Goal: Communication & Community: Answer question/provide support

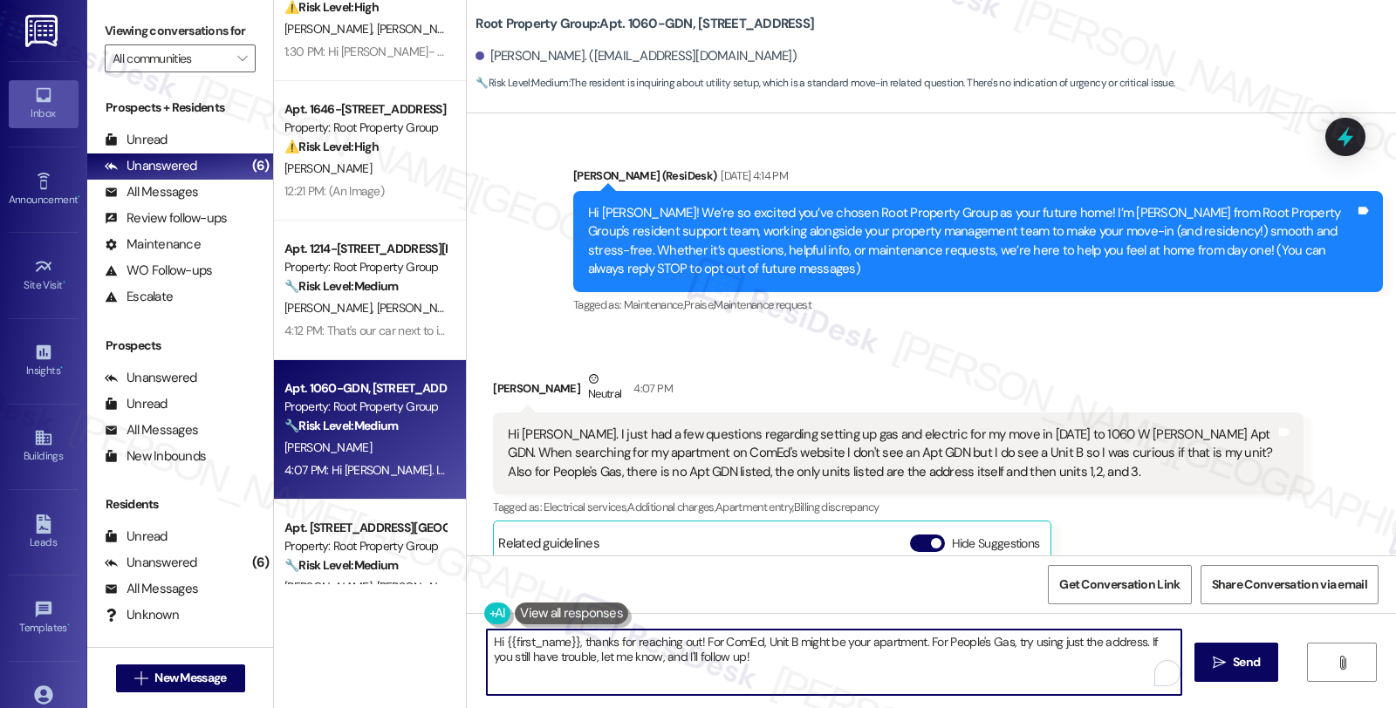
drag, startPoint x: 689, startPoint y: 643, endPoint x: 797, endPoint y: 659, distance: 109.3
click at [797, 659] on textarea "Hi {{first_name}}, thanks for reaching out! For ComEd, Unit B might be your apa…" at bounding box center [834, 662] width 694 height 65
click at [991, 642] on textarea "Hi {{first_name}}, thanks for reaching out. I see you have questions about the …" at bounding box center [831, 662] width 694 height 65
click at [931, 545] on span "button" at bounding box center [936, 543] width 10 height 10
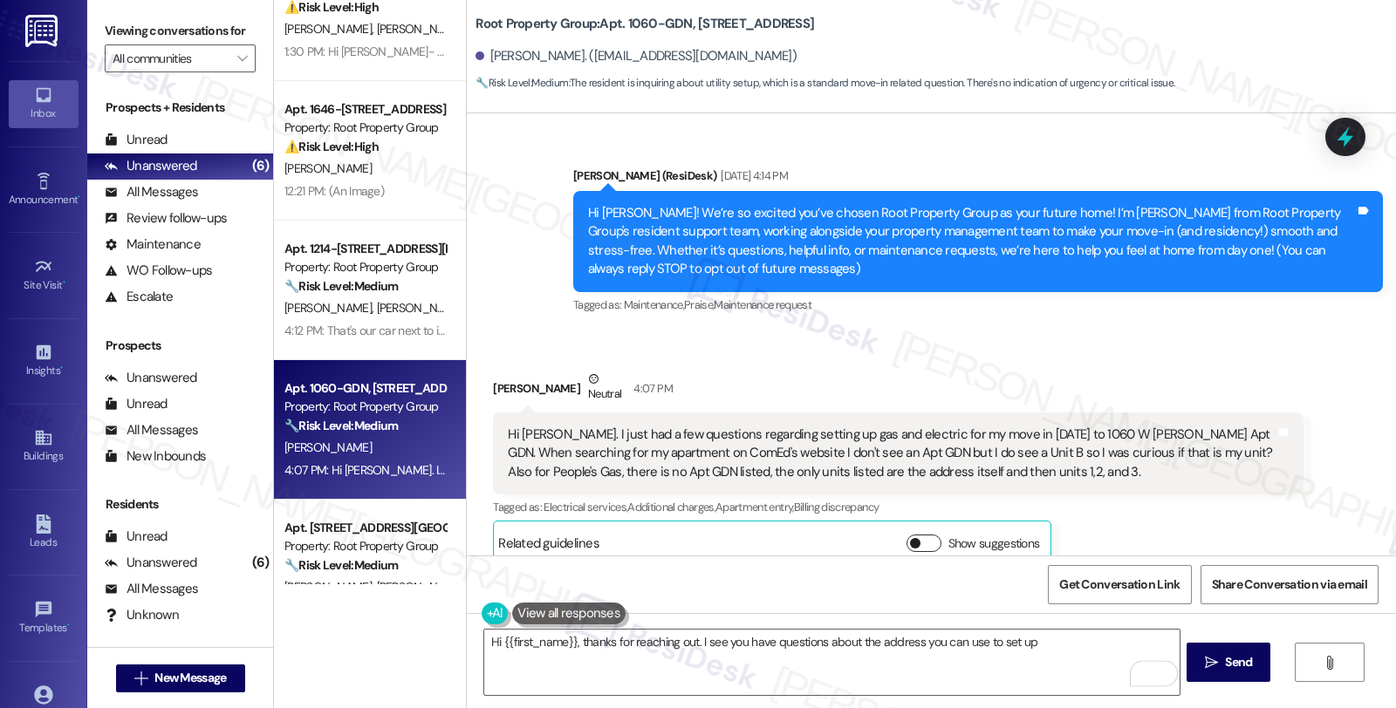
click at [922, 546] on button "Show suggestions" at bounding box center [923, 543] width 35 height 17
click at [1039, 640] on textarea "Hi {{first_name}}, thanks for reaching out. I see you have questions about the …" at bounding box center [831, 662] width 694 height 65
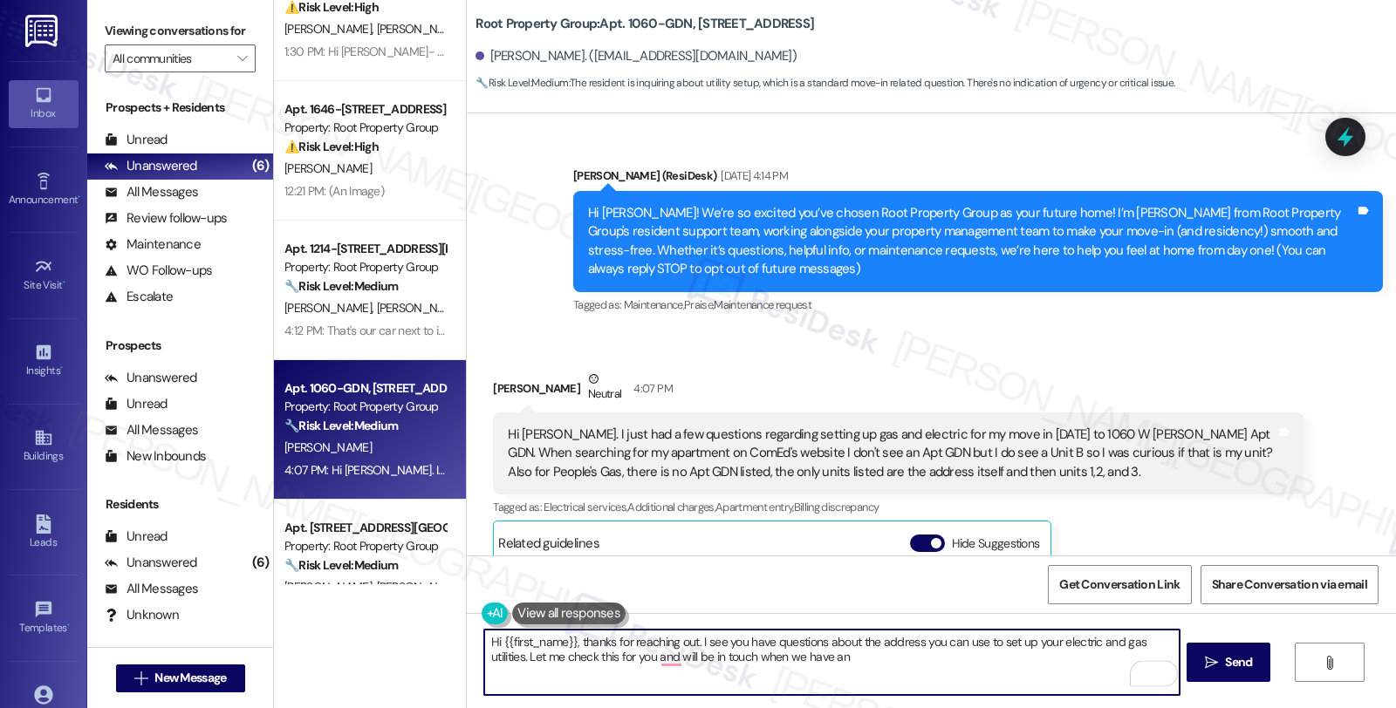
click at [754, 654] on textarea "Hi {{first_name}}, thanks for reaching out. I see you have questions about the …" at bounding box center [831, 662] width 694 height 65
click at [947, 666] on textarea "Hi {{first_name}}, thanks for reaching out. I see you have questions about the …" at bounding box center [831, 662] width 694 height 65
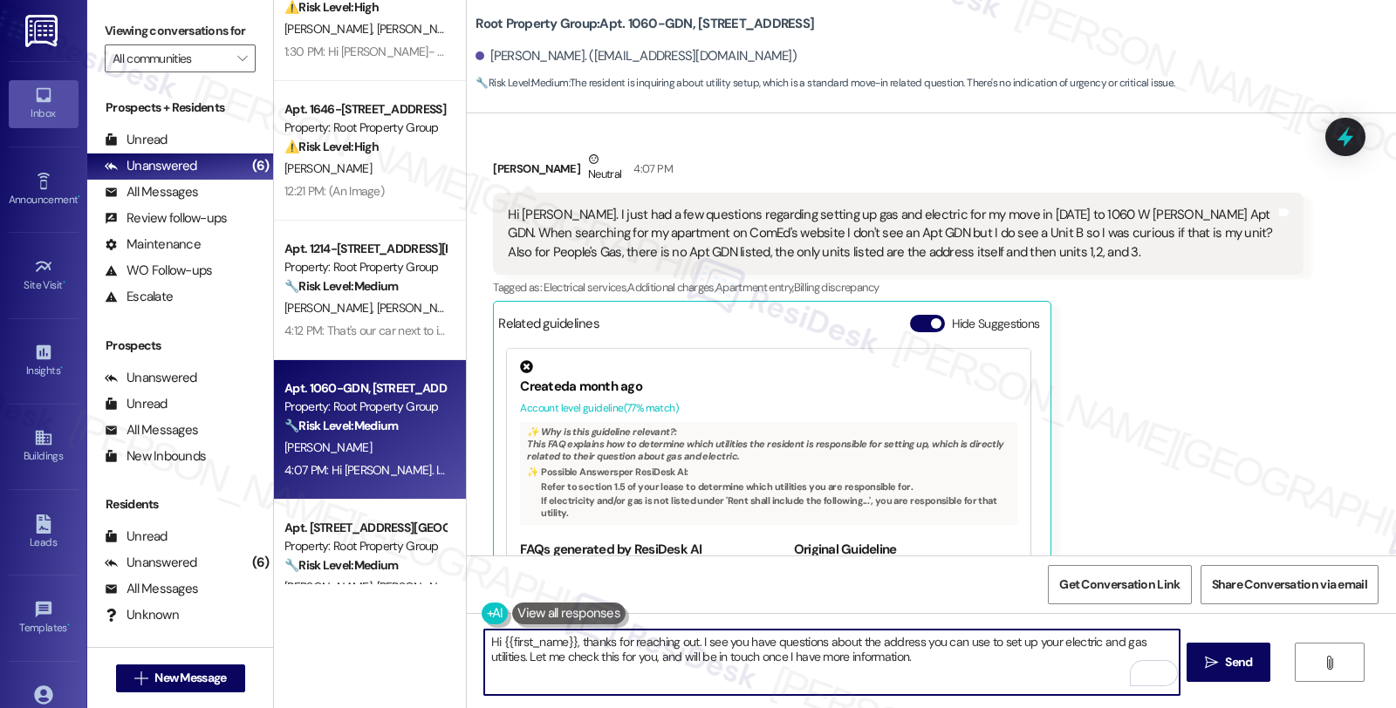
scroll to position [408, 0]
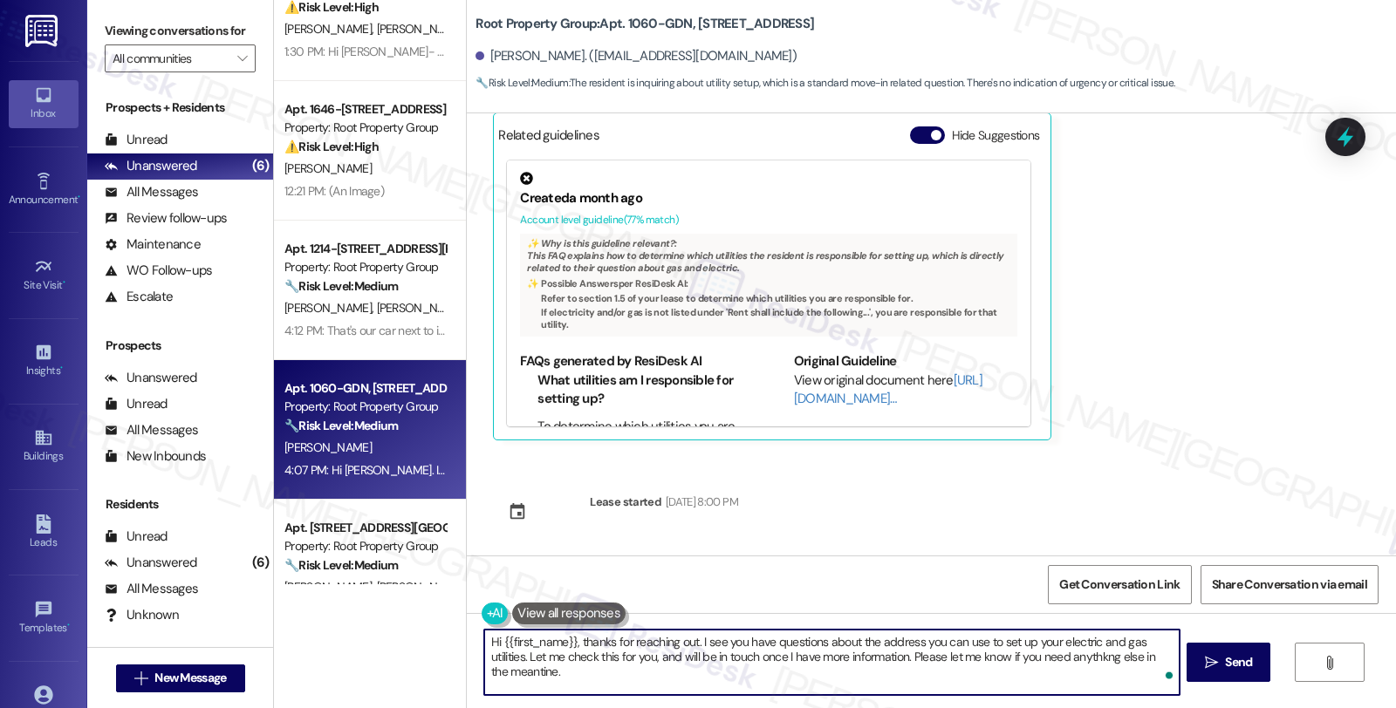
click at [1082, 660] on textarea "Hi {{first_name}}, thanks for reaching out. I see you have questions about the …" at bounding box center [831, 662] width 694 height 65
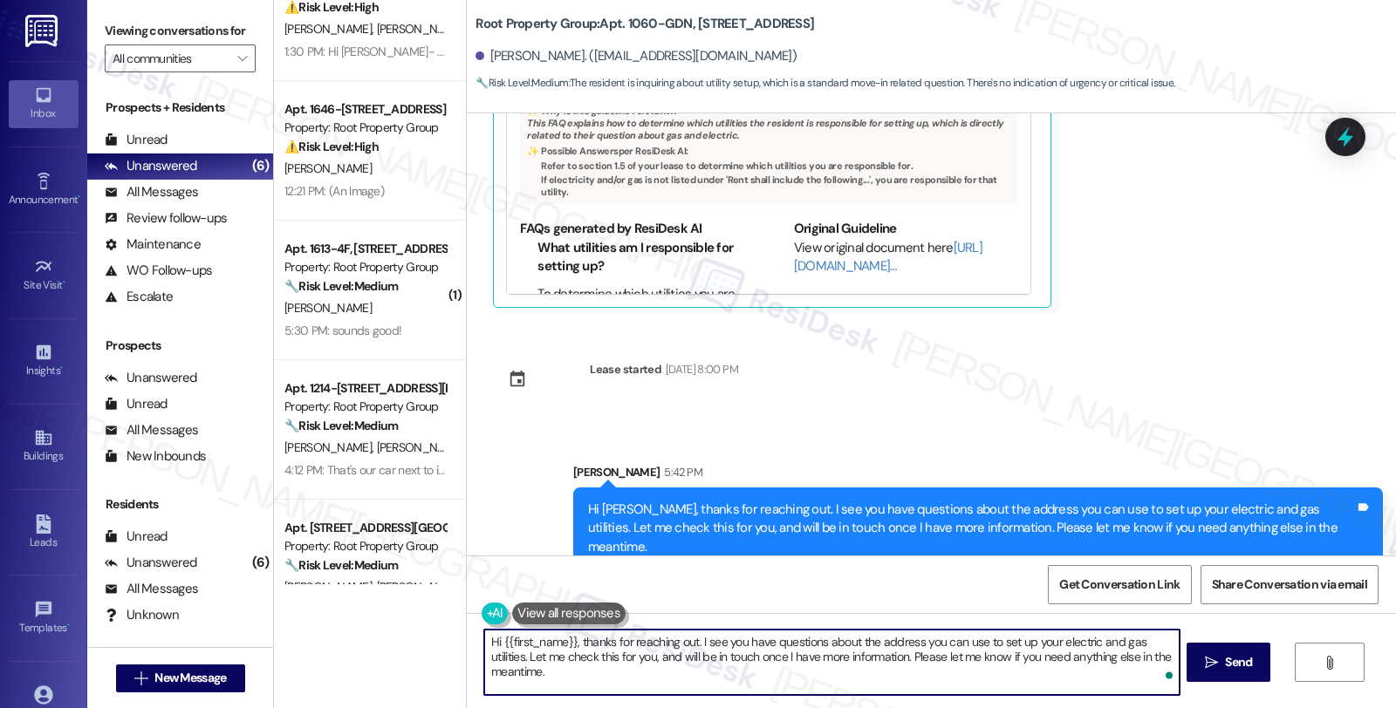
scroll to position [550, 0]
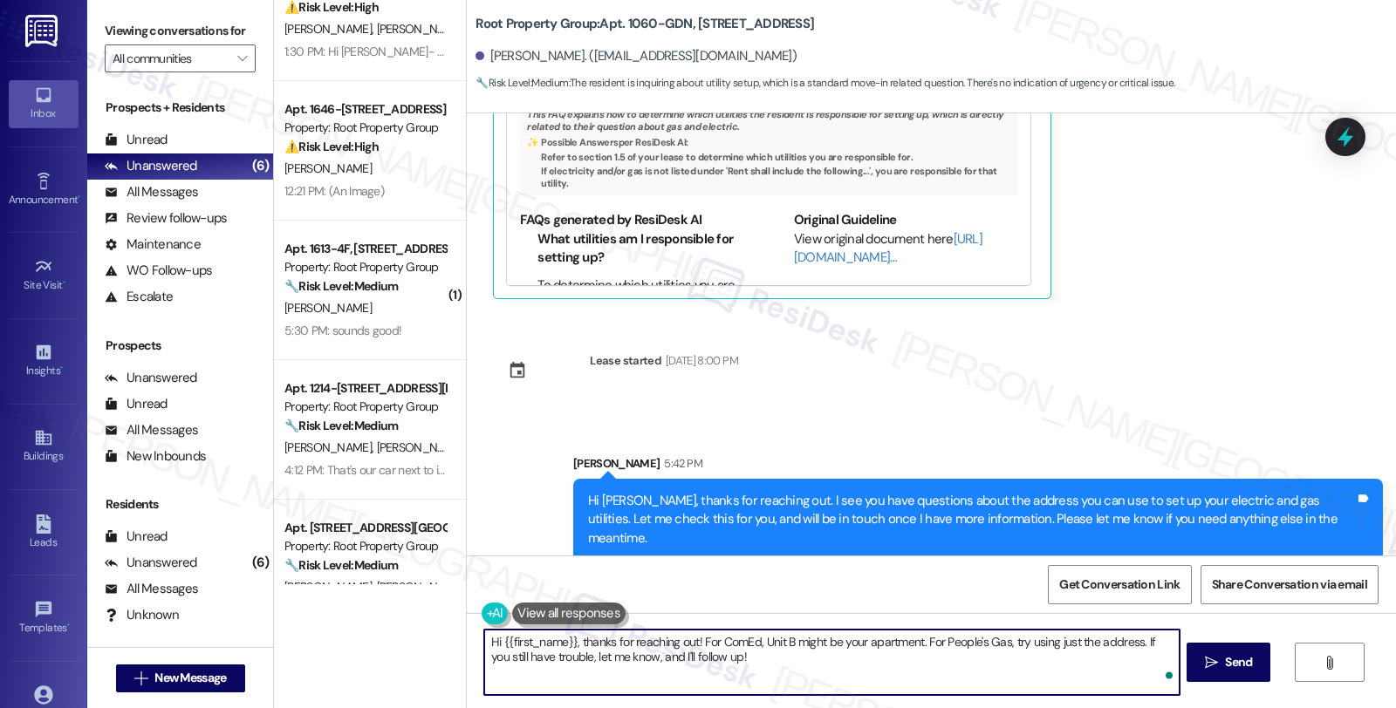
type textarea "Hi {{first_name}}, thanks for reaching out! For ComEd, Unit B might be your apa…"
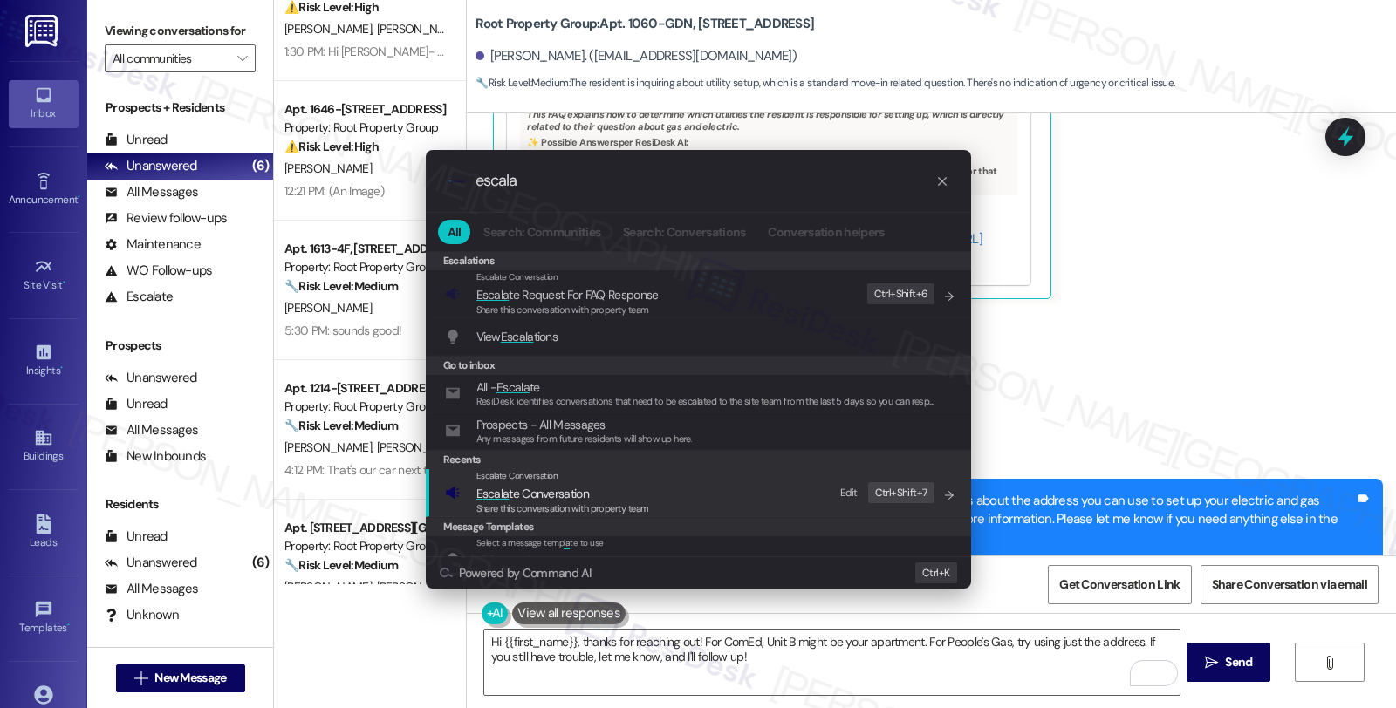
type input "escala"
click at [576, 498] on span "Escala te Conversation" at bounding box center [532, 494] width 113 height 16
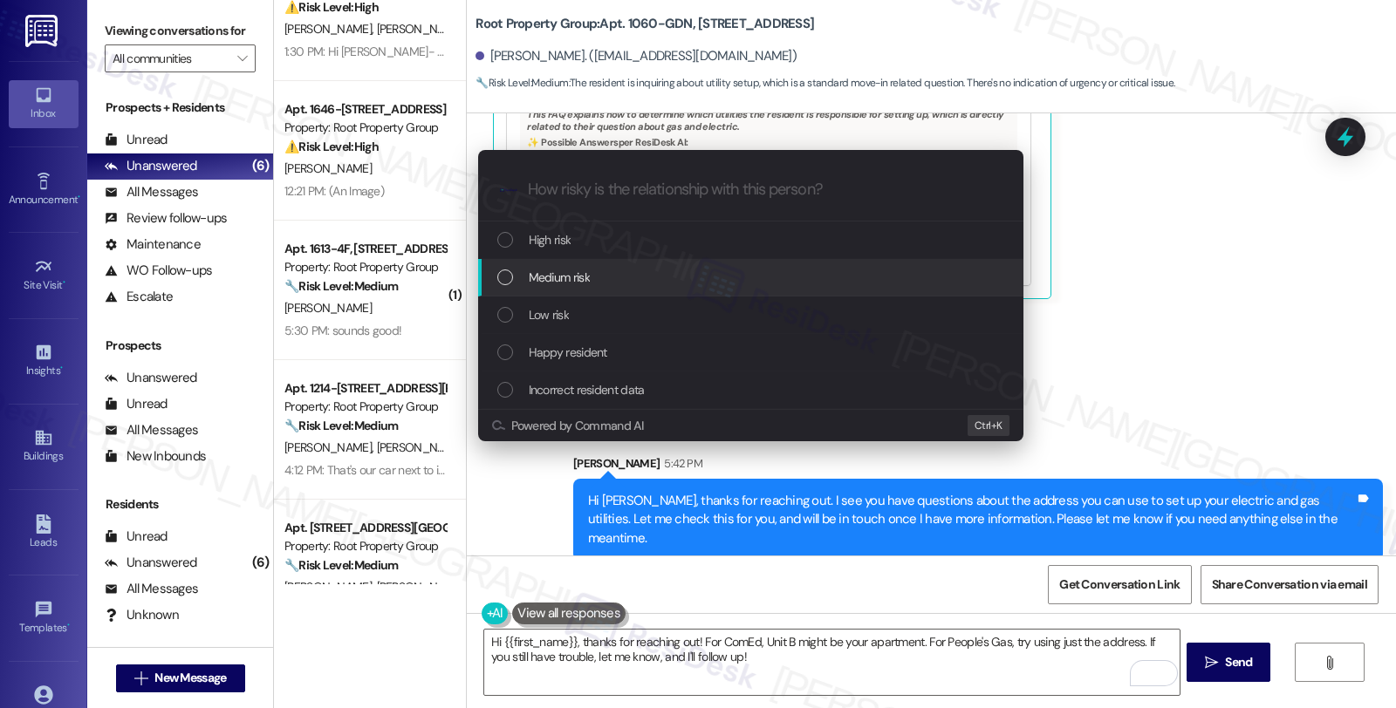
click at [591, 284] on div "Medium risk" at bounding box center [752, 277] width 510 height 19
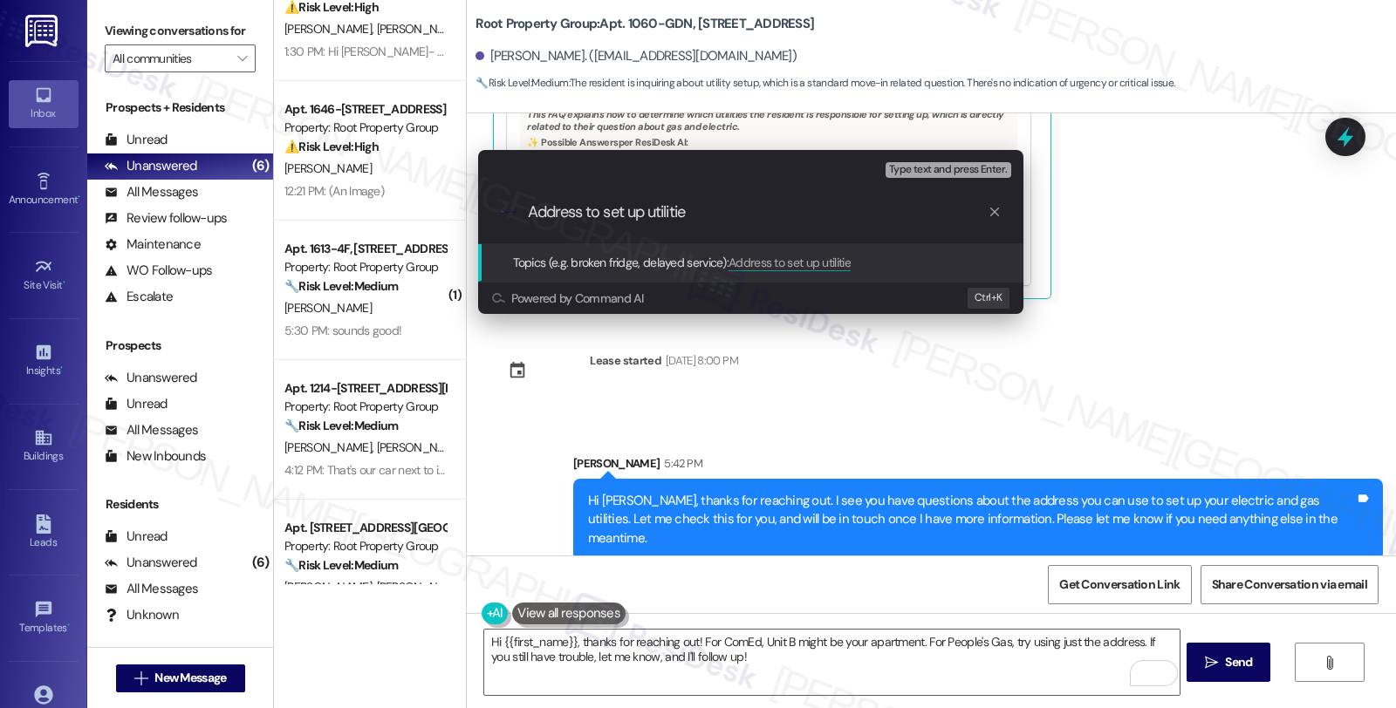
type input "Address to set up utilities"
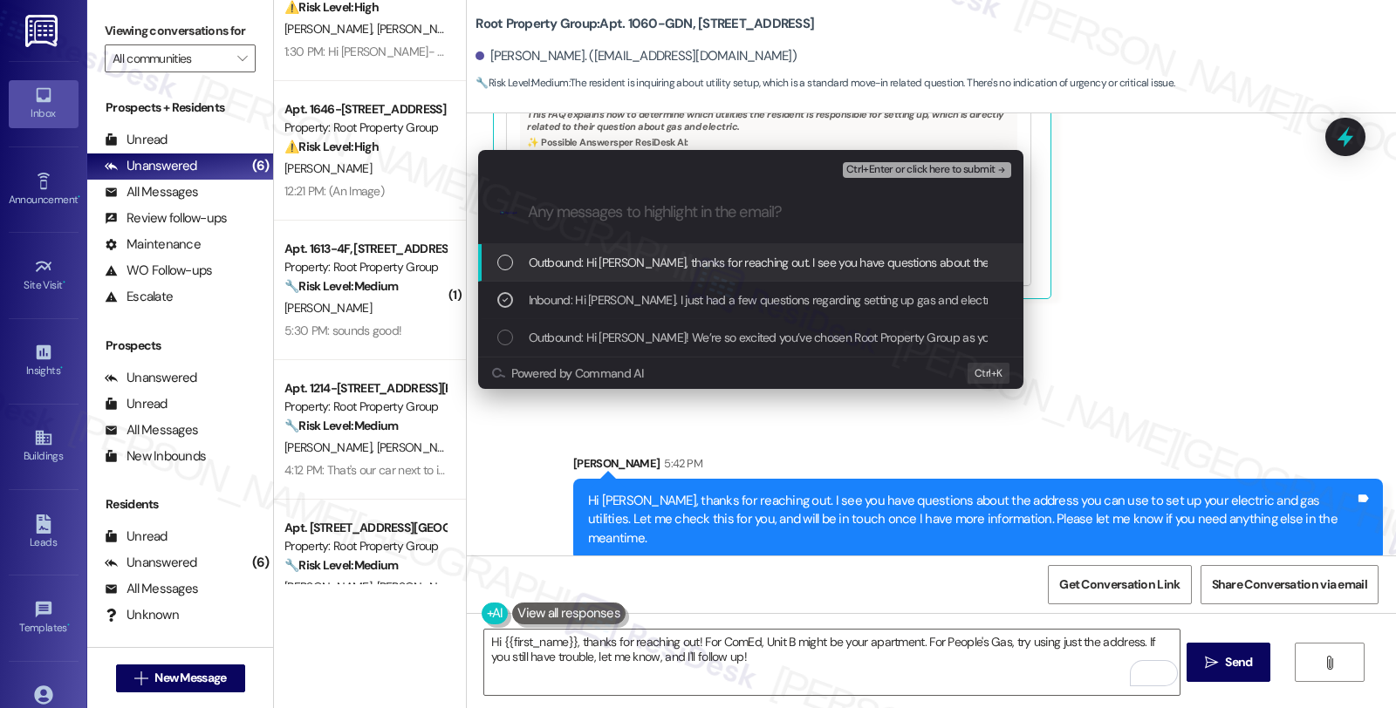
click at [910, 161] on div "Ctrl+Enter or click here to submit" at bounding box center [929, 170] width 172 height 23
click at [910, 167] on span "Ctrl+Enter or click here to submit" at bounding box center [920, 170] width 149 height 12
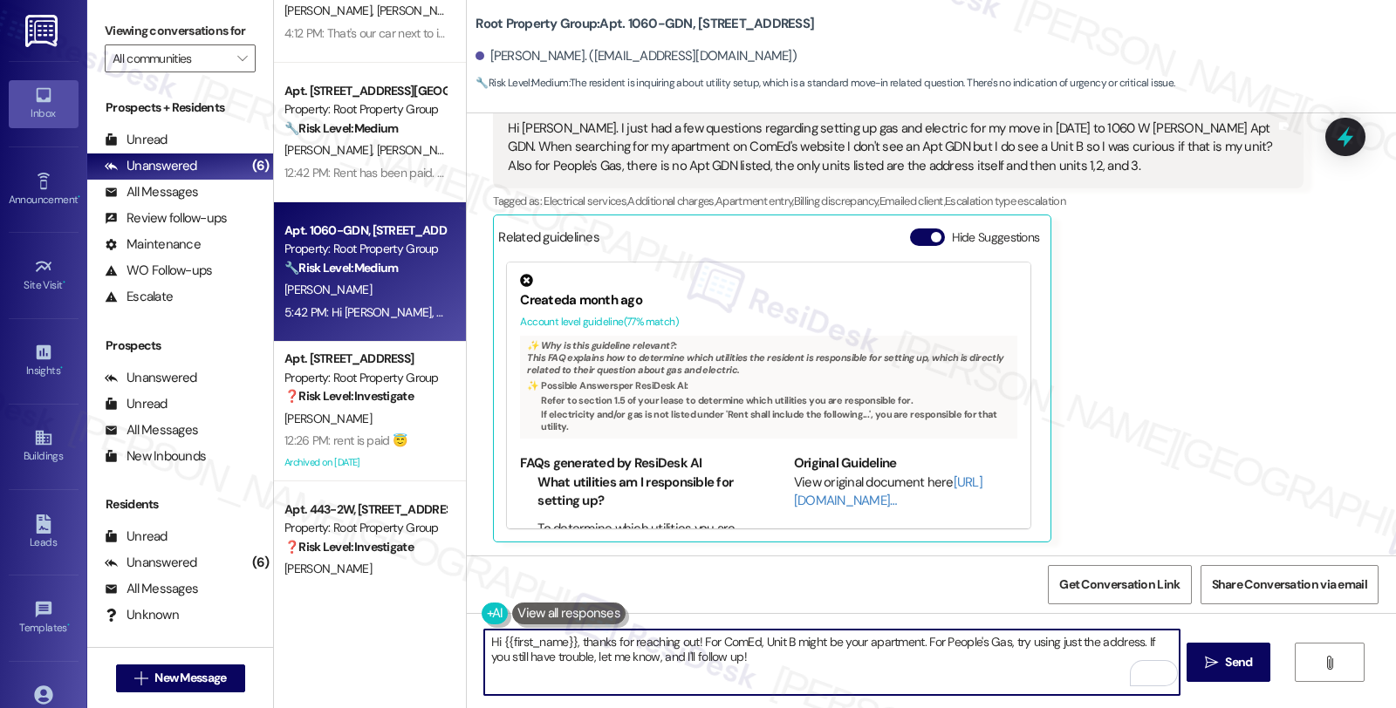
scroll to position [811, 0]
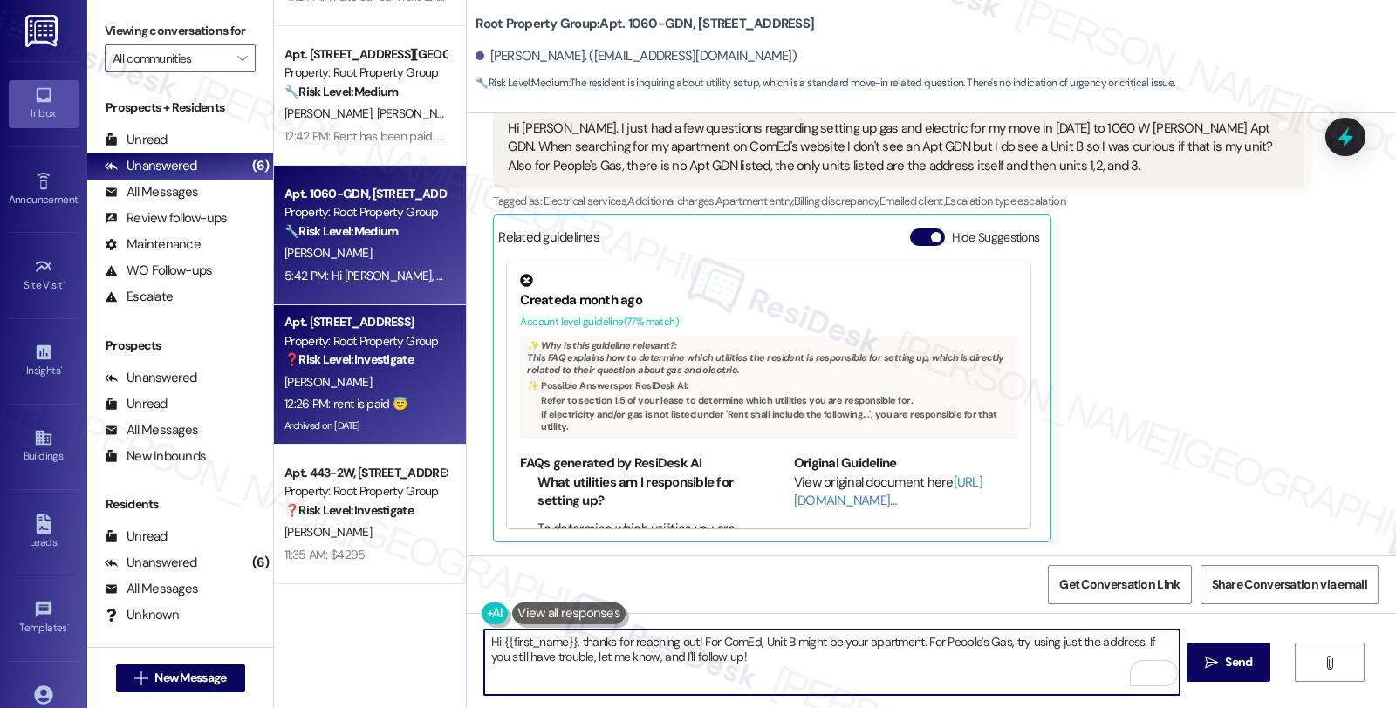
click at [394, 380] on div "[PERSON_NAME]" at bounding box center [365, 383] width 165 height 22
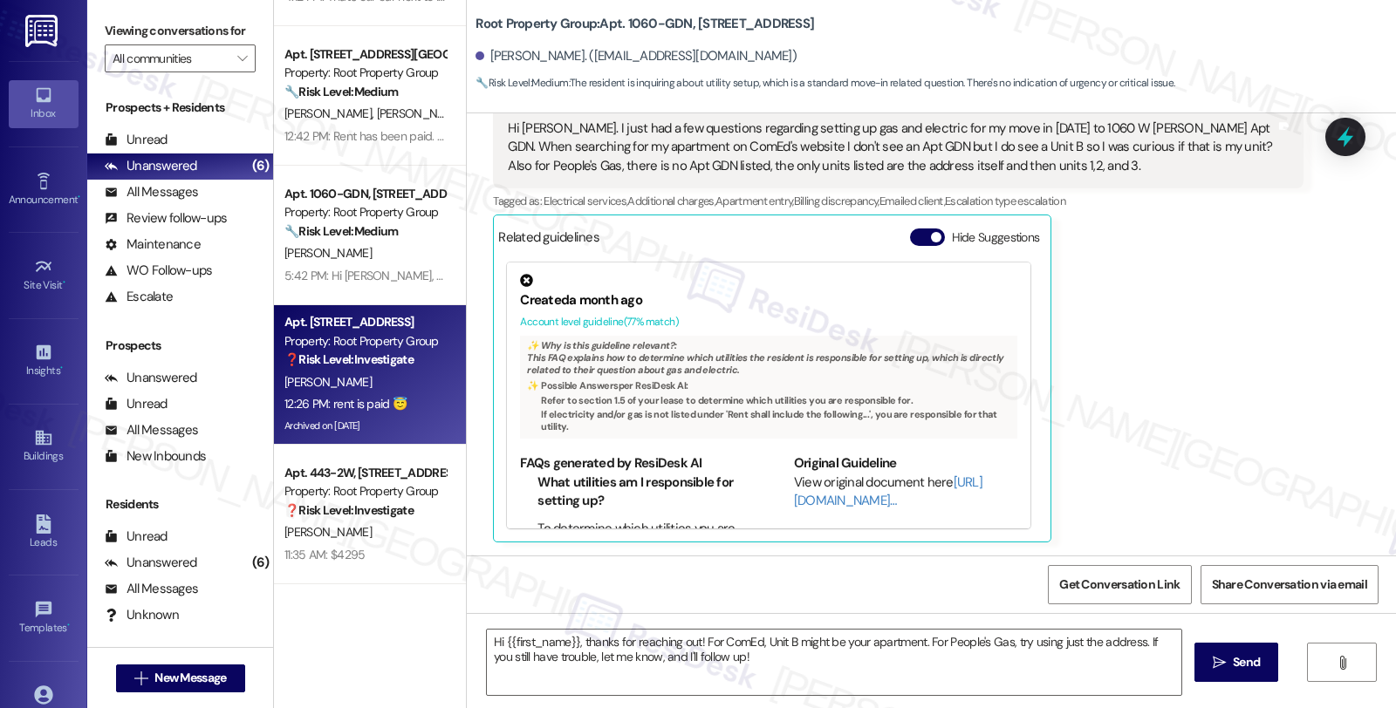
type textarea "Fetching suggested responses. Please feel free to read through the conversation…"
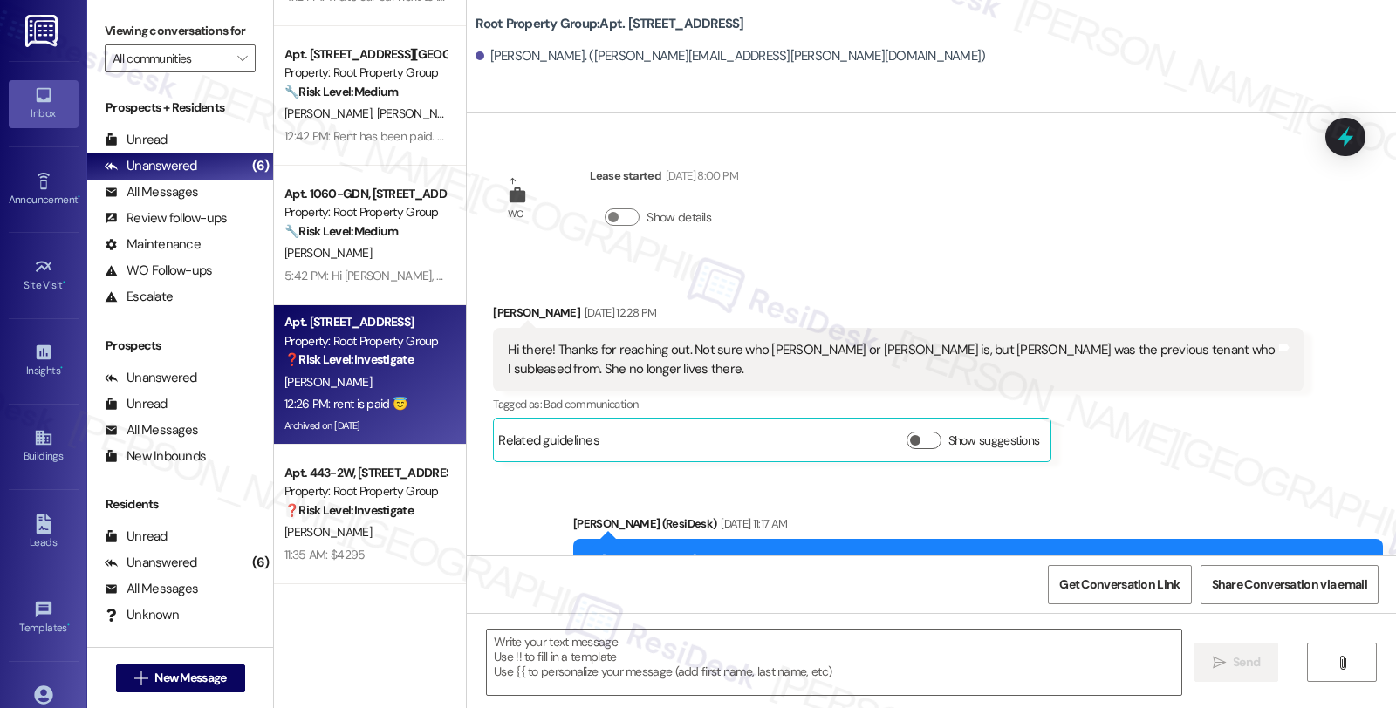
scroll to position [9032, 0]
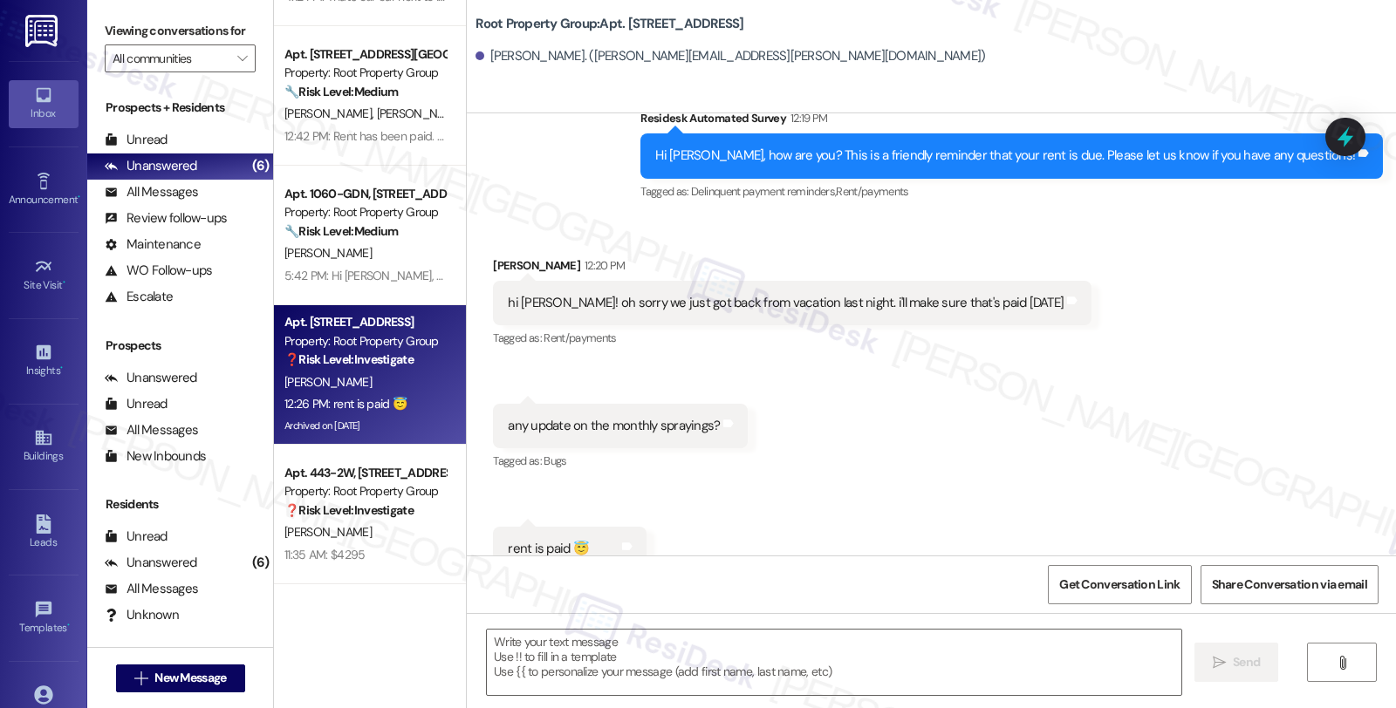
type textarea "Fetching suggested responses. Please feel free to read through the conversation…"
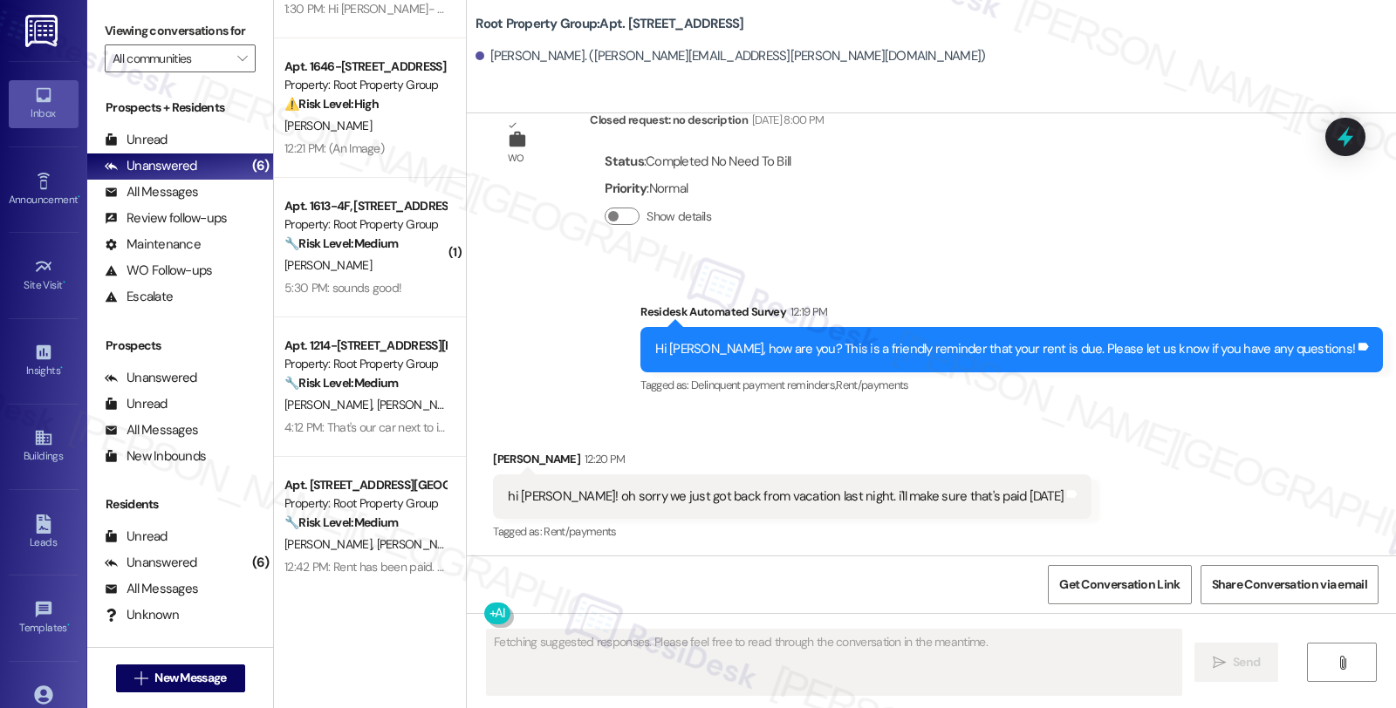
scroll to position [326, 0]
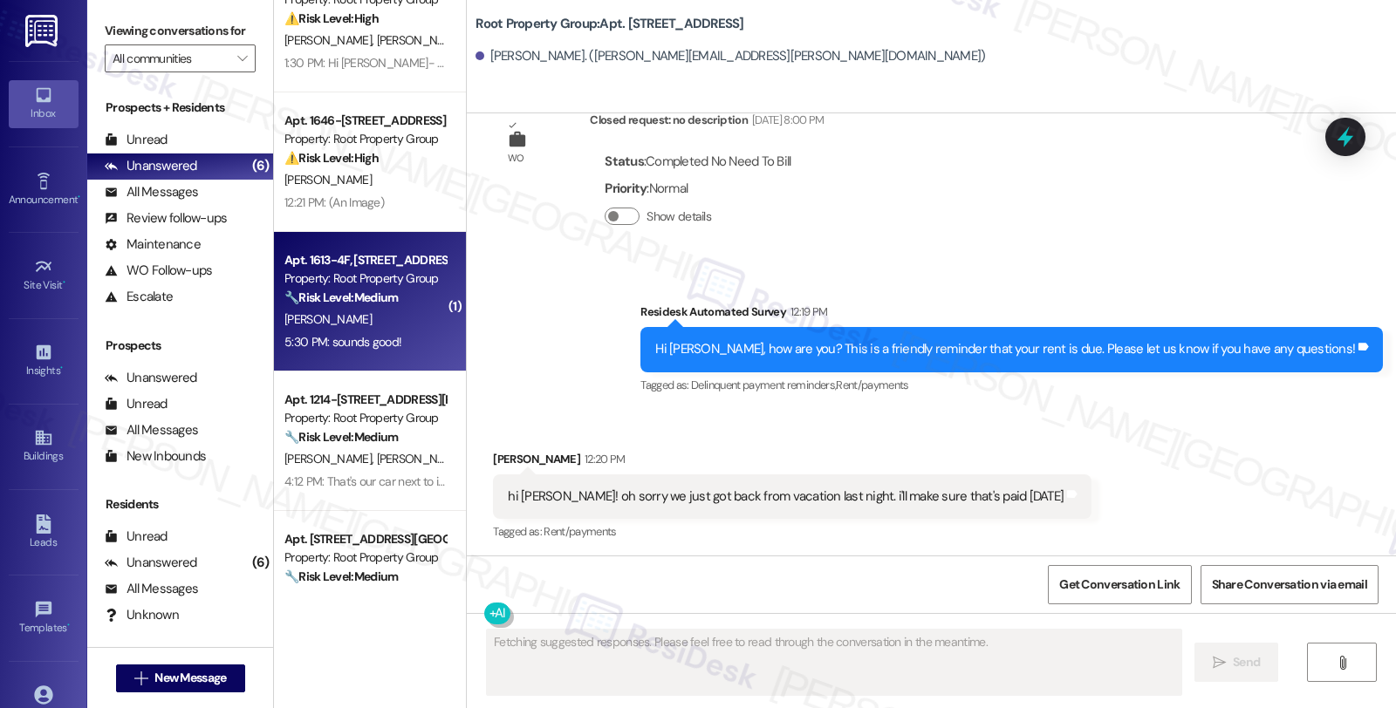
click at [407, 316] on div "[PERSON_NAME]" at bounding box center [365, 320] width 165 height 22
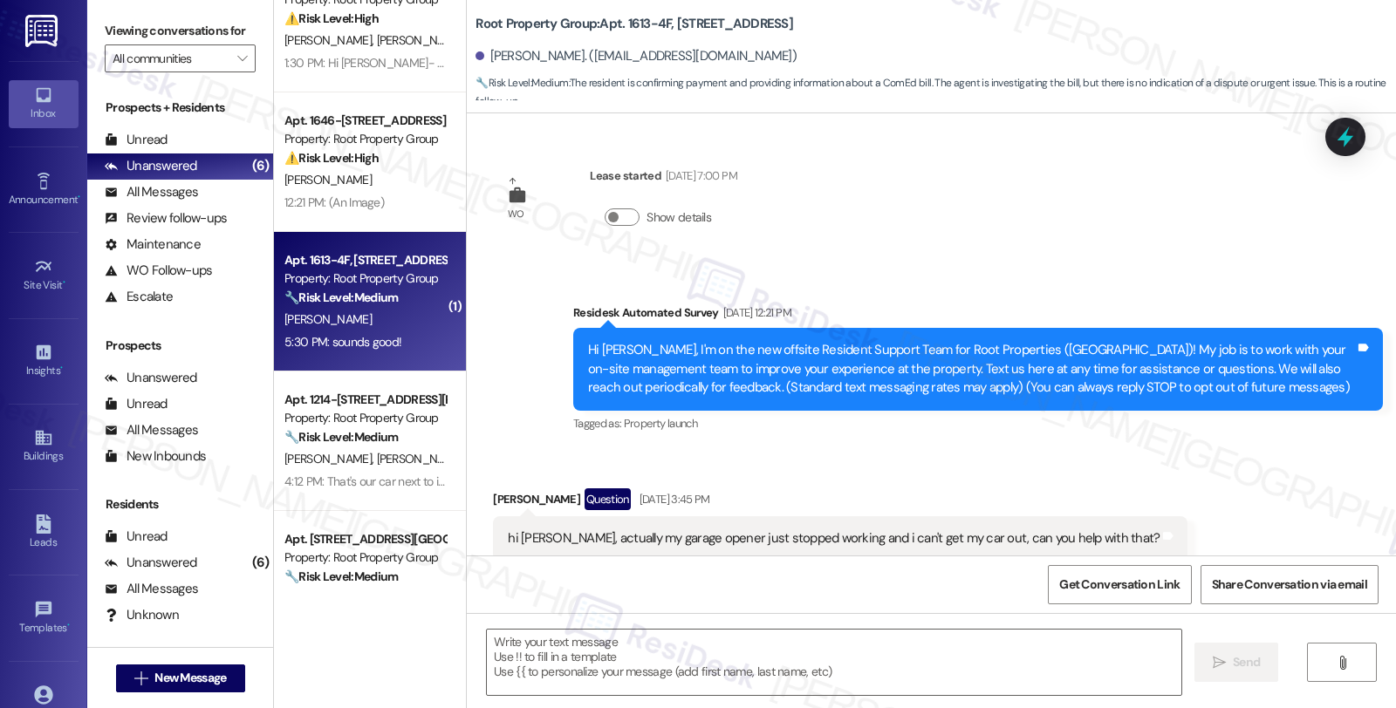
scroll to position [3389, 0]
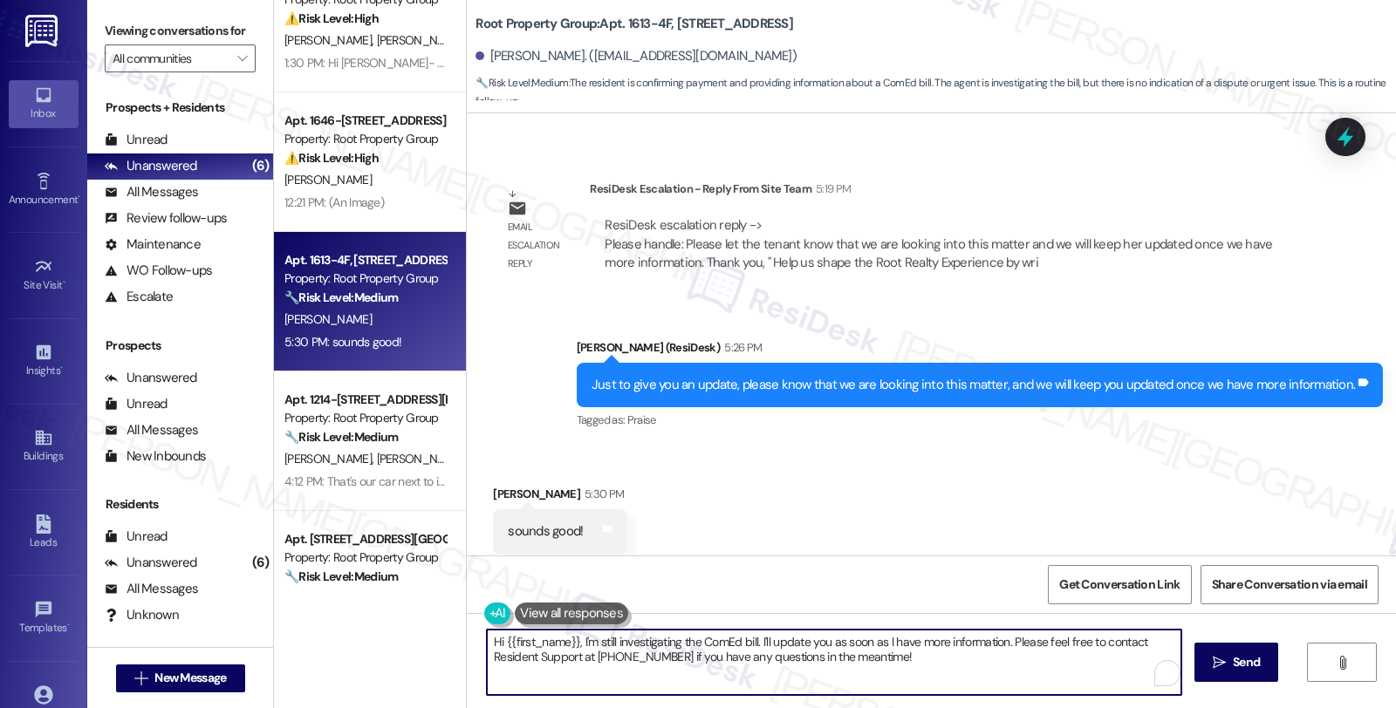
drag, startPoint x: 896, startPoint y: 654, endPoint x: 468, endPoint y: 570, distance: 436.7
click at [468, 570] on div "WO Lease started [DATE] 7:00 PM Show details Survey, sent via SMS Residesk Auto…" at bounding box center [931, 467] width 929 height 708
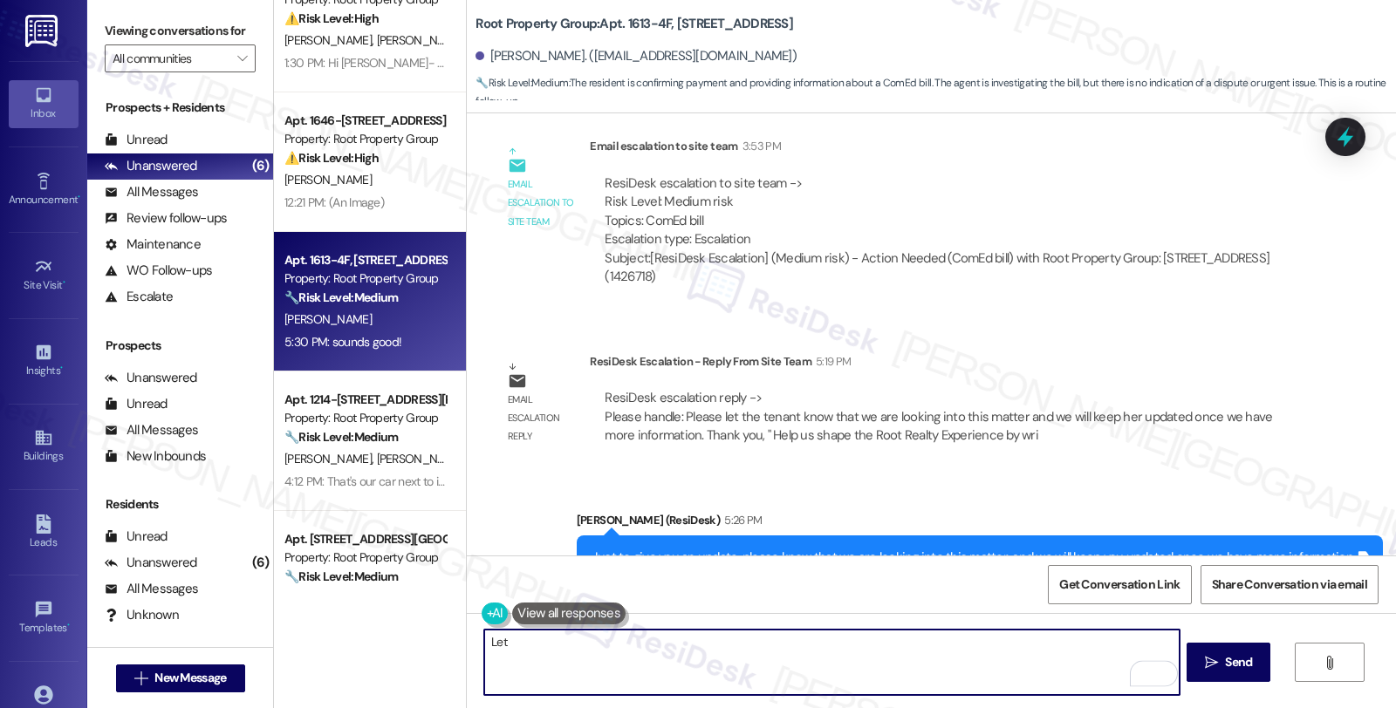
scroll to position [3001, 0]
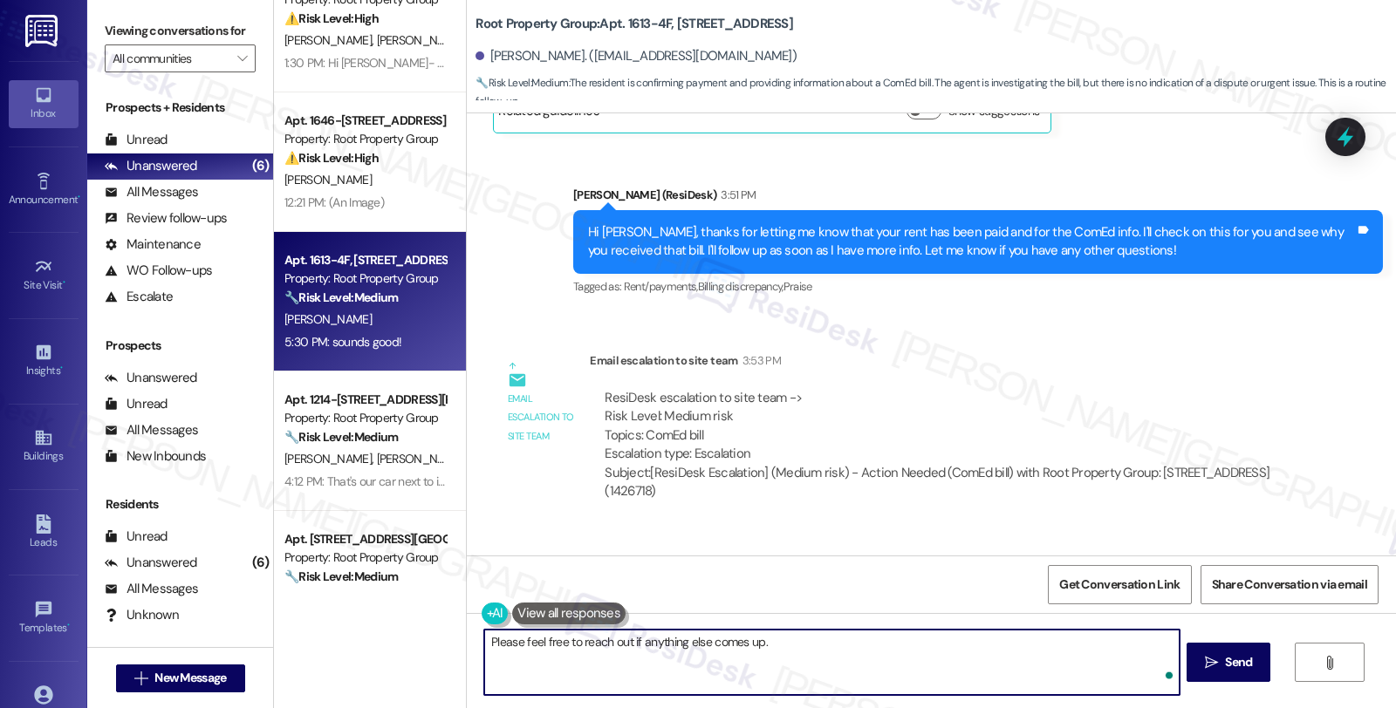
type textarea "Please feel free to reach out if anything else comes up."
click at [817, 657] on textarea "Please feel free to reach out if anything else comes up." at bounding box center [831, 662] width 694 height 65
click at [833, 639] on textarea "Please feel free to reach out if anything else comes up." at bounding box center [833, 662] width 694 height 65
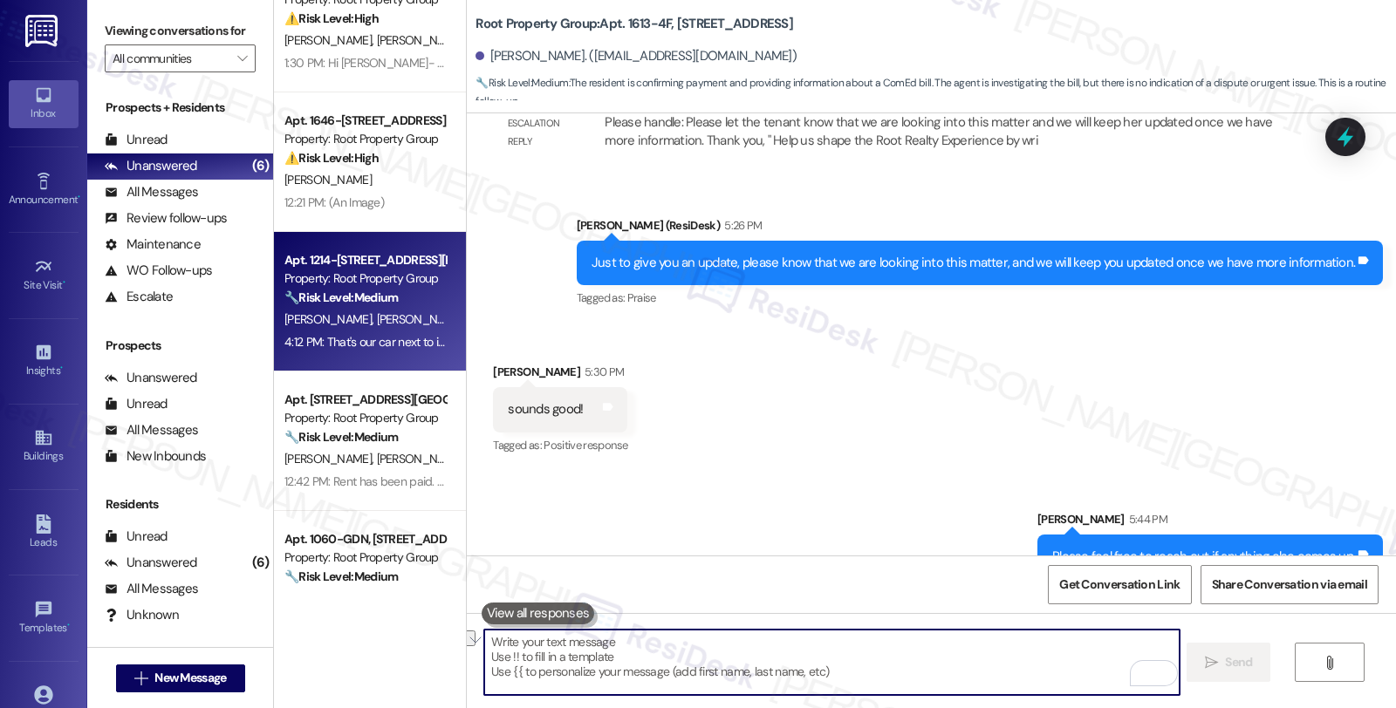
scroll to position [0, 0]
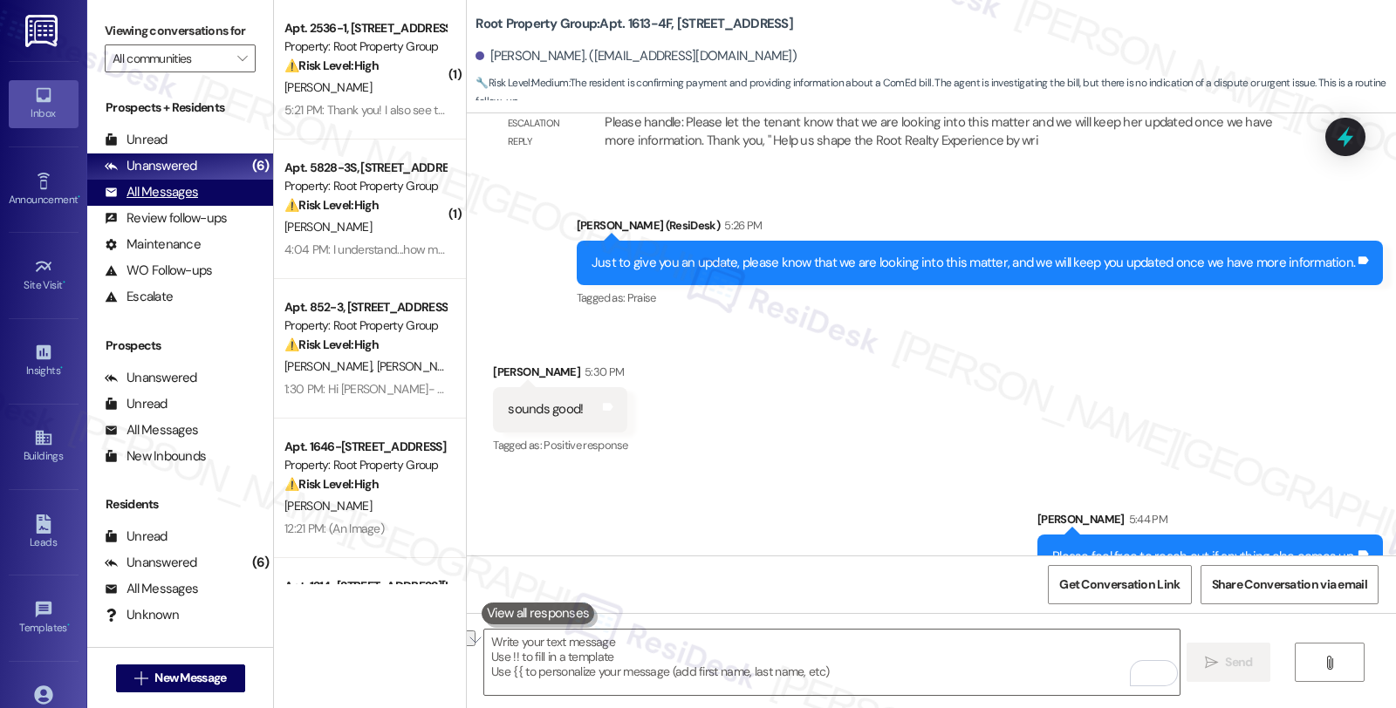
click at [178, 202] on div "All Messages" at bounding box center [151, 192] width 93 height 18
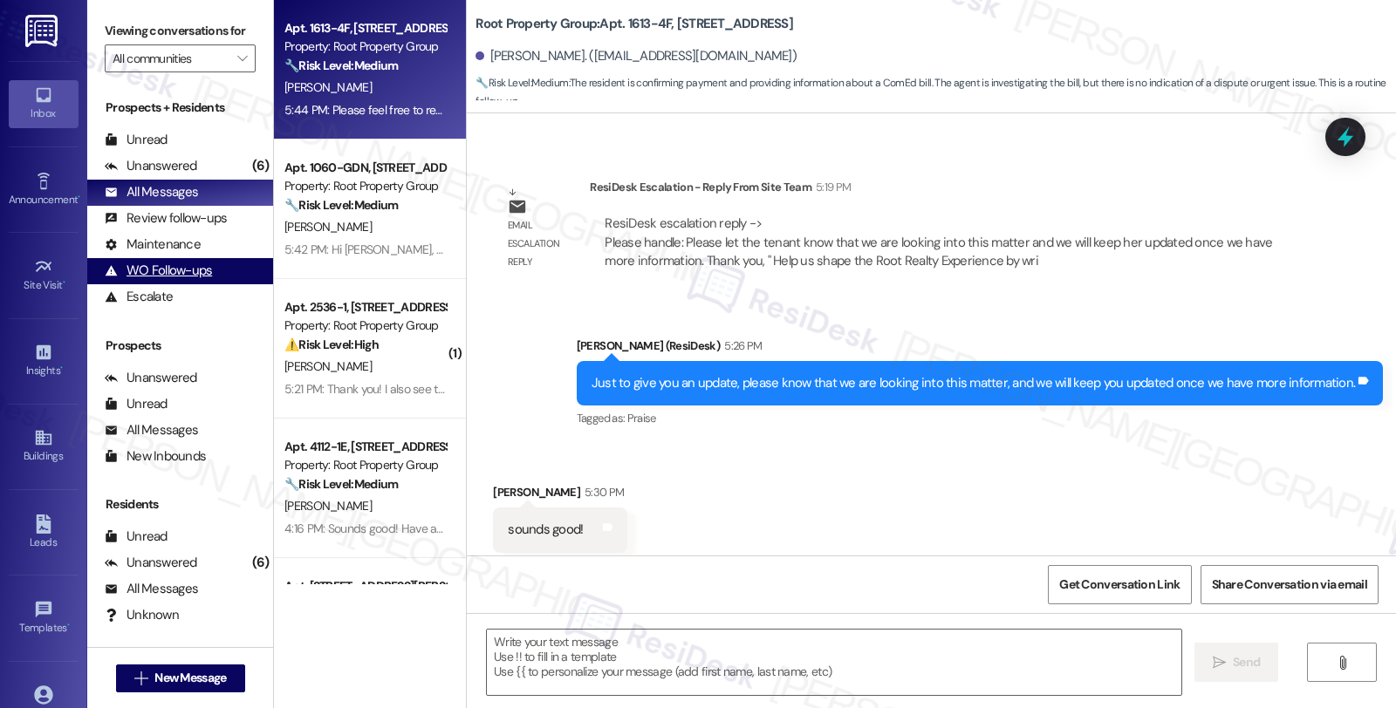
type textarea "Fetching suggested responses. Please feel free to read through the conversation…"
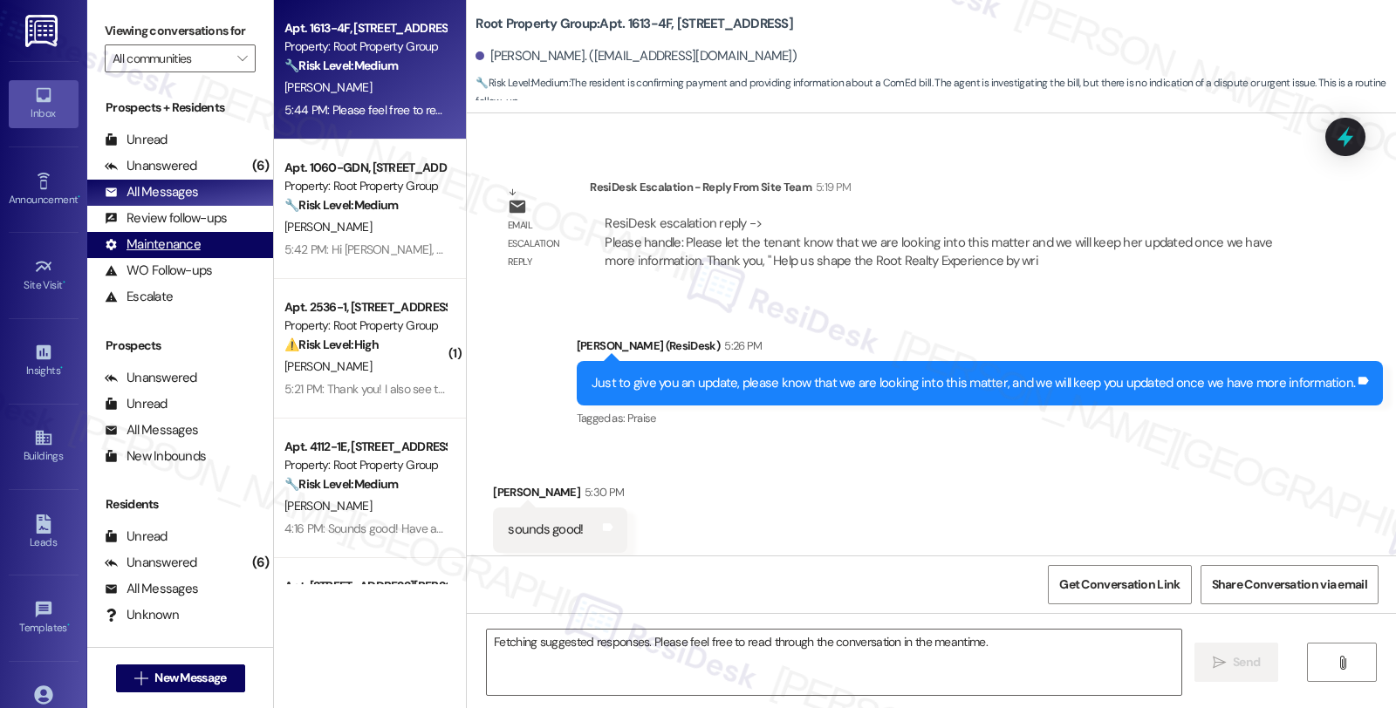
scroll to position [3389, 0]
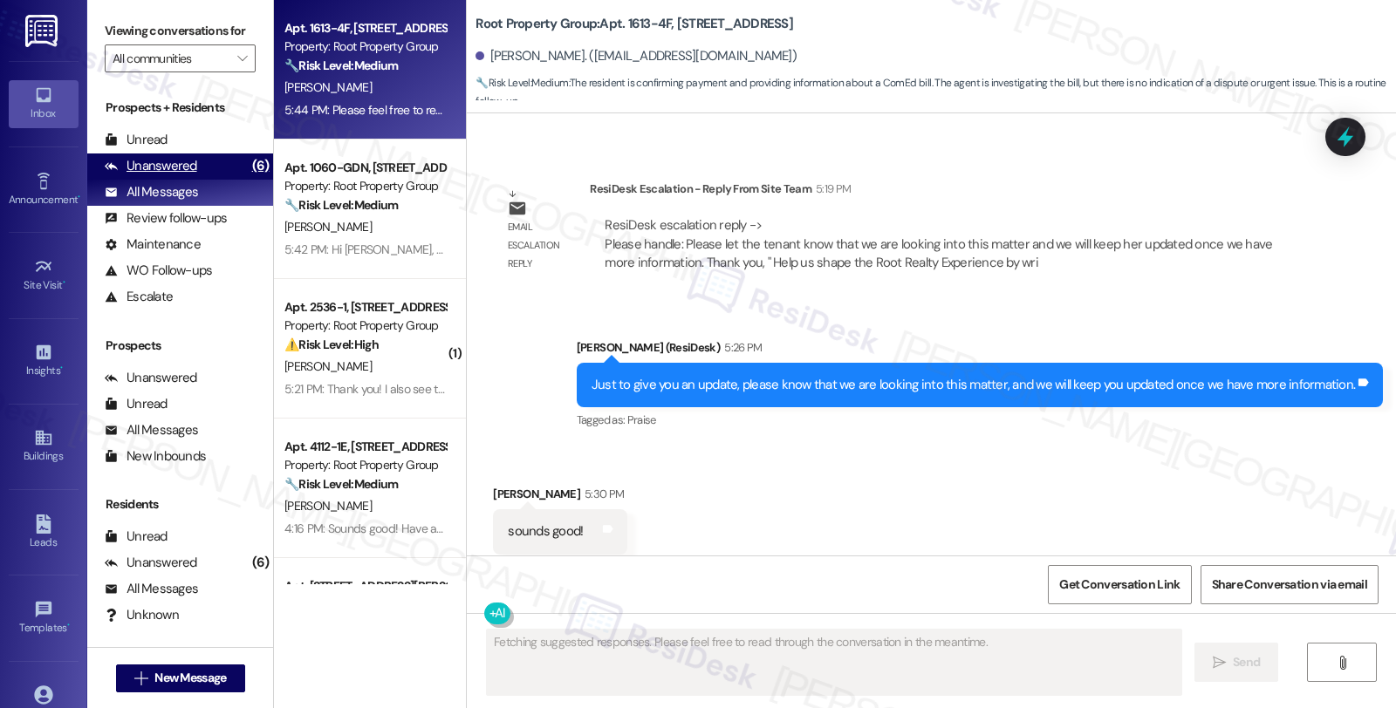
click at [211, 180] on div "Unanswered (6)" at bounding box center [180, 167] width 186 height 26
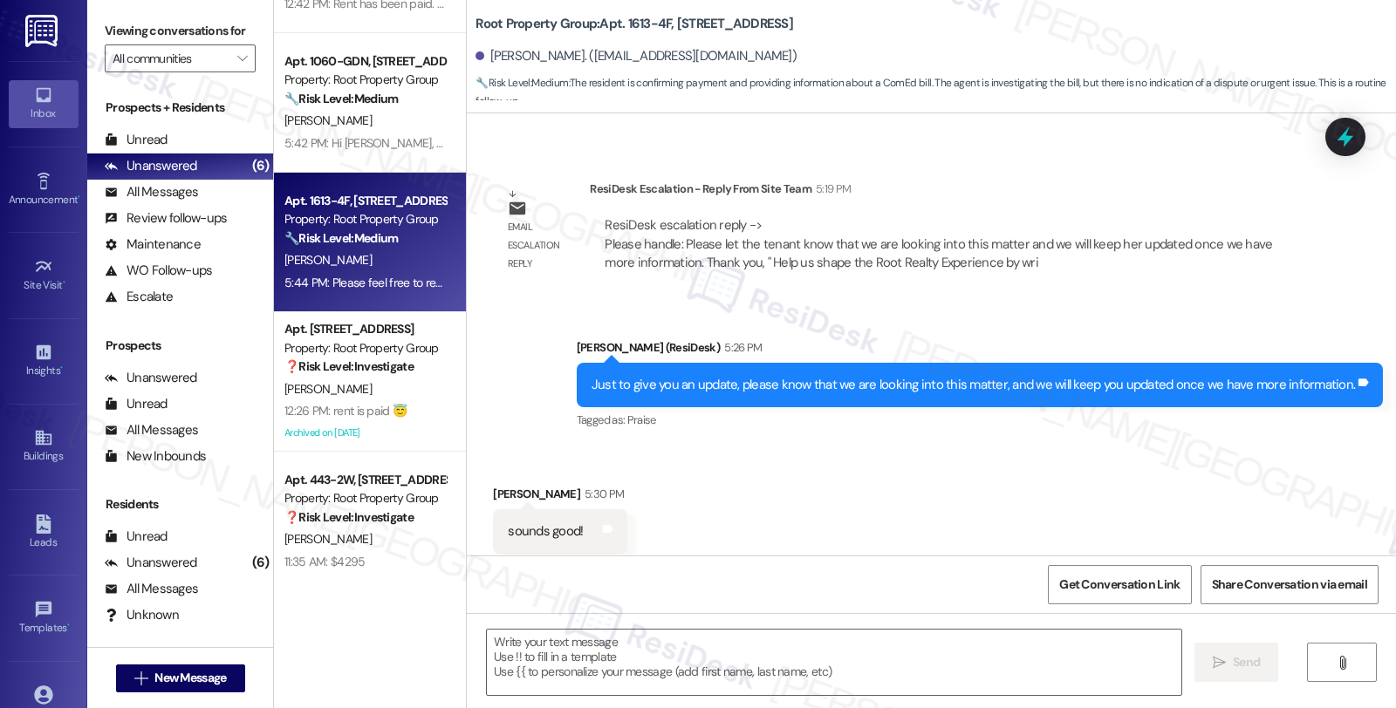
scroll to position [811, 0]
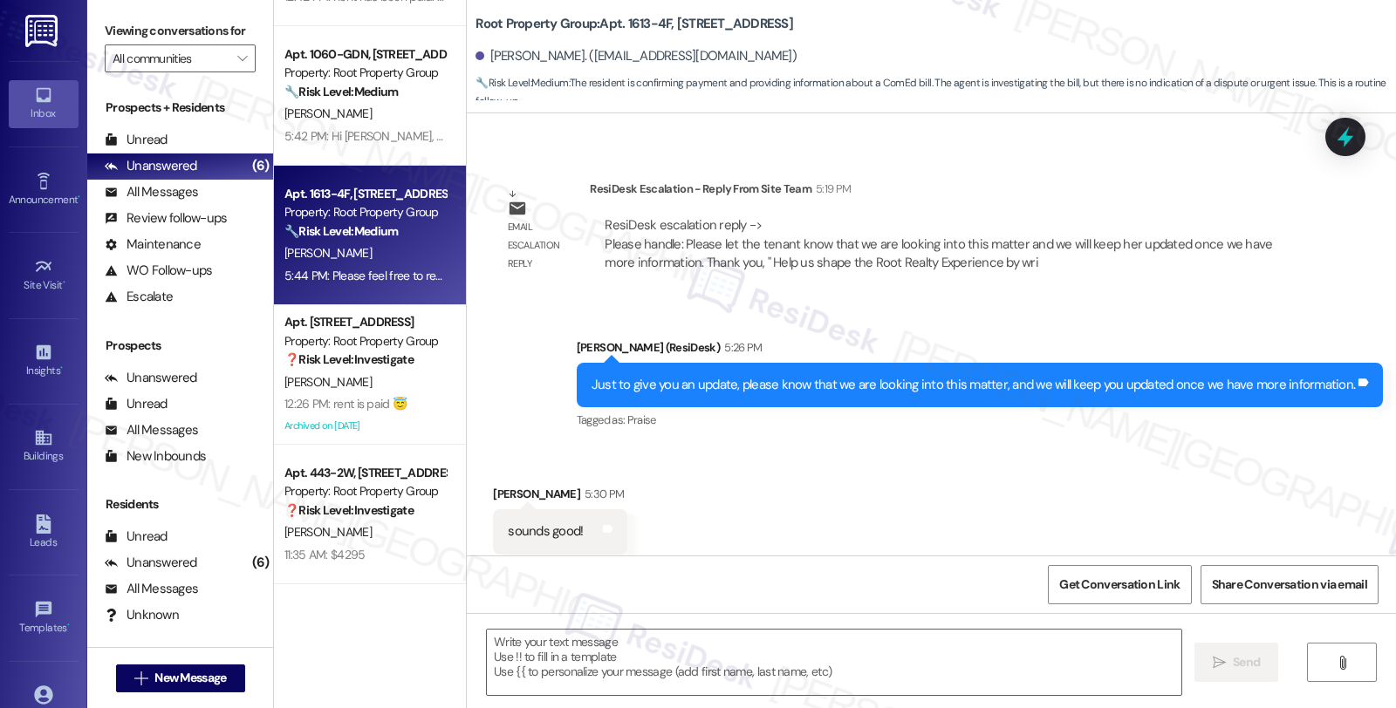
type textarea "Fetching suggested responses. Please feel free to read through the conversation…"
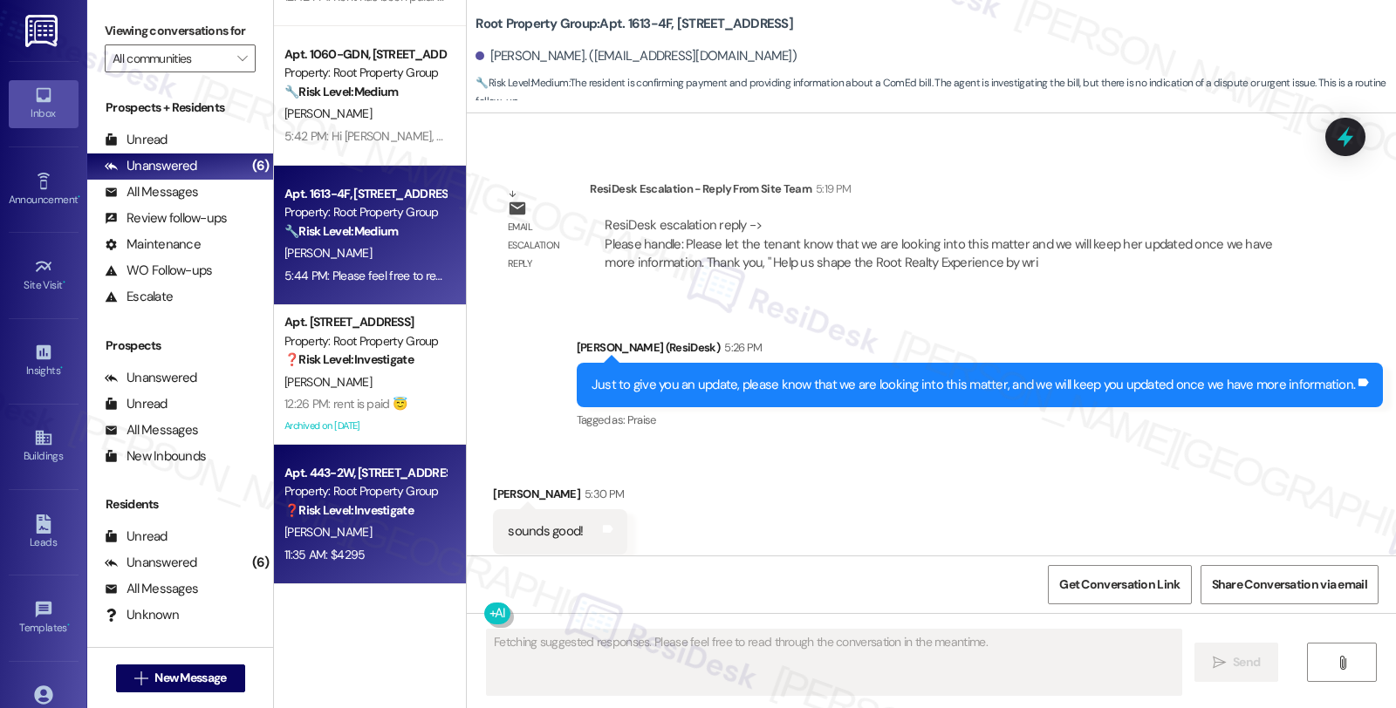
click at [352, 527] on div "[PERSON_NAME]" at bounding box center [365, 533] width 165 height 22
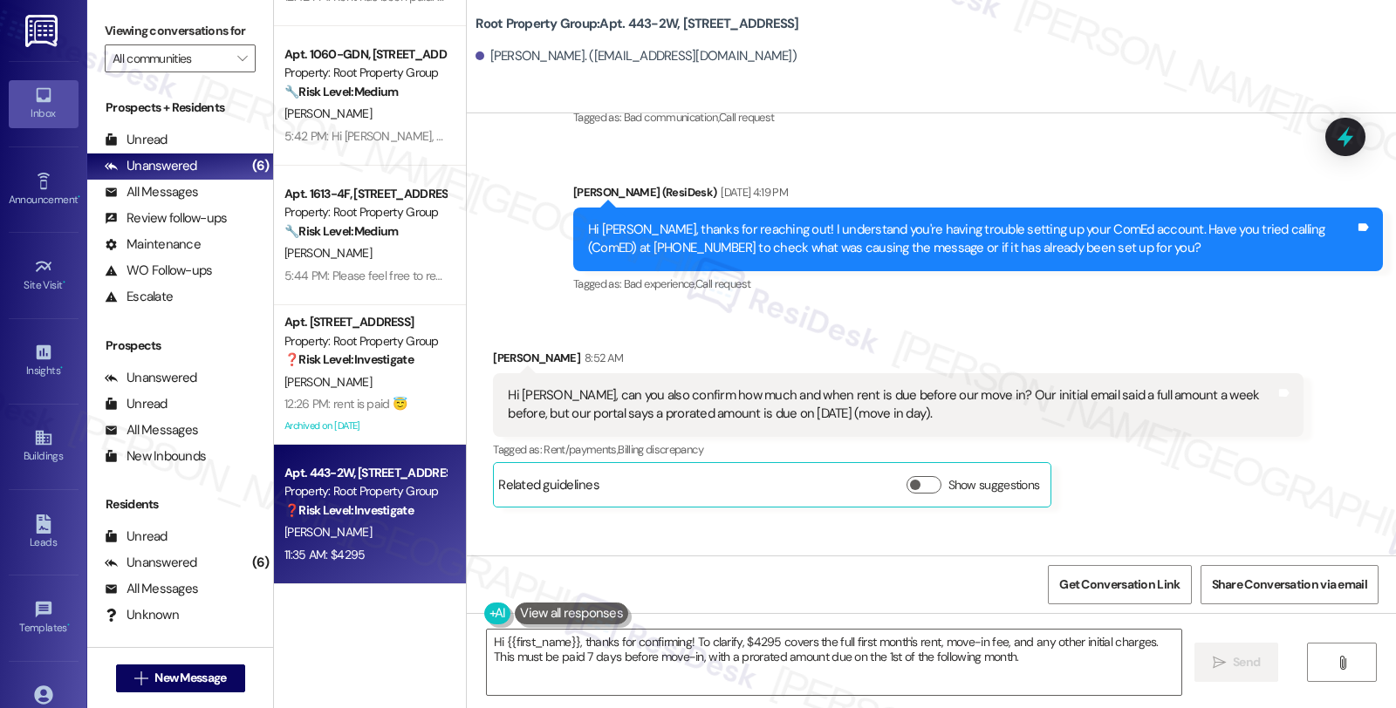
scroll to position [529, 0]
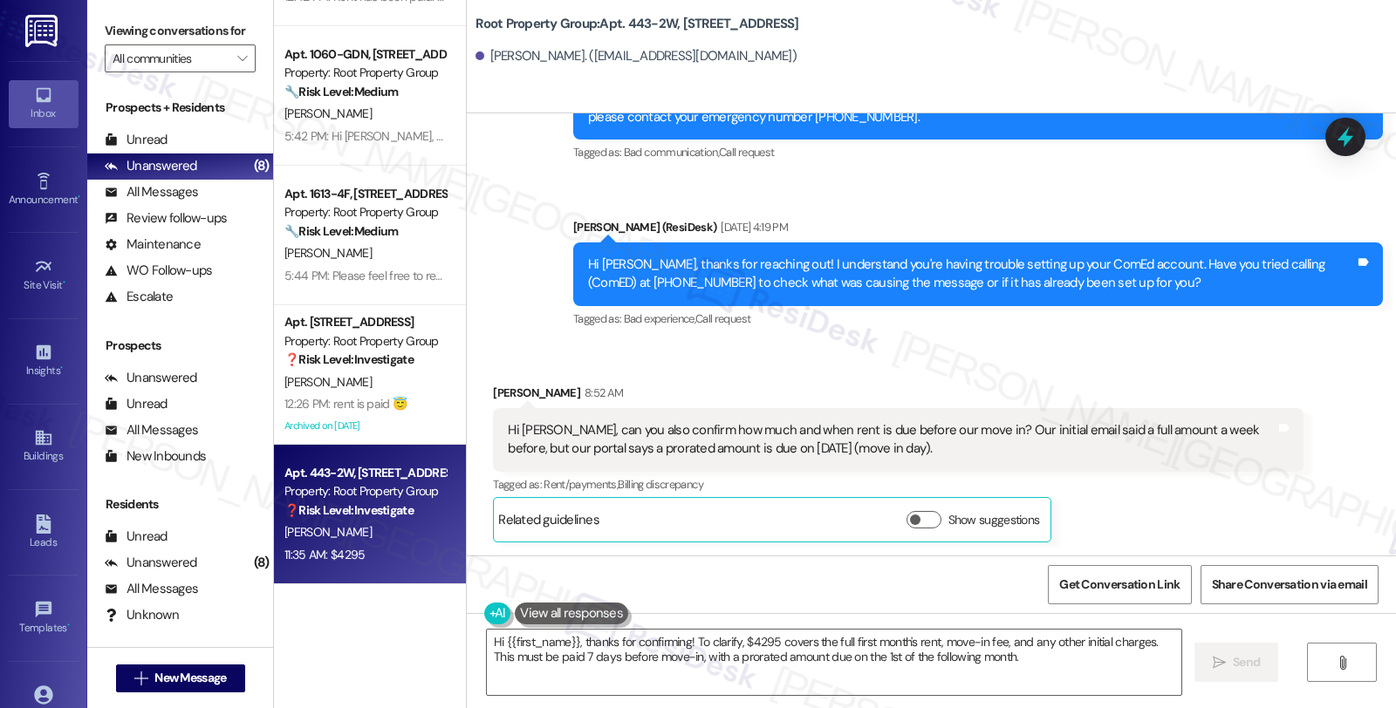
click at [1042, 334] on div "Sent via SMS [PERSON_NAME] (ResiDesk) [DATE] 4:19 PM Hi [PERSON_NAME], thanks f…" at bounding box center [978, 275] width 836 height 140
click at [1274, 344] on div "Sent via SMS [PERSON_NAME] (ResiDesk) [DATE] 4:19 PM Hi [PERSON_NAME], thanks f…" at bounding box center [978, 275] width 836 height 140
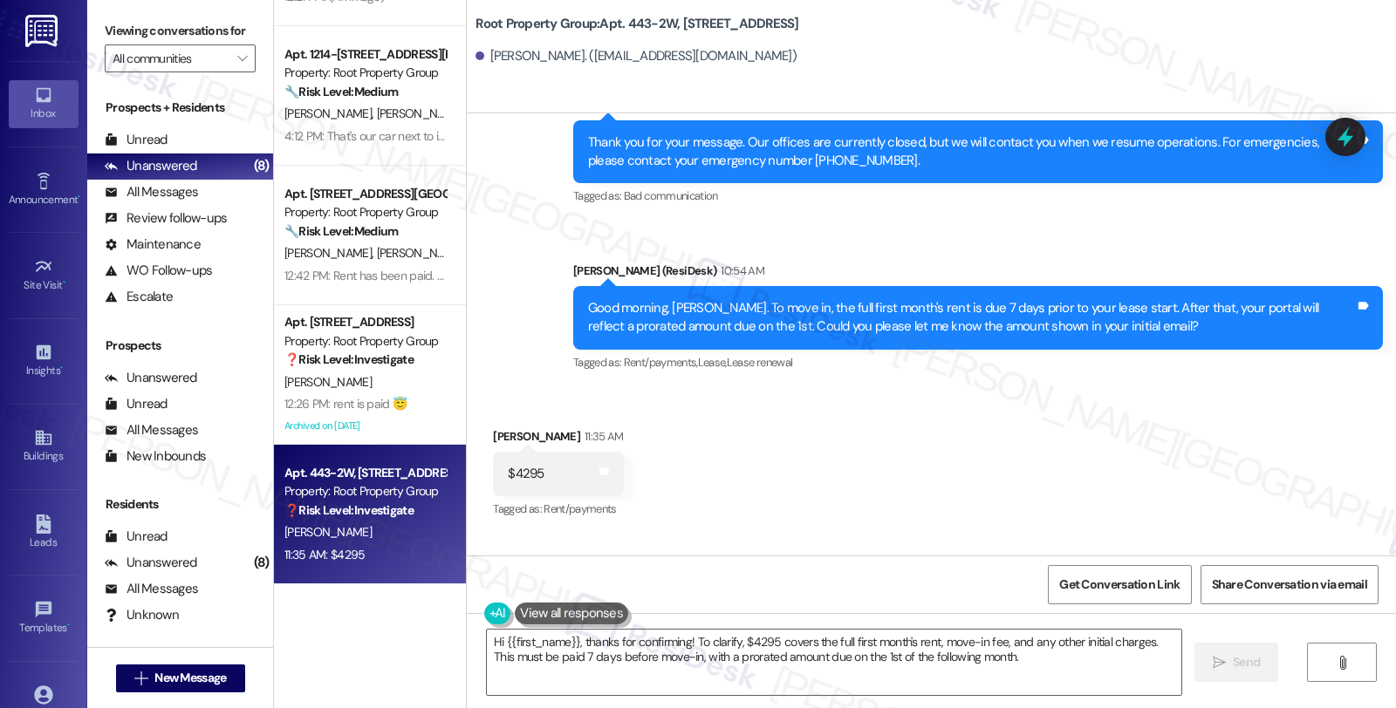
scroll to position [1111, 0]
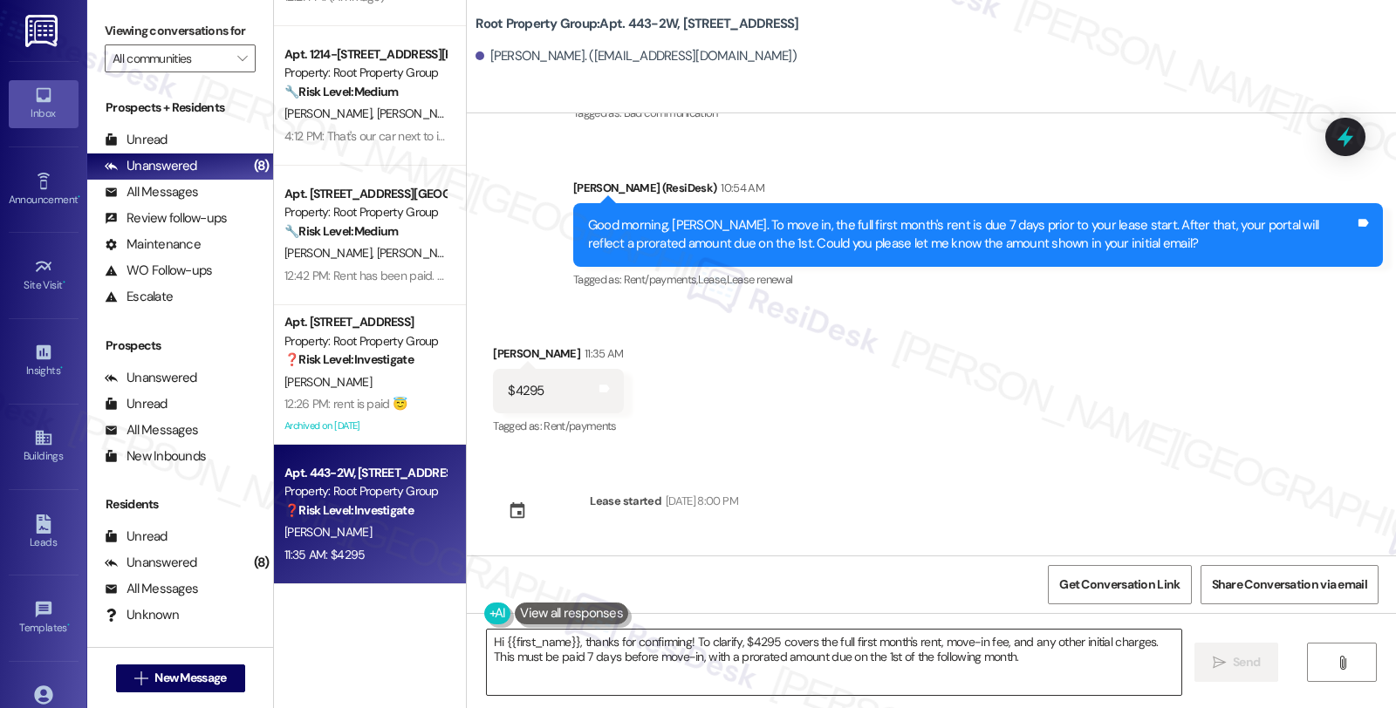
click at [487, 640] on textarea "Hi {{first_name}}, thanks for confirming! To clarify, $4295 covers the full fir…" at bounding box center [834, 662] width 694 height 65
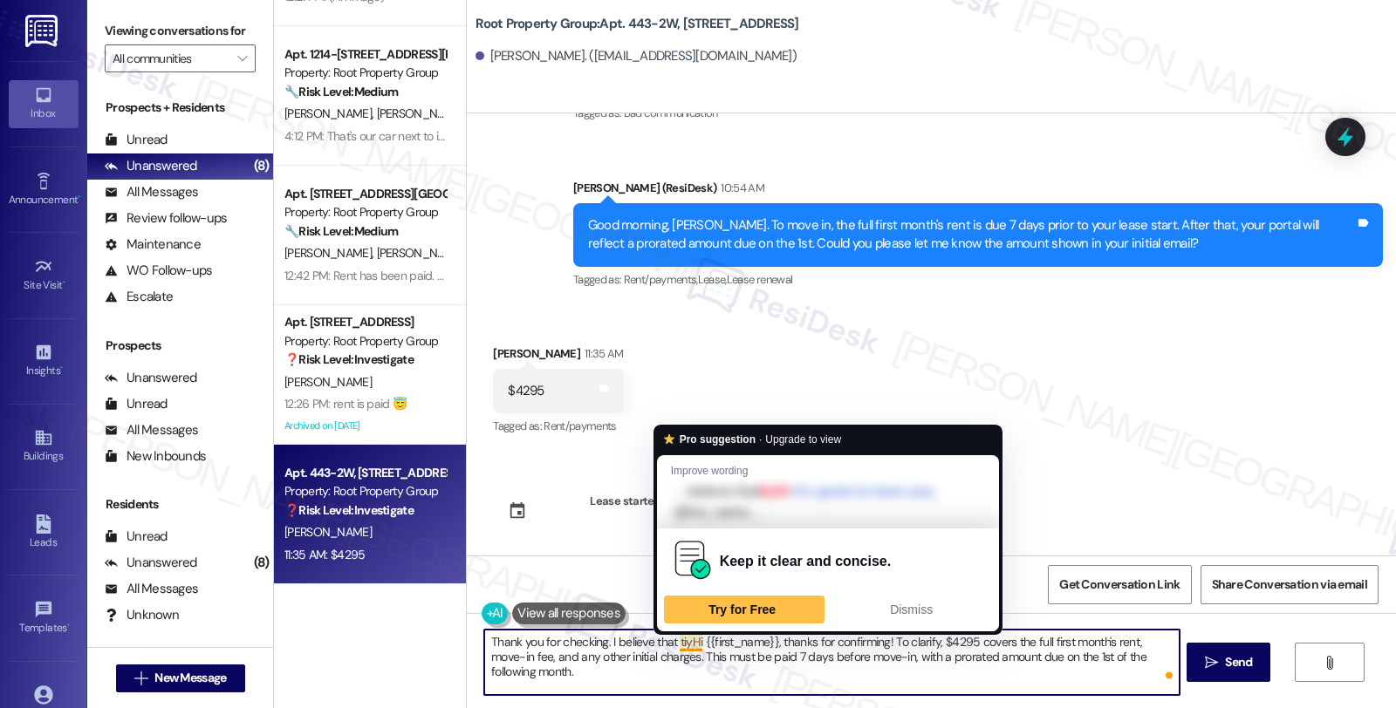
click at [667, 640] on textarea "Thank you for checking. I believe that tiyHi {{first_name}}, thanks for confirm…" at bounding box center [831, 662] width 694 height 65
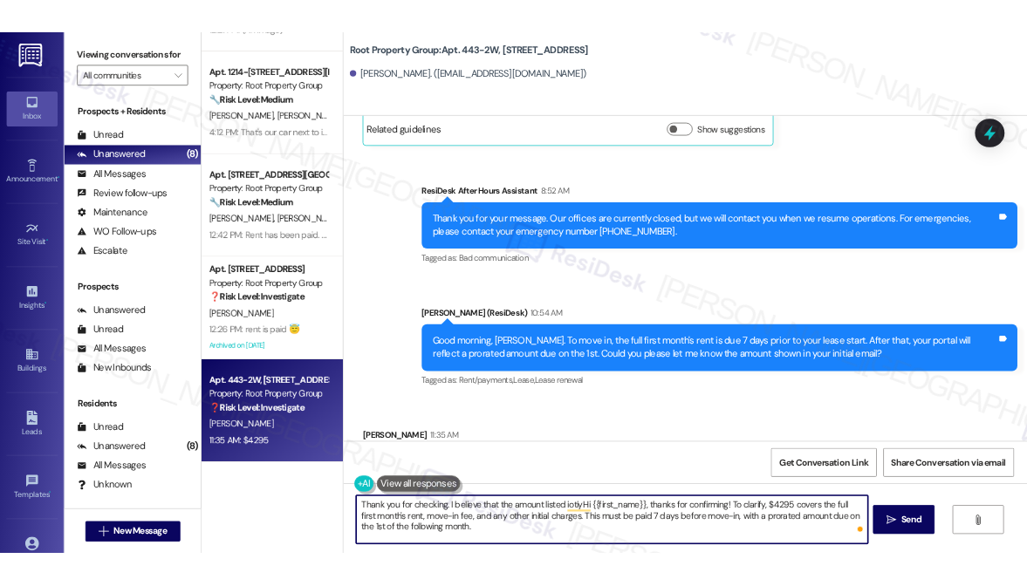
scroll to position [529, 0]
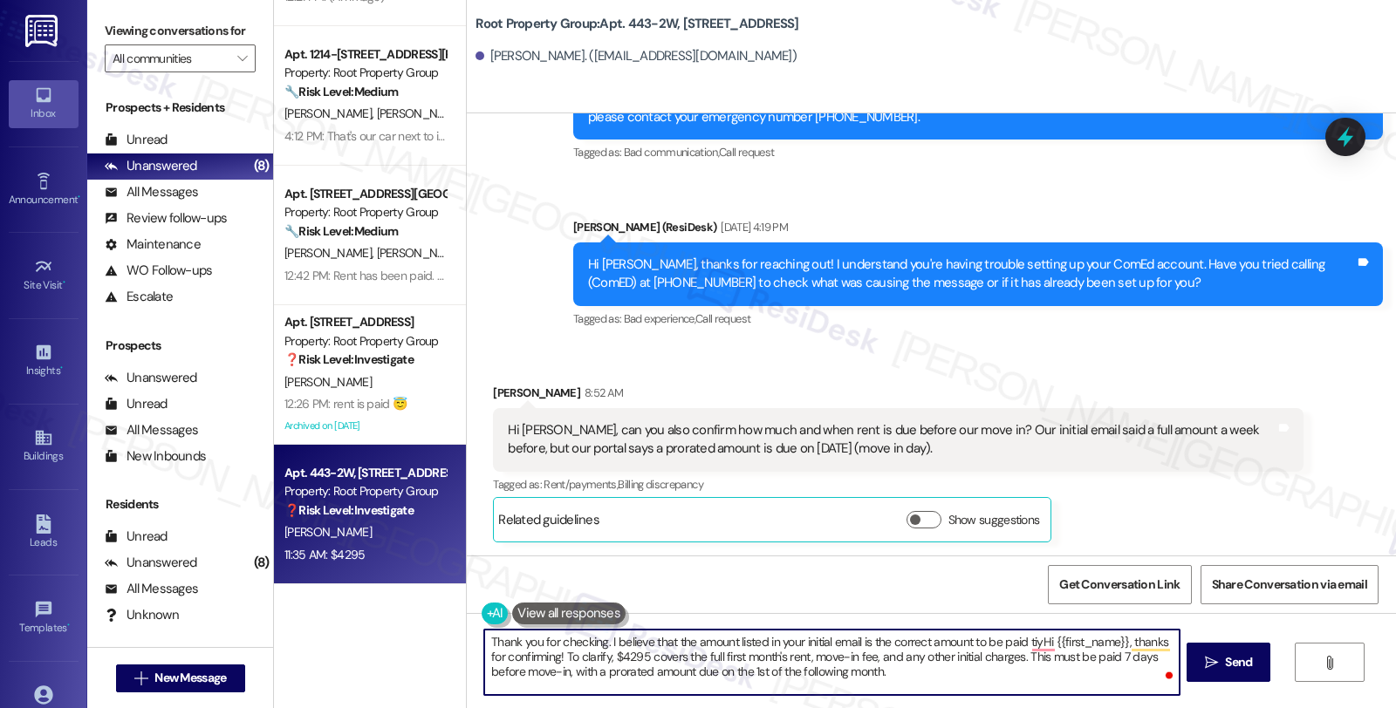
click at [996, 643] on textarea "Thank you for checking. I believe that the amount listed in your initial email …" at bounding box center [831, 662] width 694 height 65
type textarea "Thank you for checking. I believe that the amount listed in your initial email …"
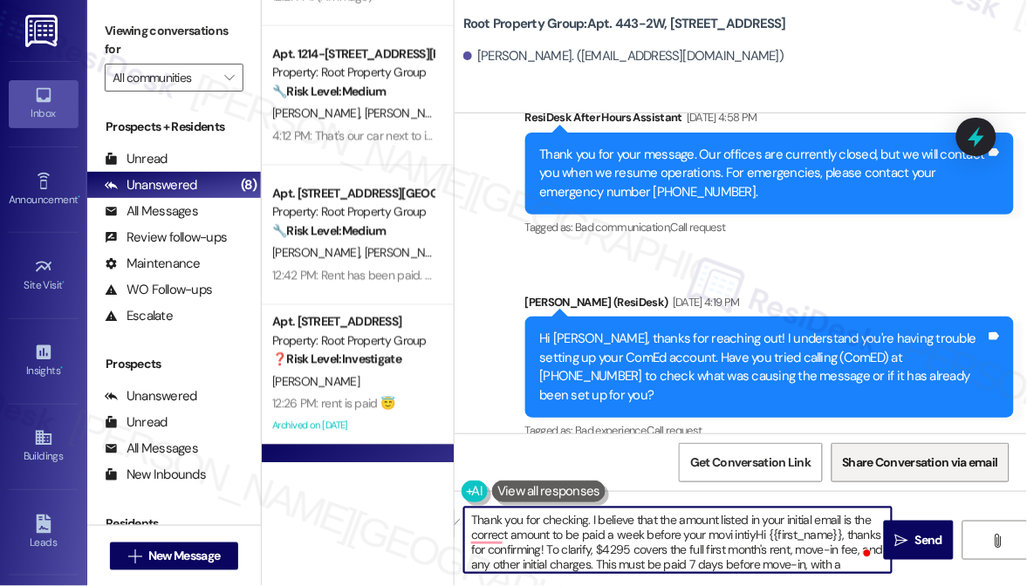
scroll to position [585, 0]
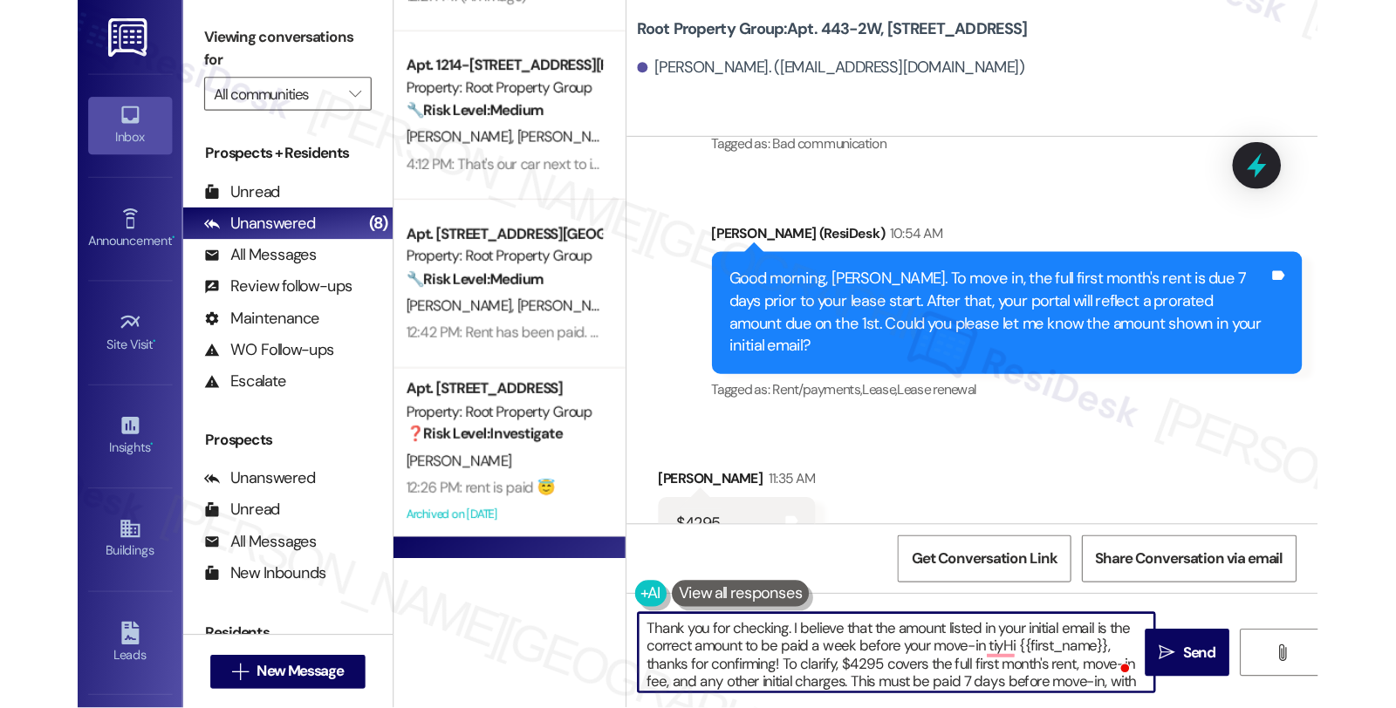
scroll to position [1382, 0]
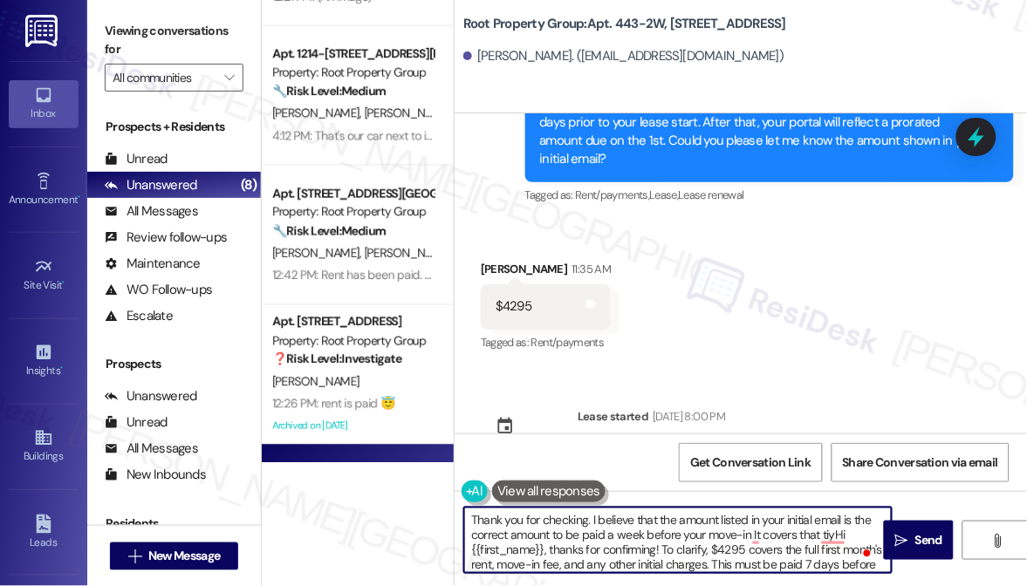
click at [775, 550] on textarea "Thank you for checking. I believe that the amount listed in your initial email …" at bounding box center [678, 540] width 428 height 65
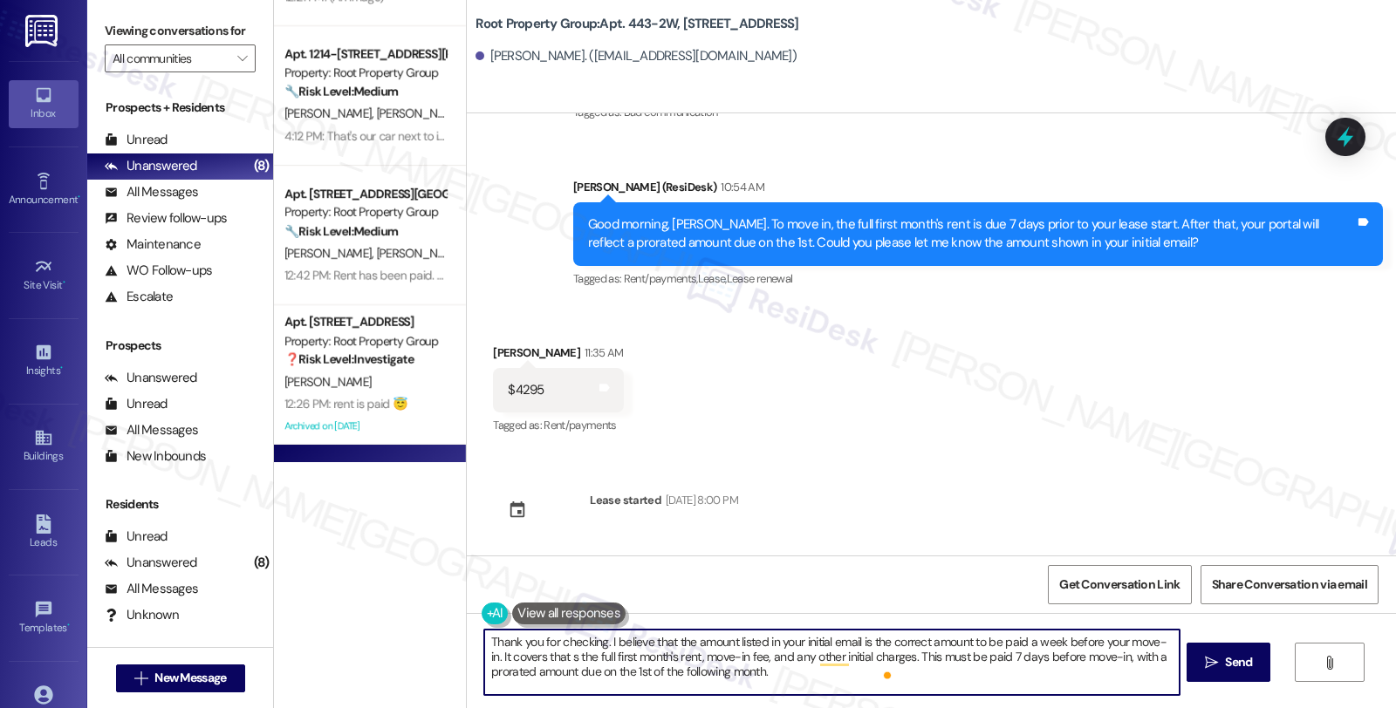
scroll to position [1111, 0]
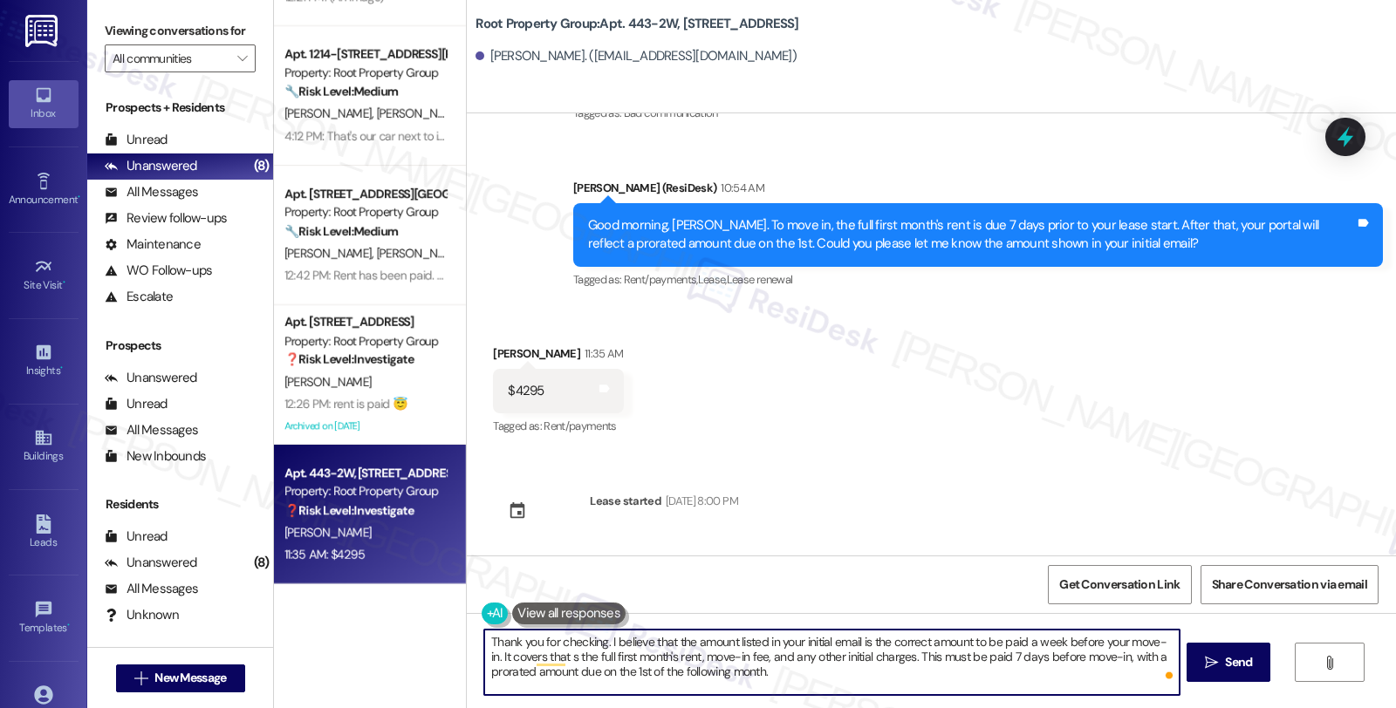
type textarea "Thank you for checking. I believe that the amount listed in your initial email …"
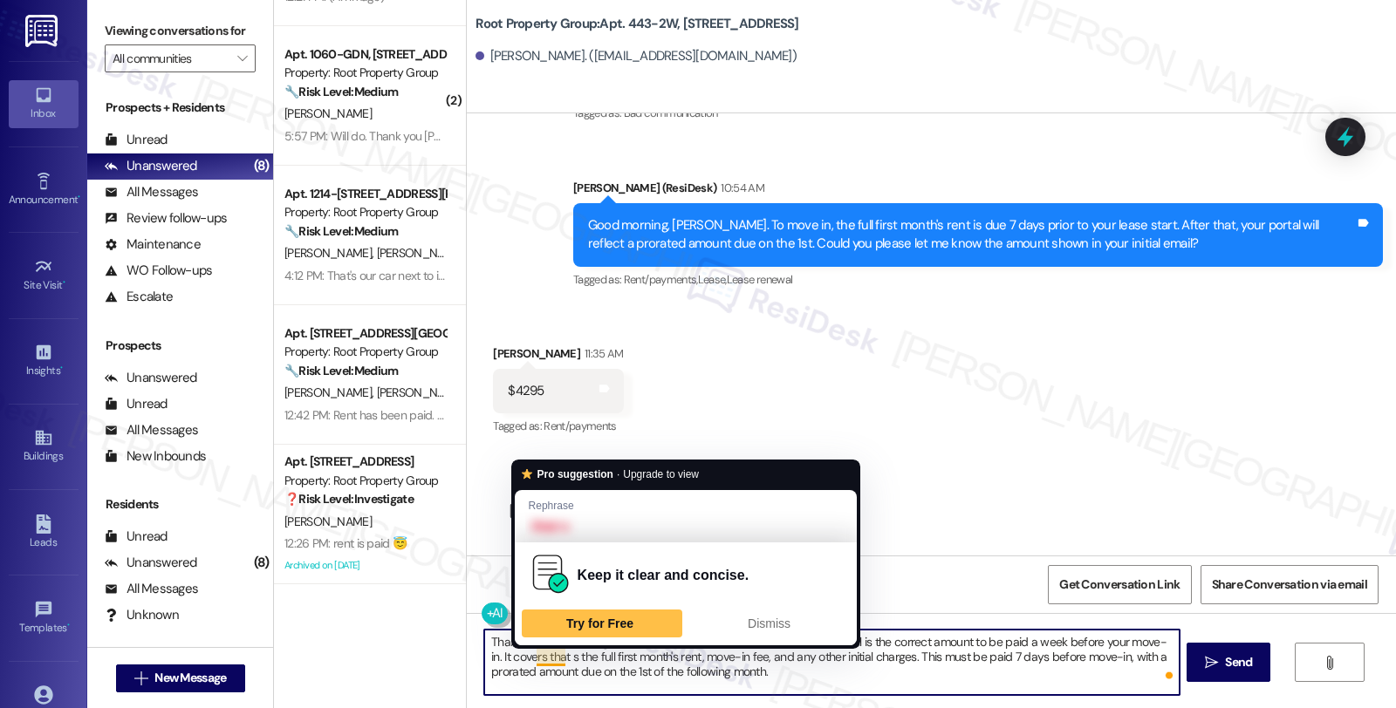
click at [548, 585] on textarea "Thank you for checking. I believe that the amount listed in your initial email …" at bounding box center [831, 662] width 694 height 65
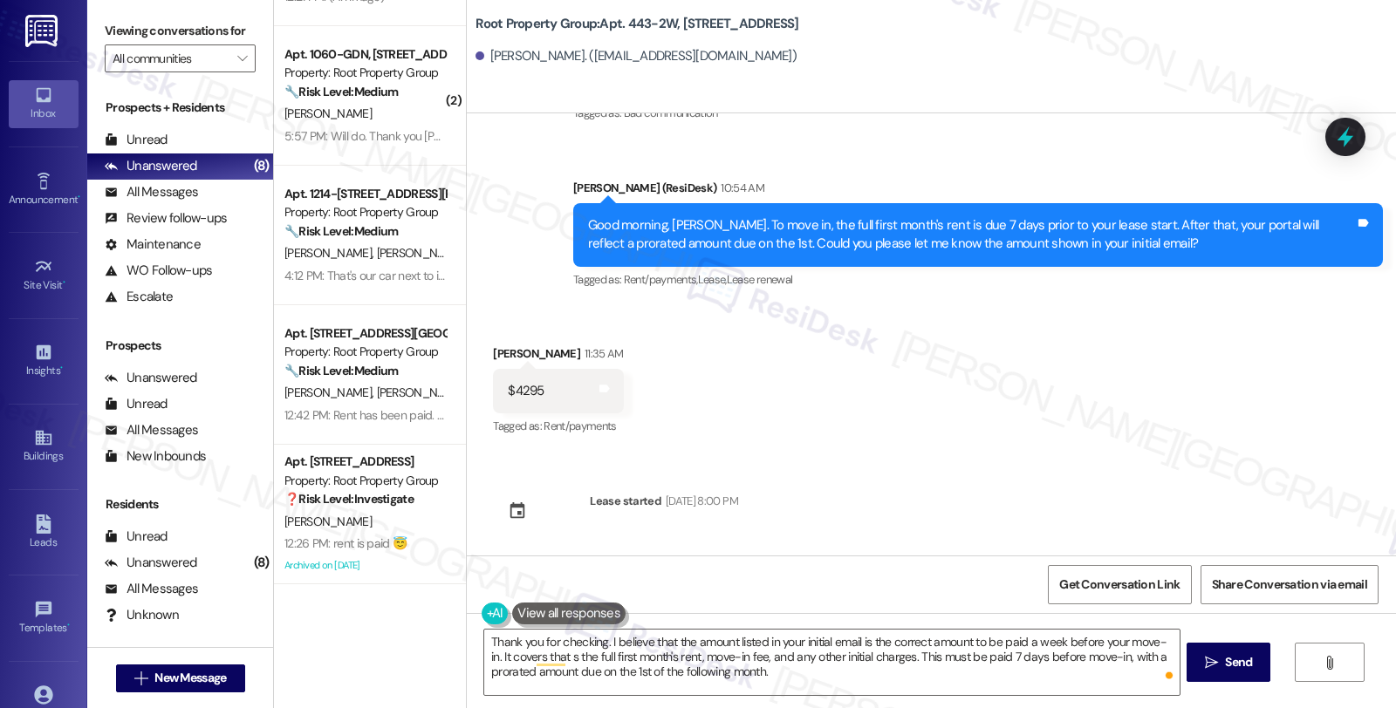
click at [558, 585] on button at bounding box center [568, 614] width 113 height 22
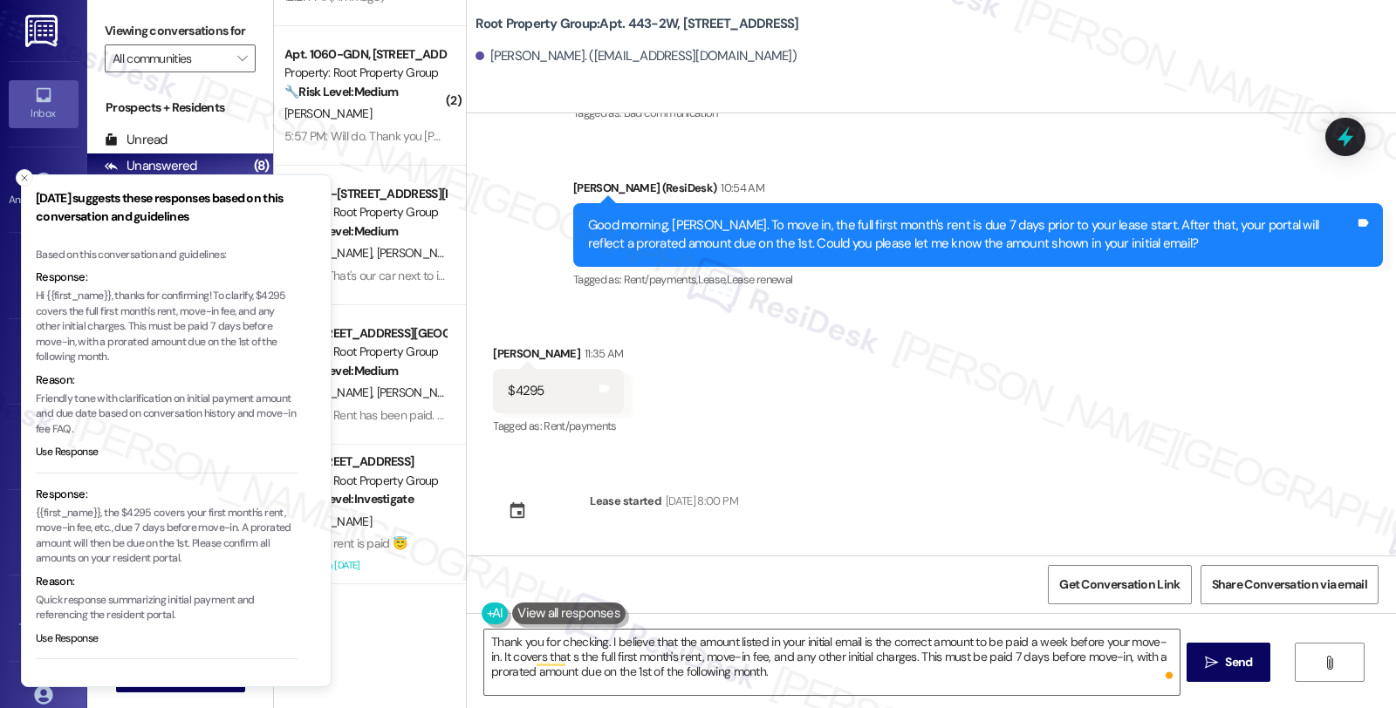
click at [68, 312] on p "Hi {{first_name}}, thanks for confirming! To clarify, $4295 covers the full fir…" at bounding box center [167, 327] width 262 height 77
click at [175, 307] on p "Hi {{first_name}}, thanks for confirming! To clarify, $4295 covers the full fir…" at bounding box center [167, 327] width 262 height 77
copy p "the full first month's rent"
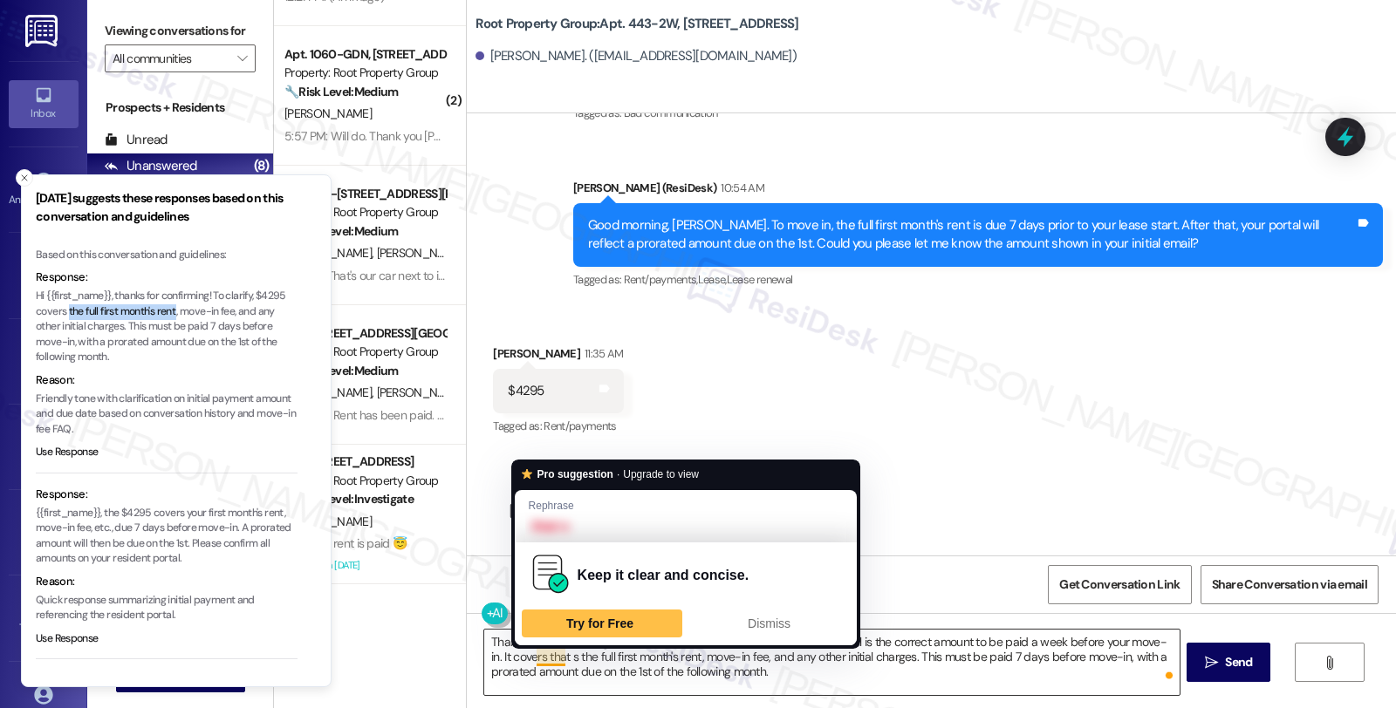
click at [524, 585] on textarea "Thank you for checking. I believe that the amount listed in your initial email …" at bounding box center [831, 662] width 694 height 65
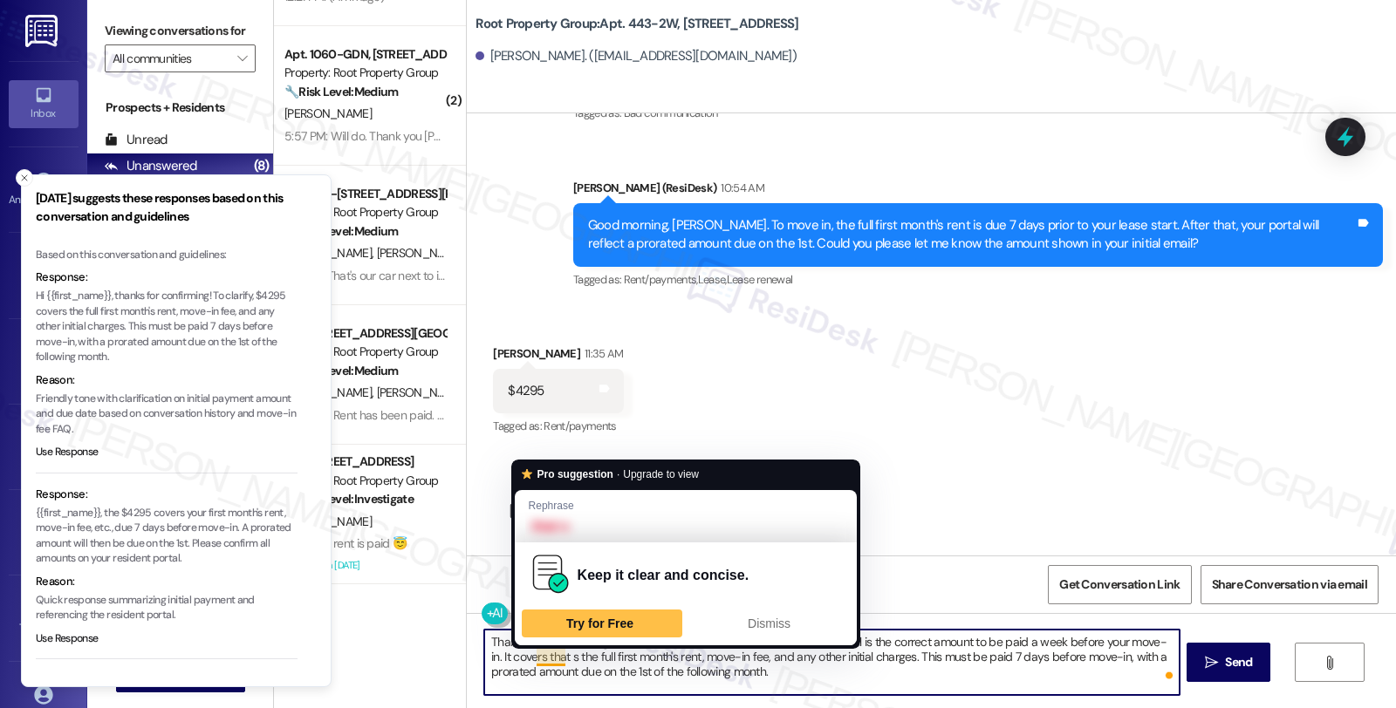
click at [526, 585] on textarea "Thank you for checking. I believe that the amount listed in your initial email …" at bounding box center [831, 662] width 694 height 65
paste textarea "e full first month's rentth"
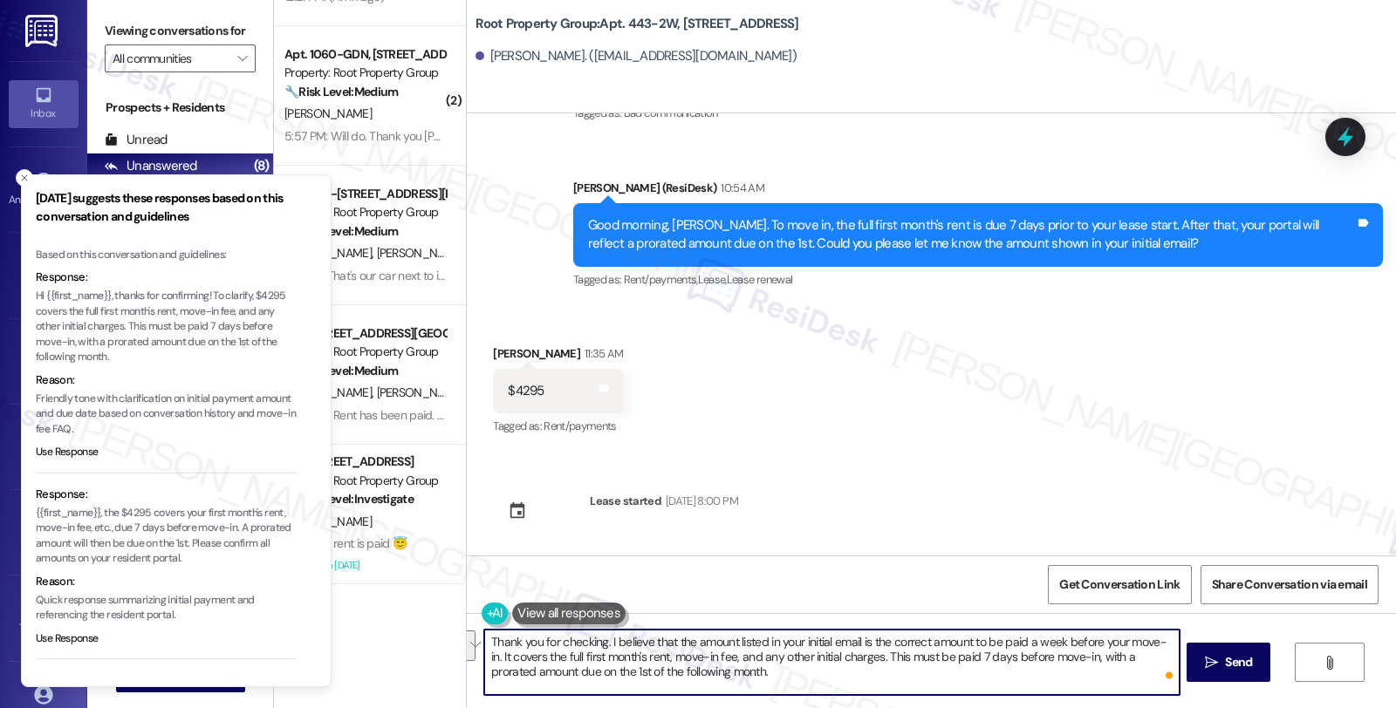
drag, startPoint x: 865, startPoint y: 655, endPoint x: 890, endPoint y: 670, distance: 29.3
click at [890, 585] on textarea "Thank you for checking. I believe that the amount listed in your initial email …" at bounding box center [831, 662] width 694 height 65
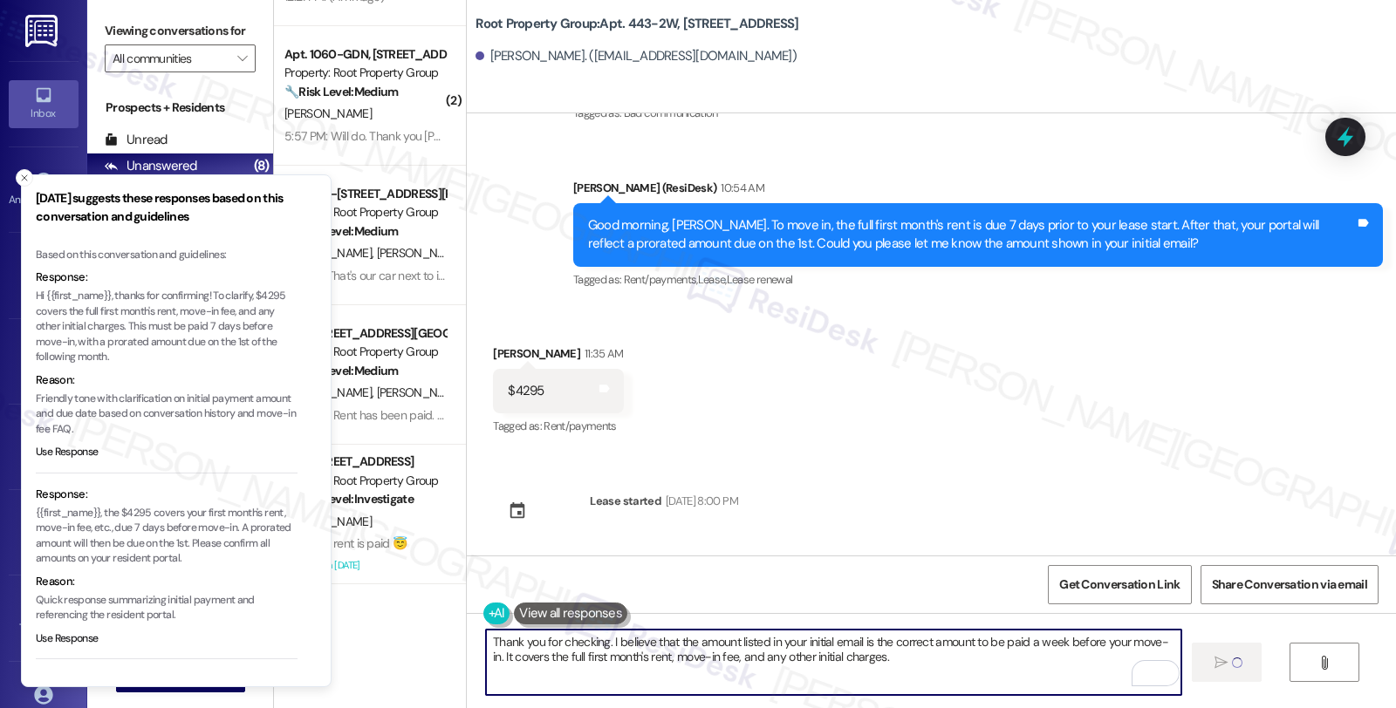
type textarea "Thank you for checking. I believe that the amount listed in your initial email …"
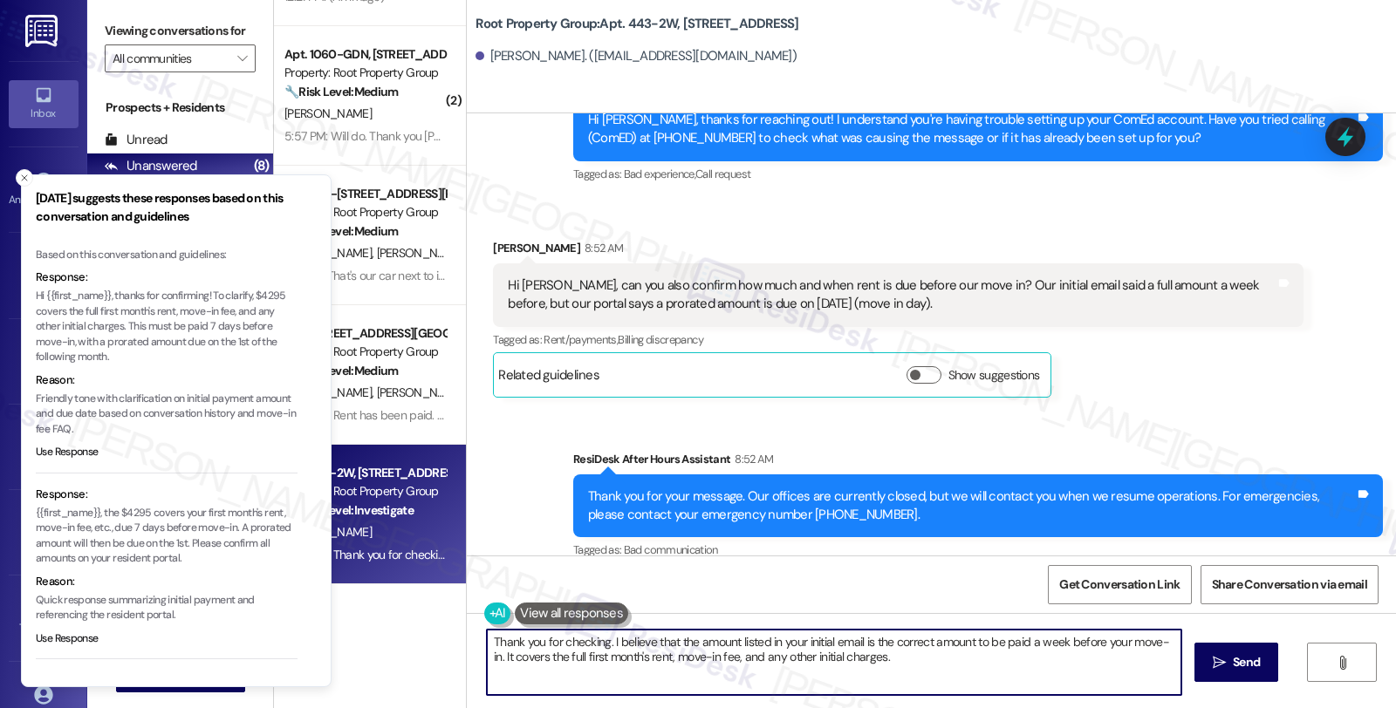
scroll to position [669, 0]
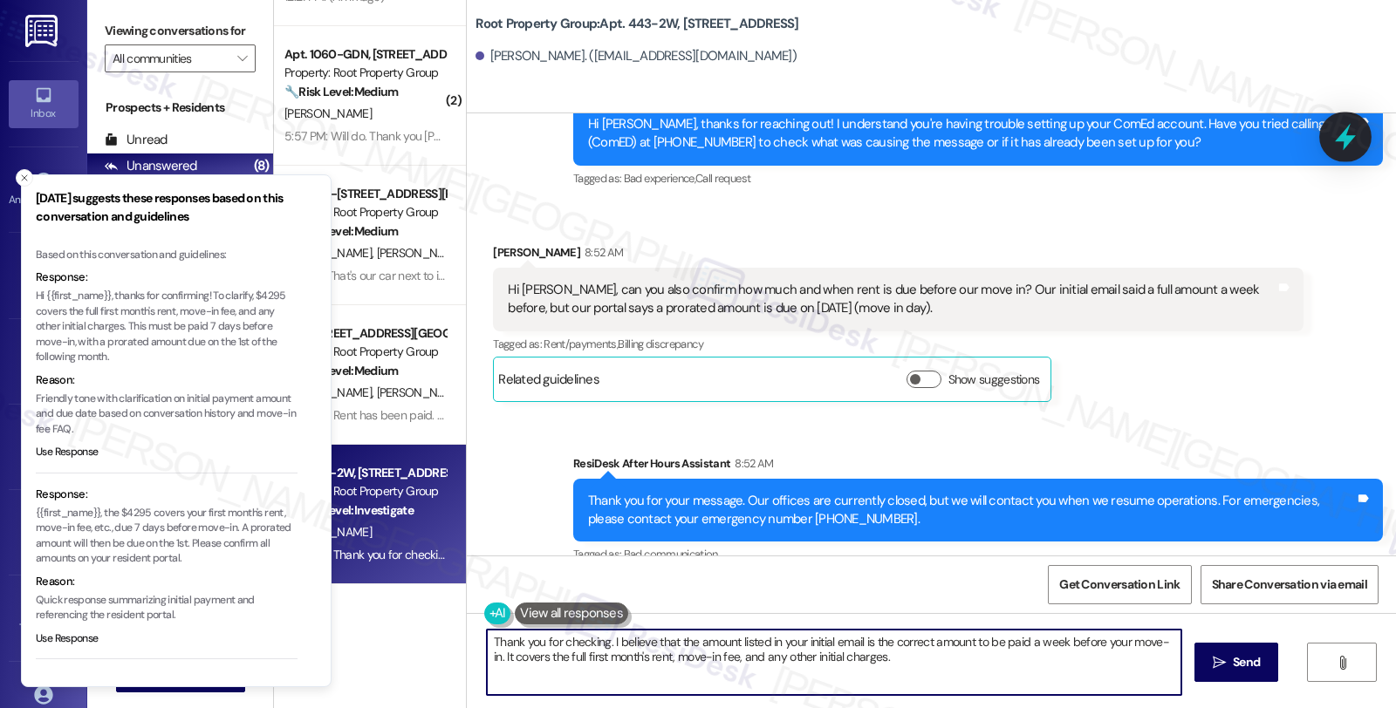
click at [1026, 135] on icon at bounding box center [1346, 137] width 30 height 30
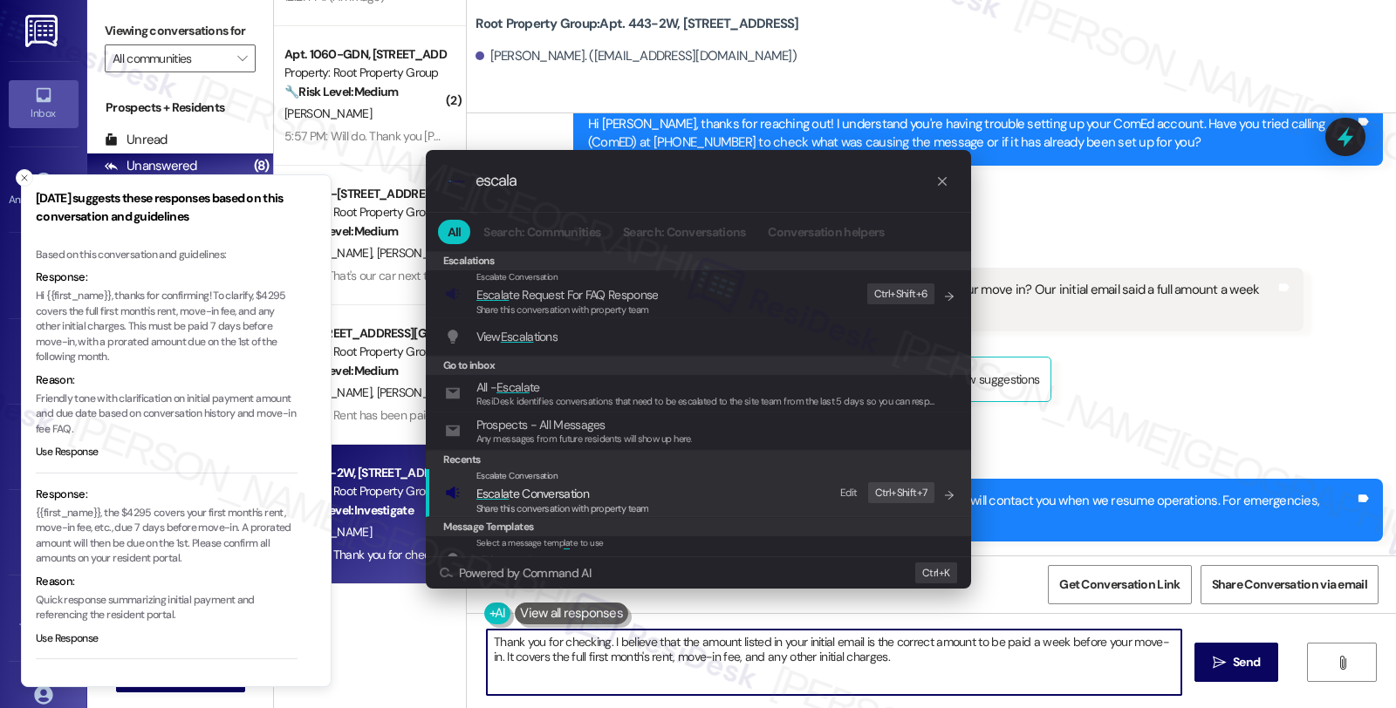
type input "escala"
click at [546, 490] on span "Escala te Conversation" at bounding box center [532, 494] width 113 height 16
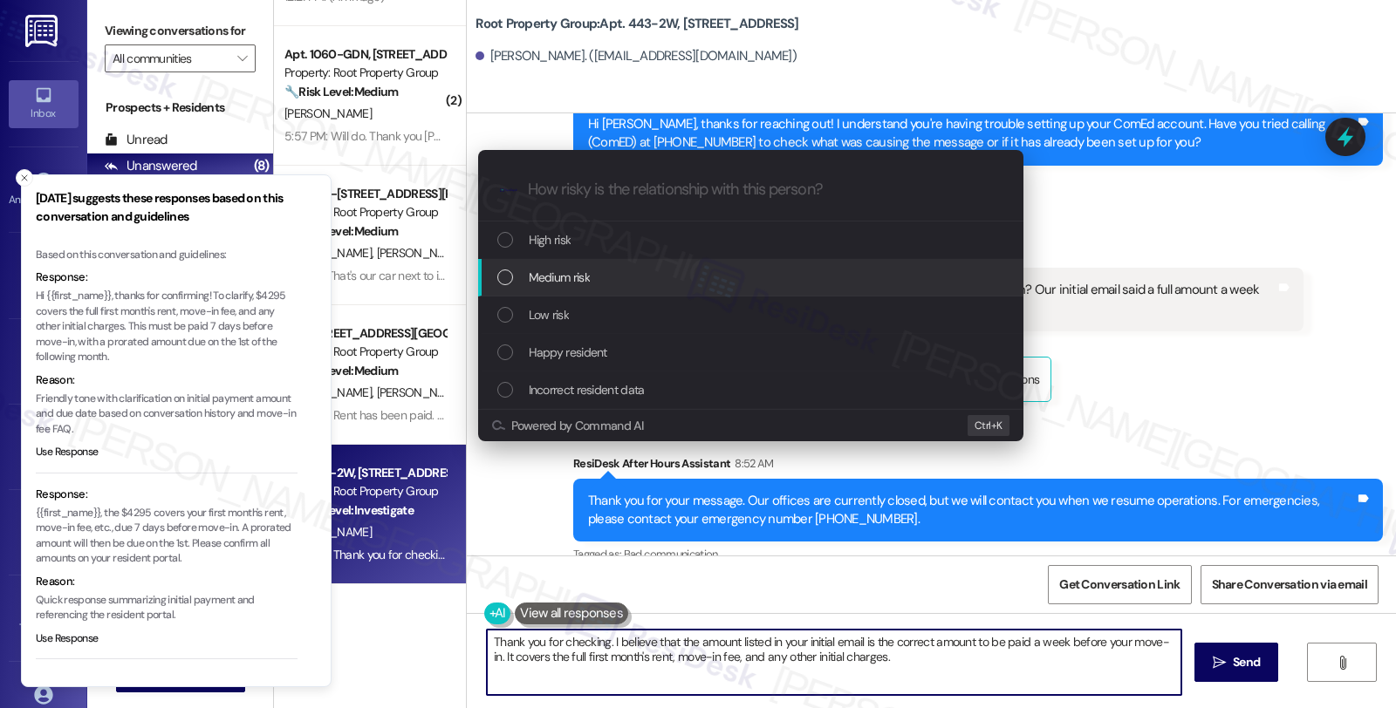
click at [604, 263] on div "Medium risk" at bounding box center [750, 278] width 545 height 38
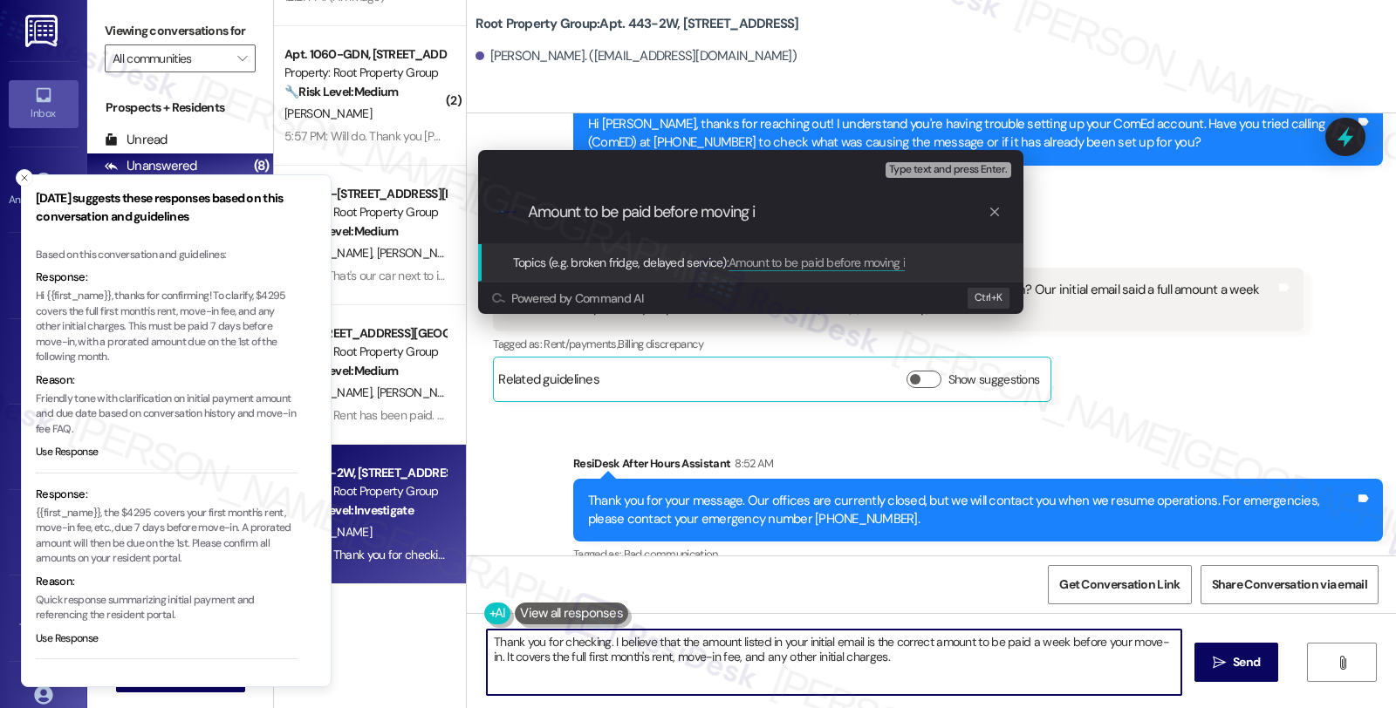
type input "Amount to be paid before moving in"
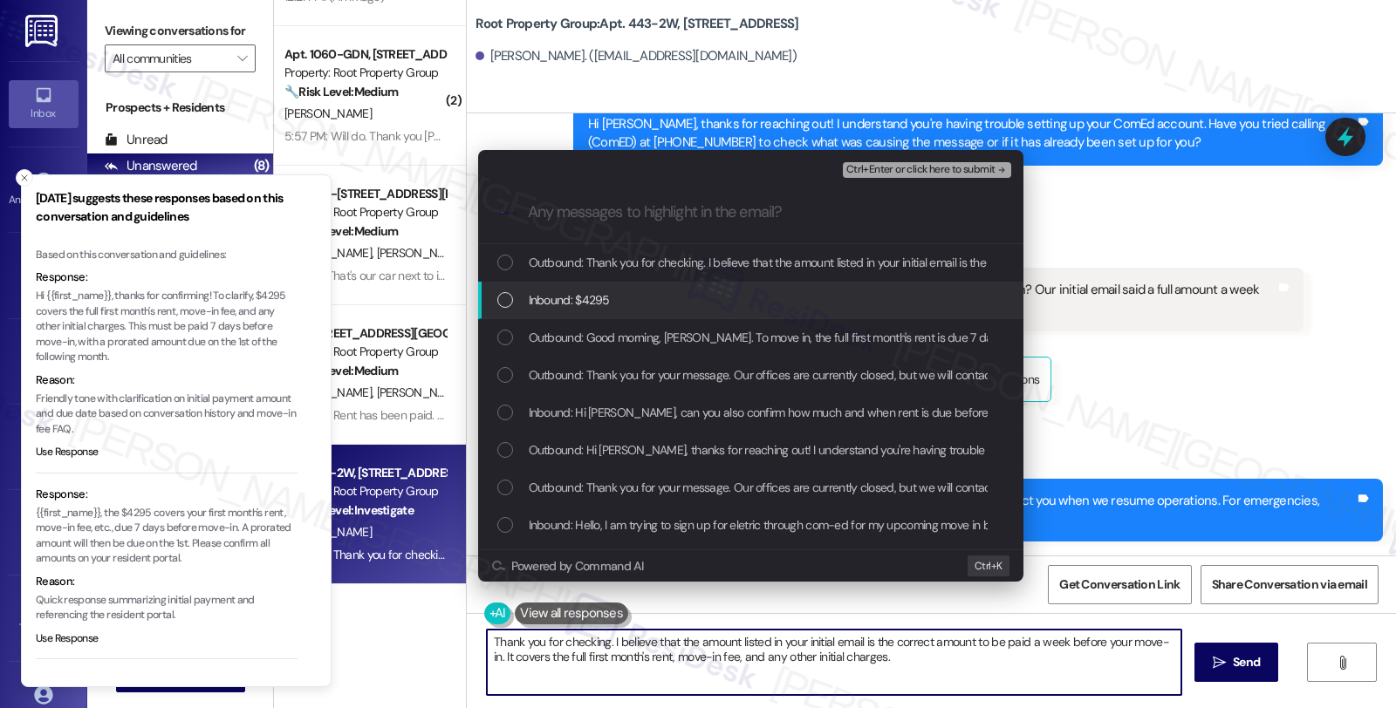
click at [580, 303] on span "Inbound: $4295" at bounding box center [569, 300] width 81 height 19
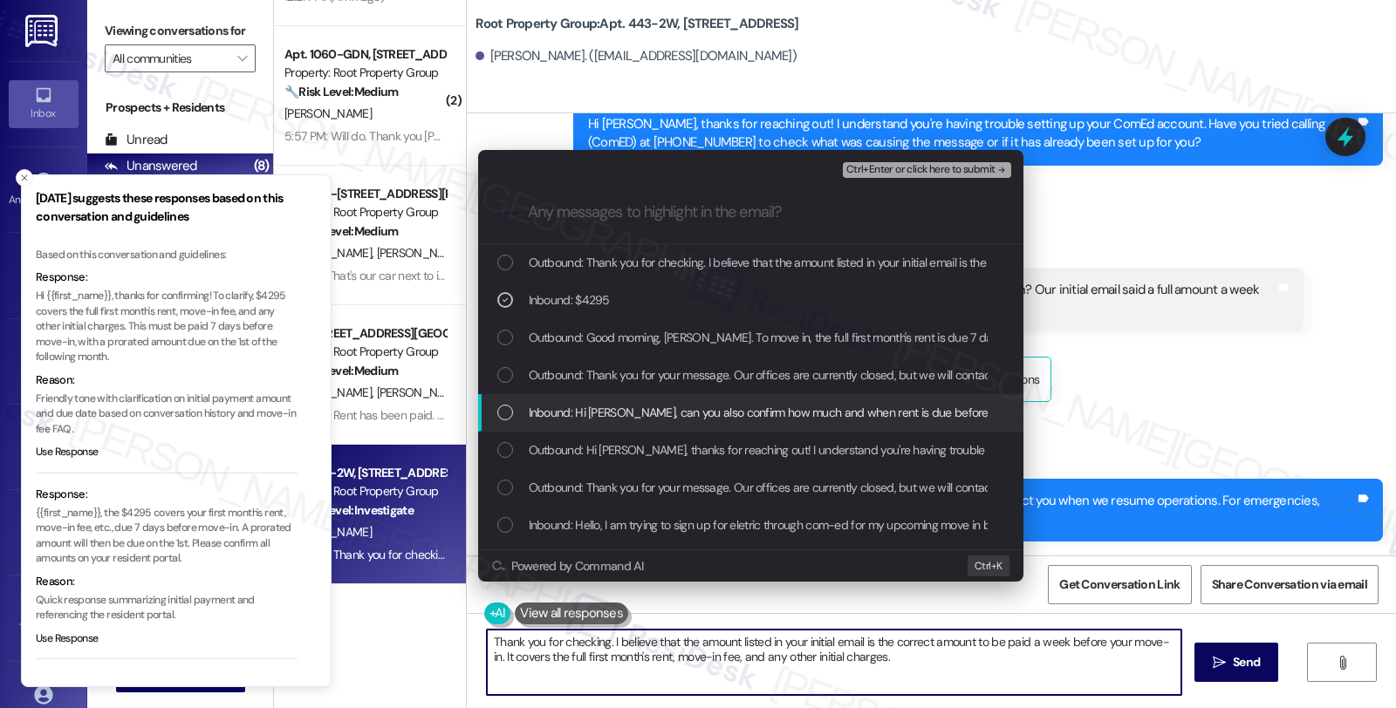
click at [577, 414] on span "Inbound: Hi sarah, can you also confirm how much and when rent is due before ou…" at bounding box center [1095, 412] width 1132 height 19
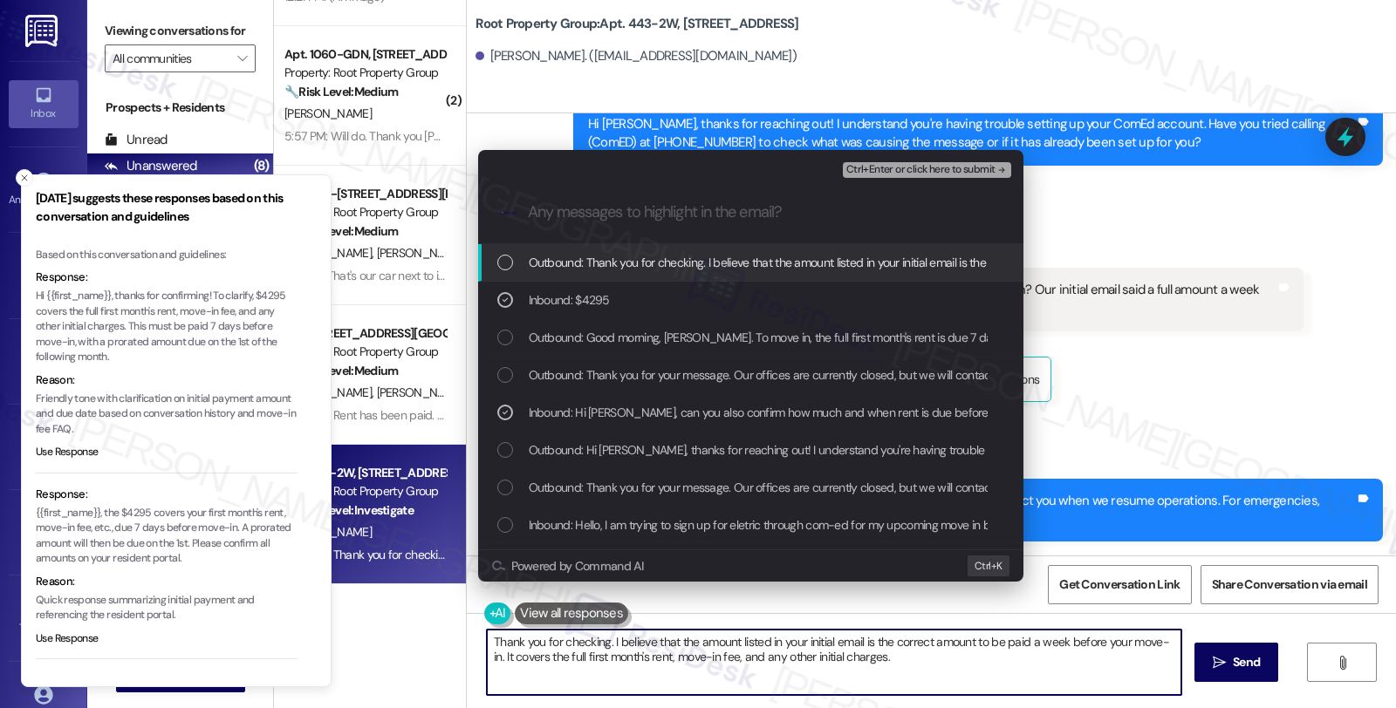
click at [932, 164] on span "Ctrl+Enter or click here to submit" at bounding box center [920, 170] width 149 height 12
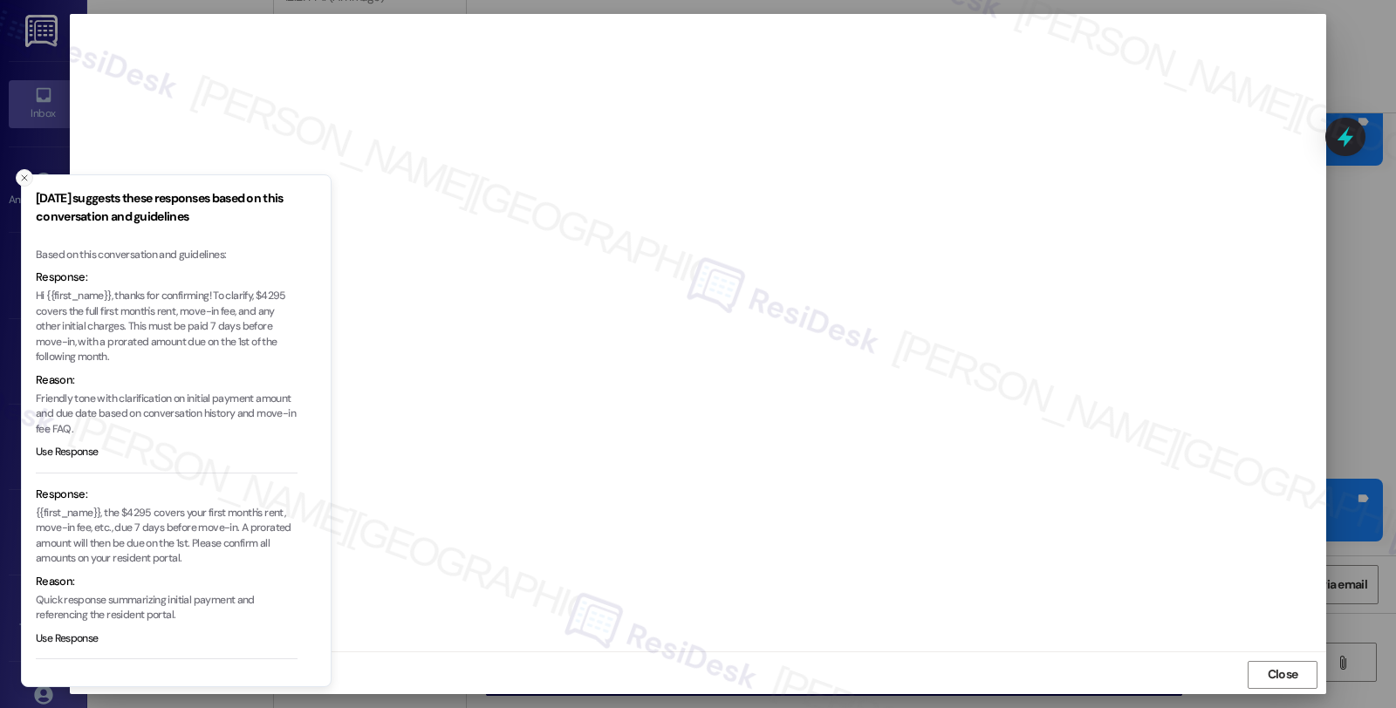
click at [20, 173] on icon "Close toast" at bounding box center [24, 178] width 10 height 10
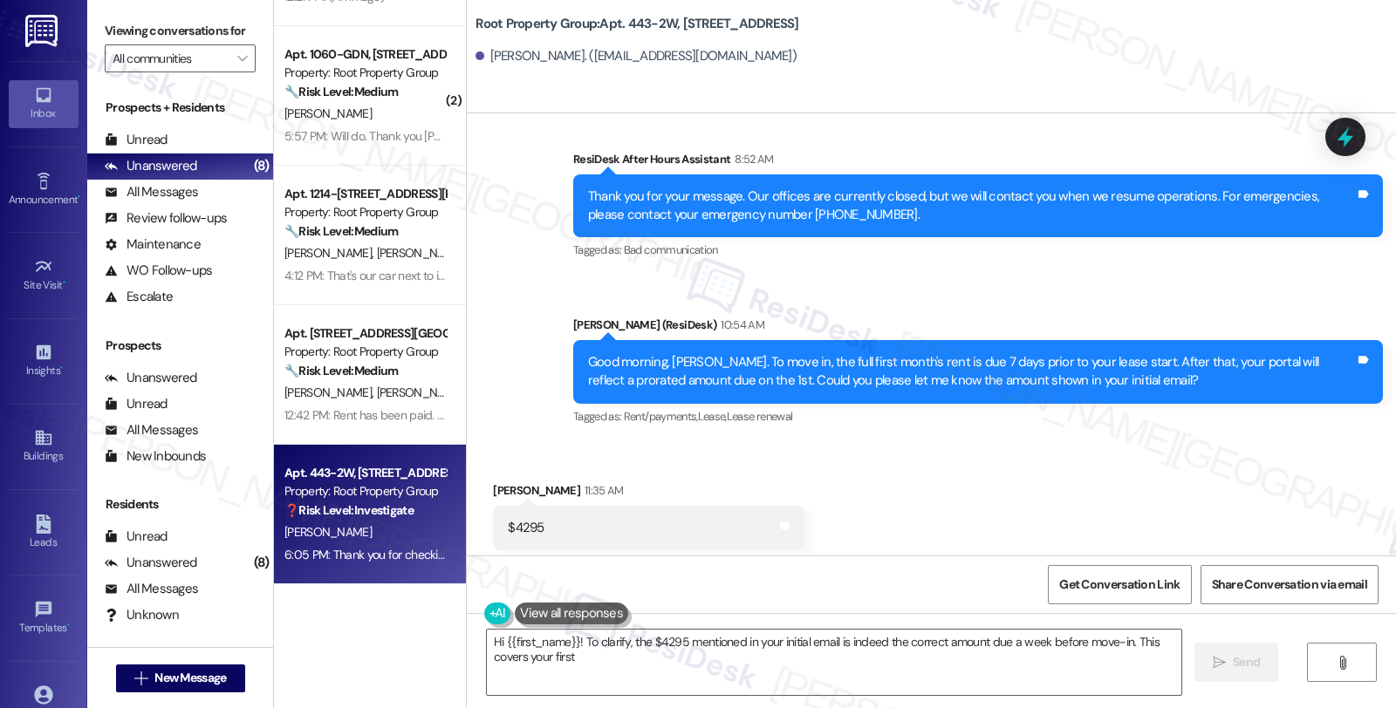
scroll to position [1007, 0]
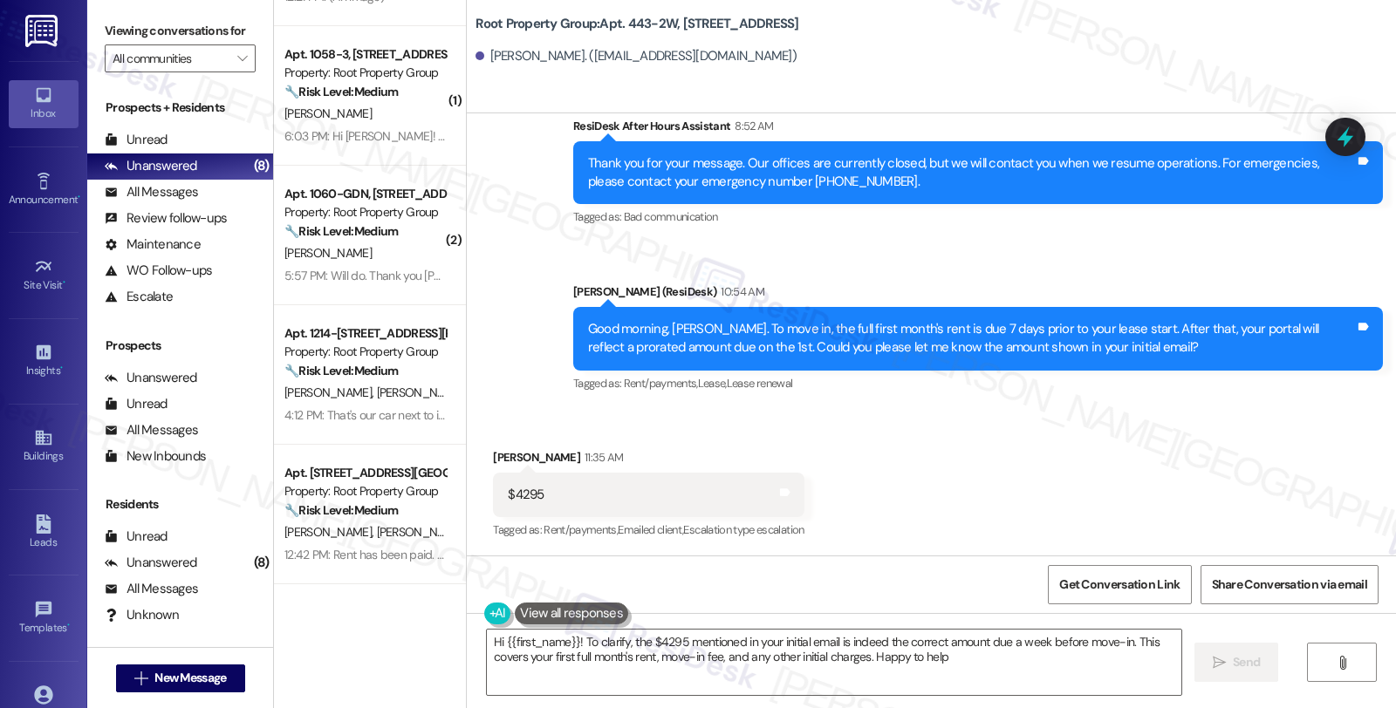
type textarea "Hi {{first_name}}! To clarify, the $4295 mentioned in your initial email is ind…"
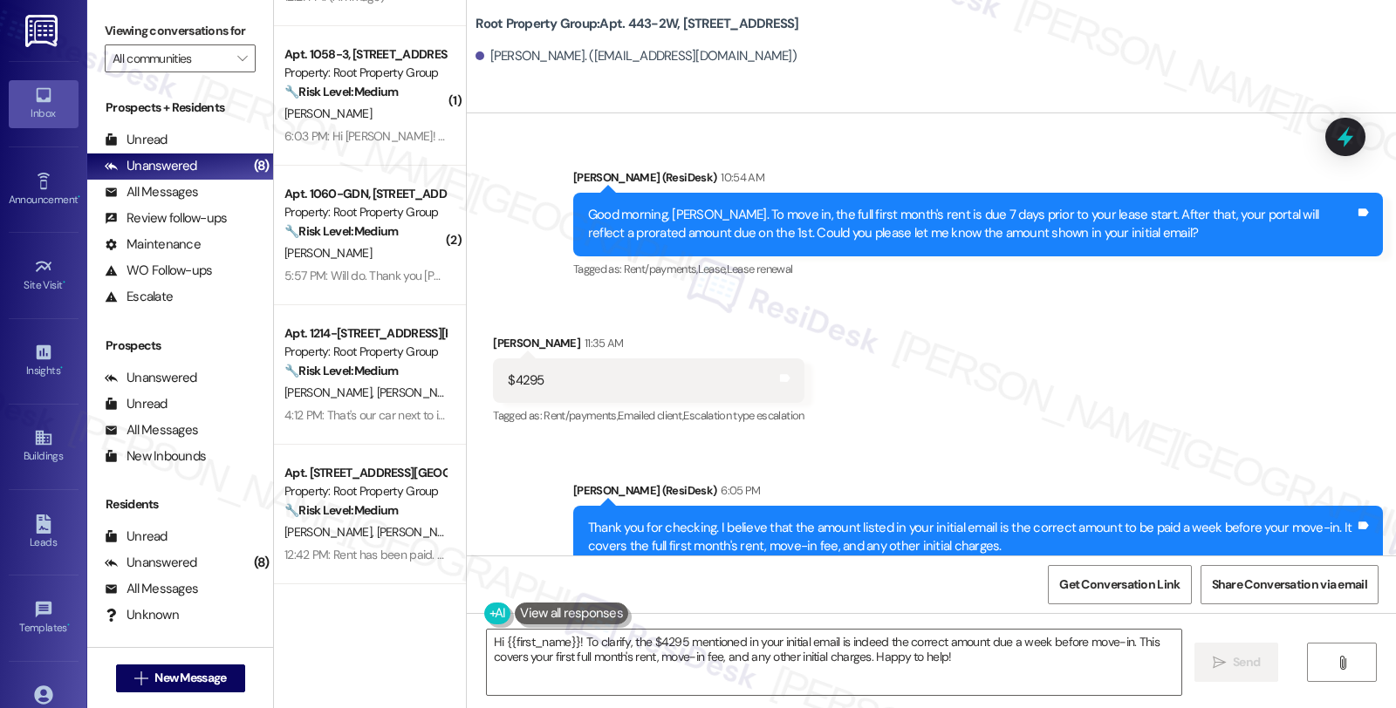
scroll to position [1276, 0]
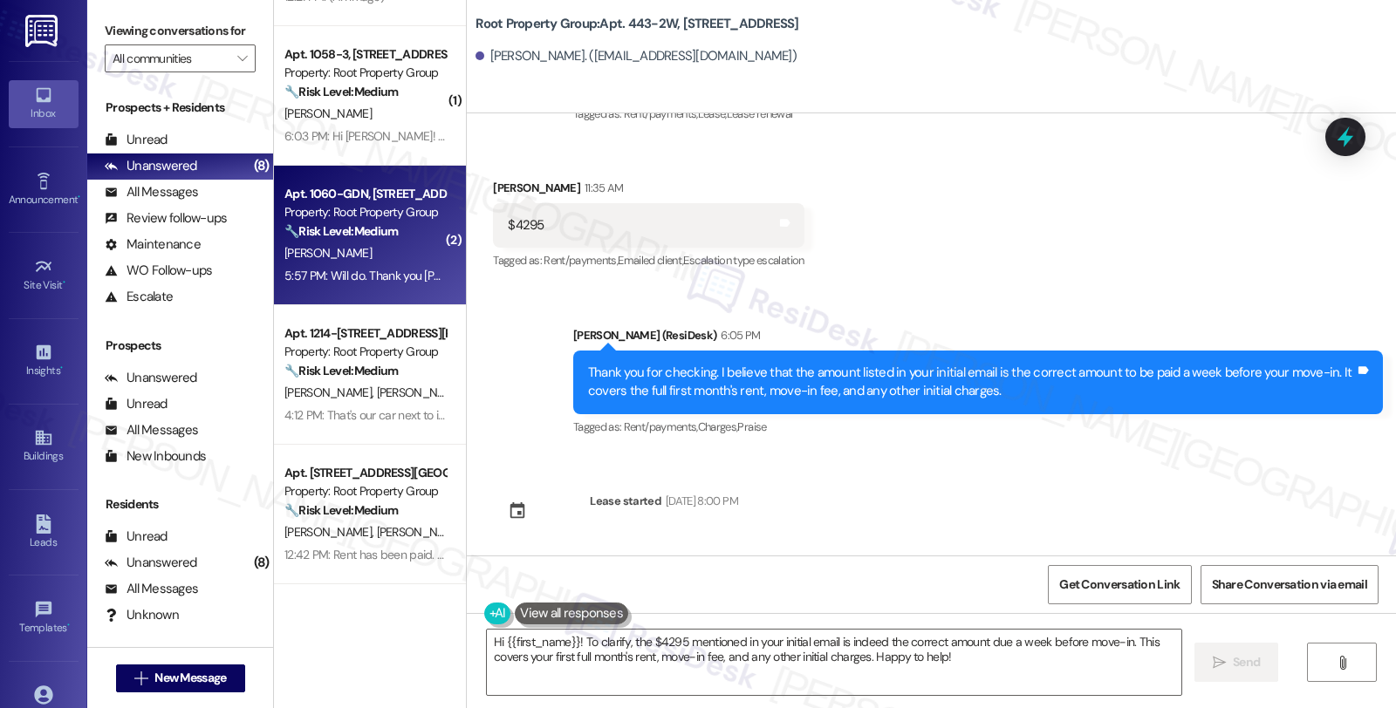
click at [366, 233] on strong "🔧 Risk Level: Medium" at bounding box center [340, 231] width 113 height 16
type textarea "Hi {{first_name}}! To clarify, the $4295 mentioned in your initial email is ind…"
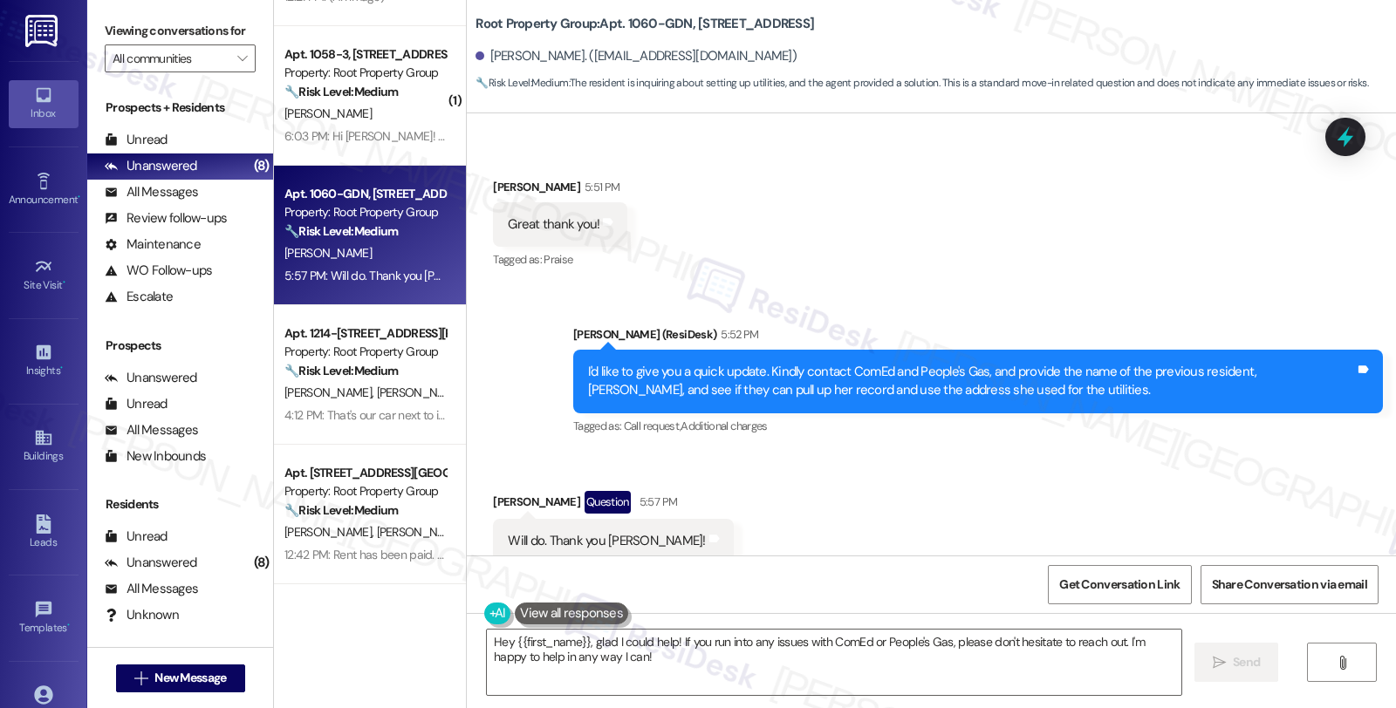
scroll to position [970, 0]
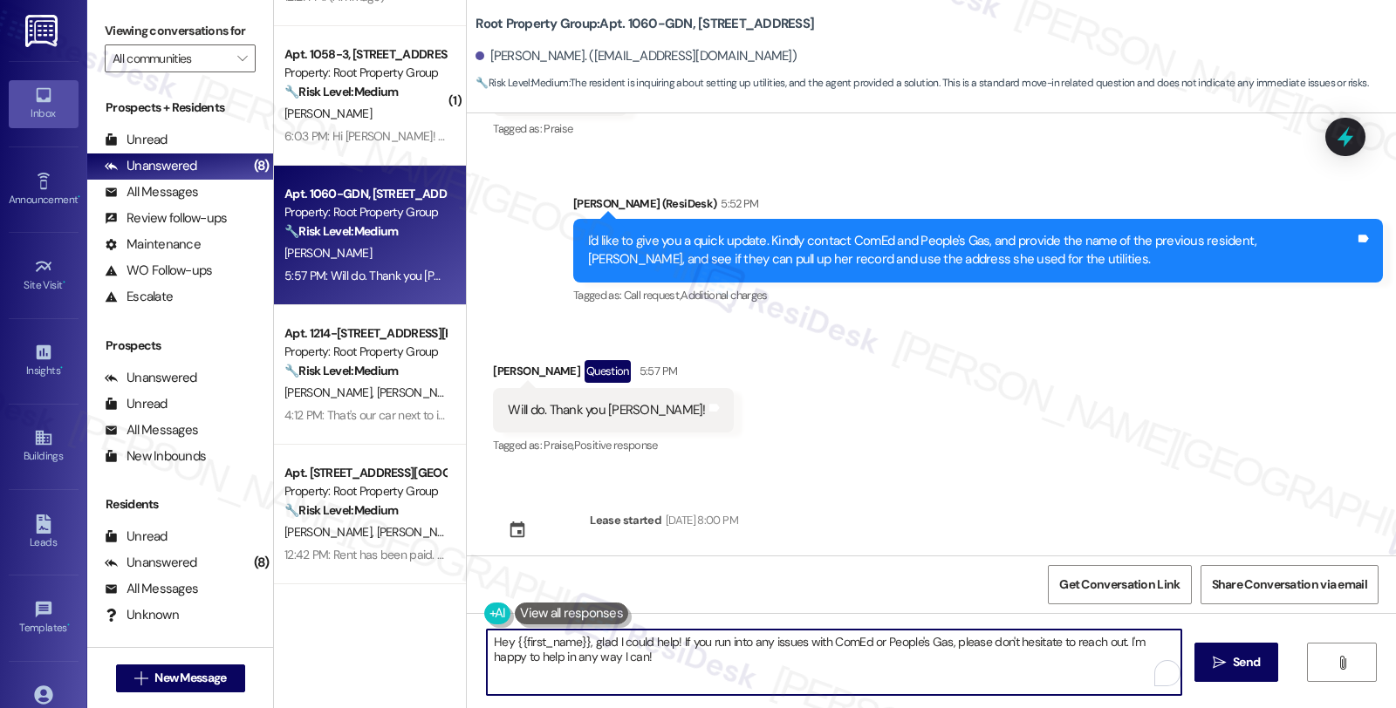
drag, startPoint x: 631, startPoint y: 664, endPoint x: 451, endPoint y: 632, distance: 182.6
click at [451, 585] on div "( 1 ) Apt. 5828-3S, 5828 N Clark Street Property: Root Property Group ⚠️ Risk L…" at bounding box center [835, 354] width 1122 height 708
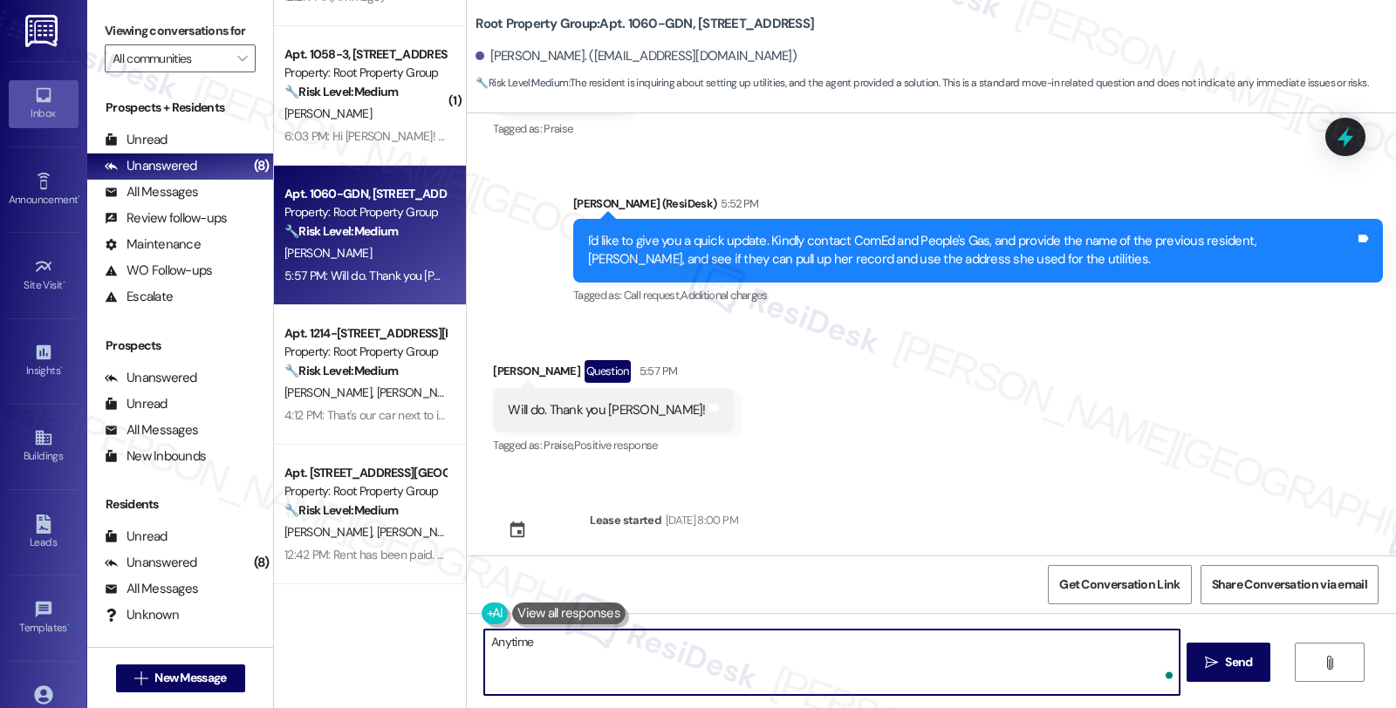
type textarea "Anytime!"
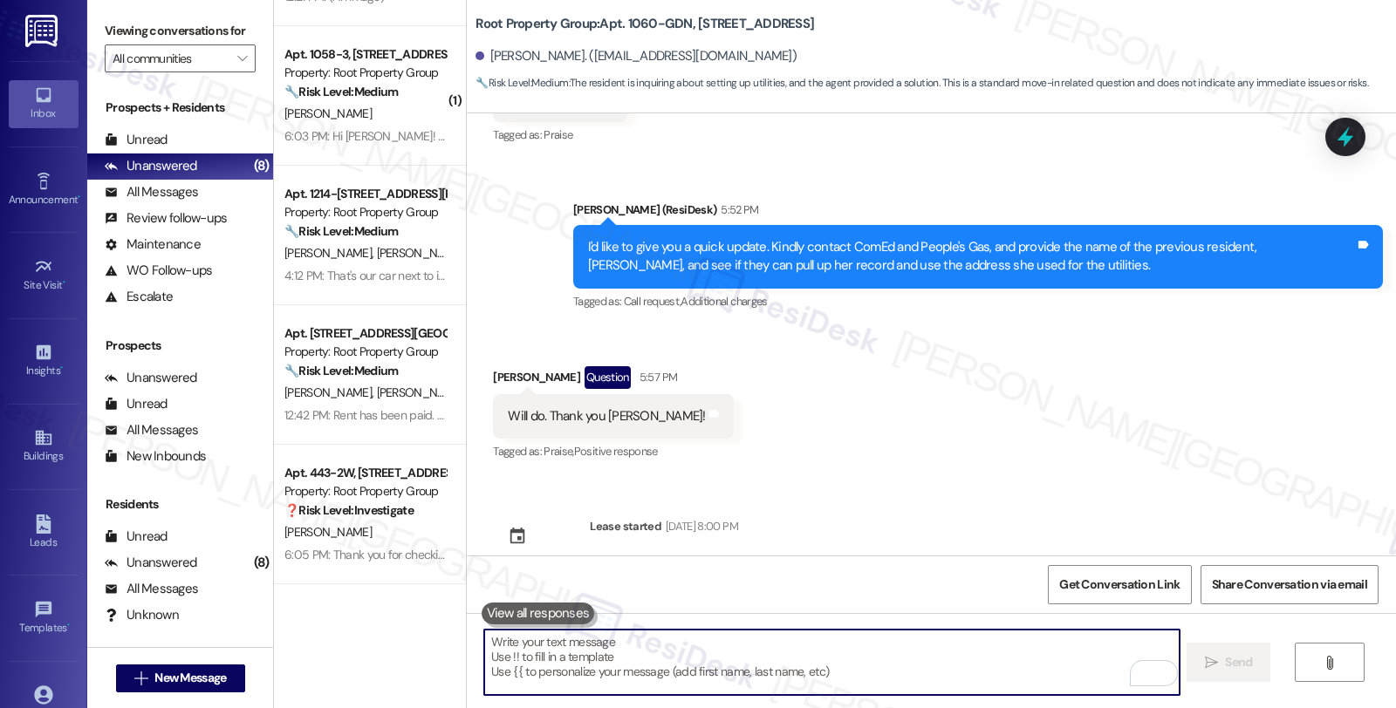
scroll to position [1092, 0]
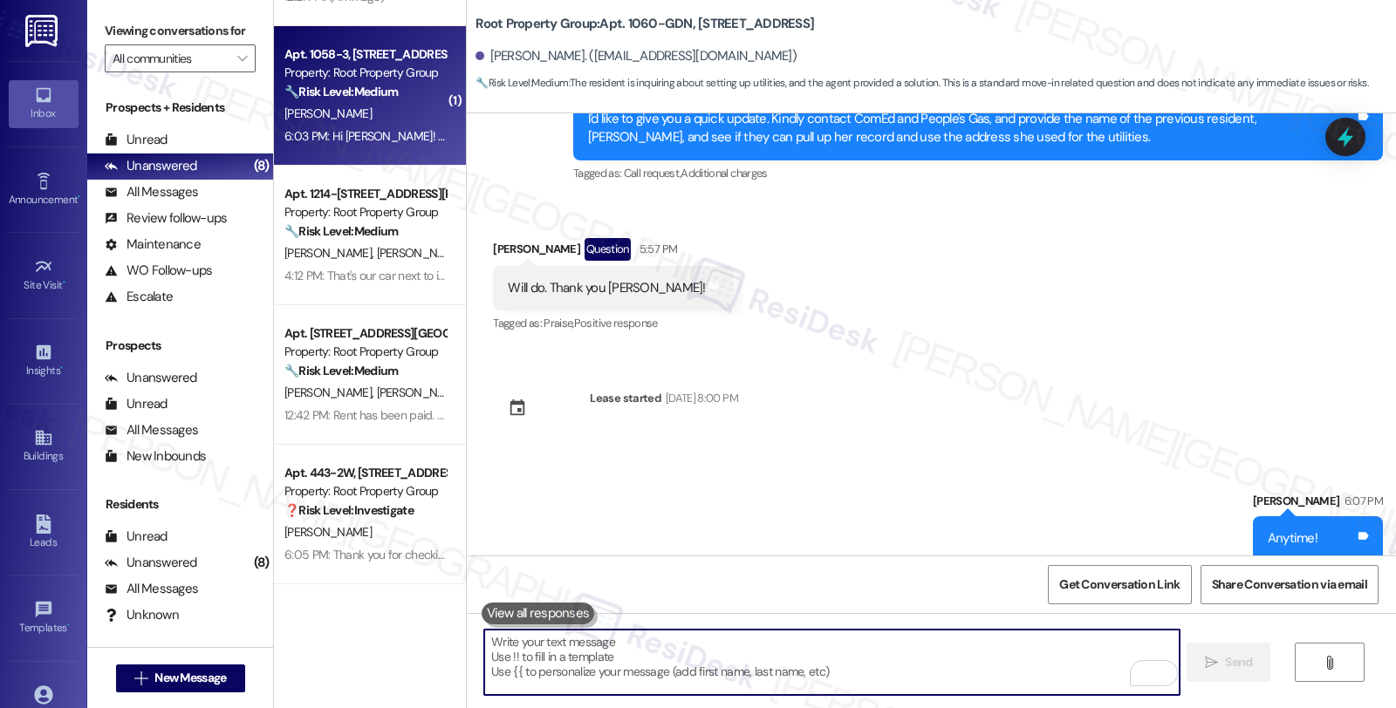
click at [377, 101] on div "Apt. 1058-3, 1054-66 W. Cornelia Avenue Property: Root Property Group 🔧 Risk Le…" at bounding box center [365, 73] width 165 height 59
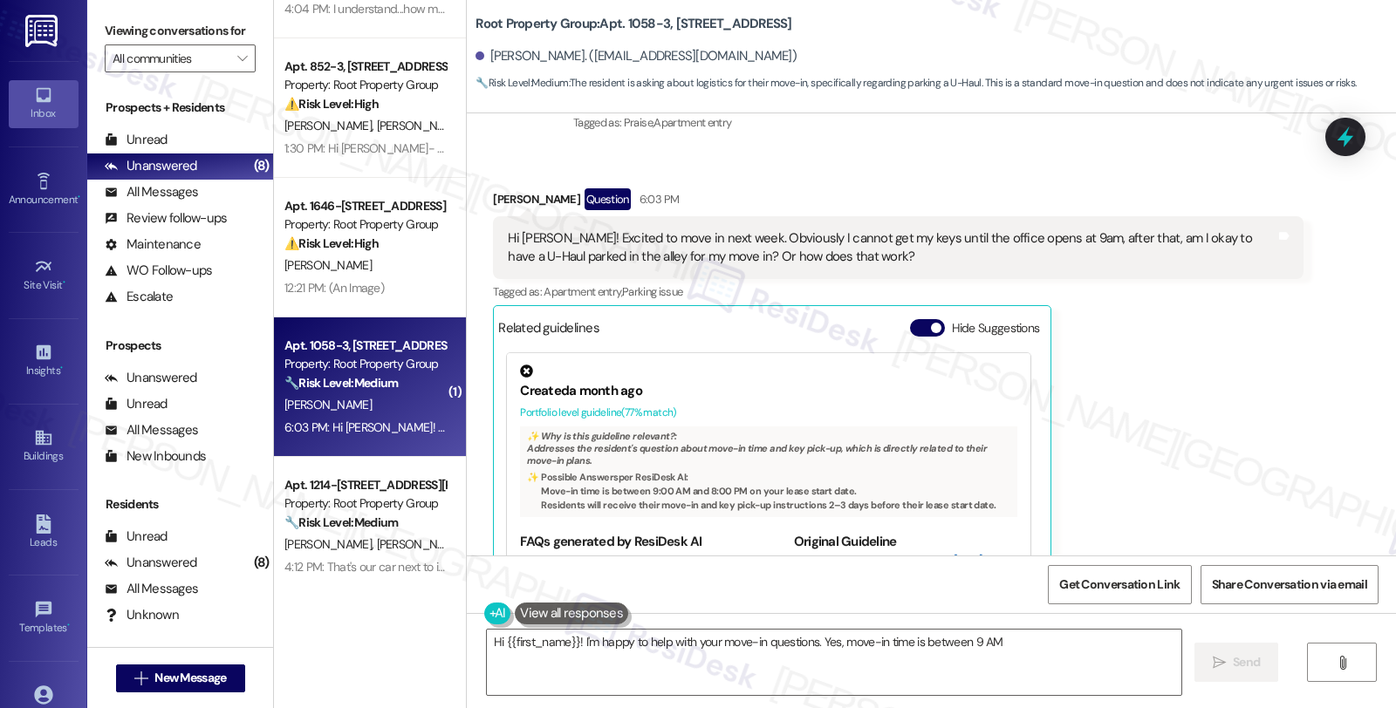
scroll to position [457, 0]
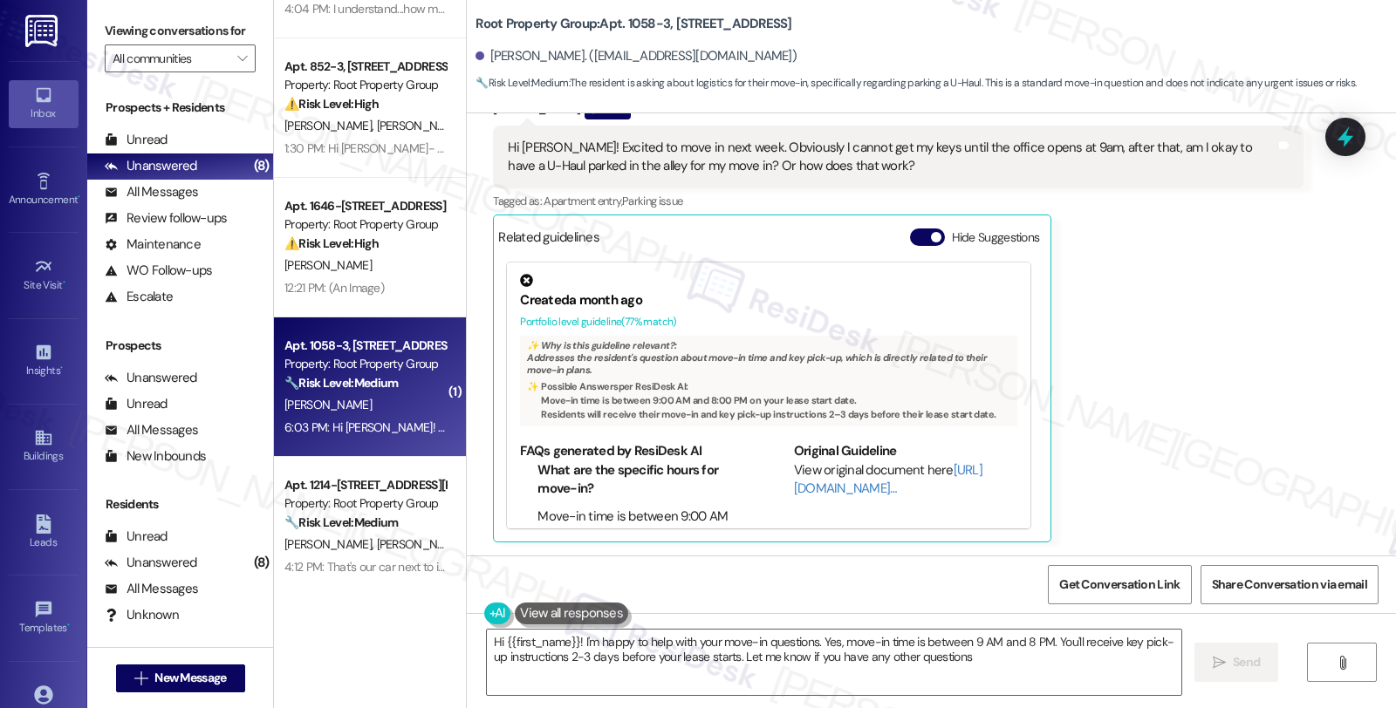
type textarea "Hi {{first_name}}! I'm happy to help with your move-in questions. Yes, move-in …"
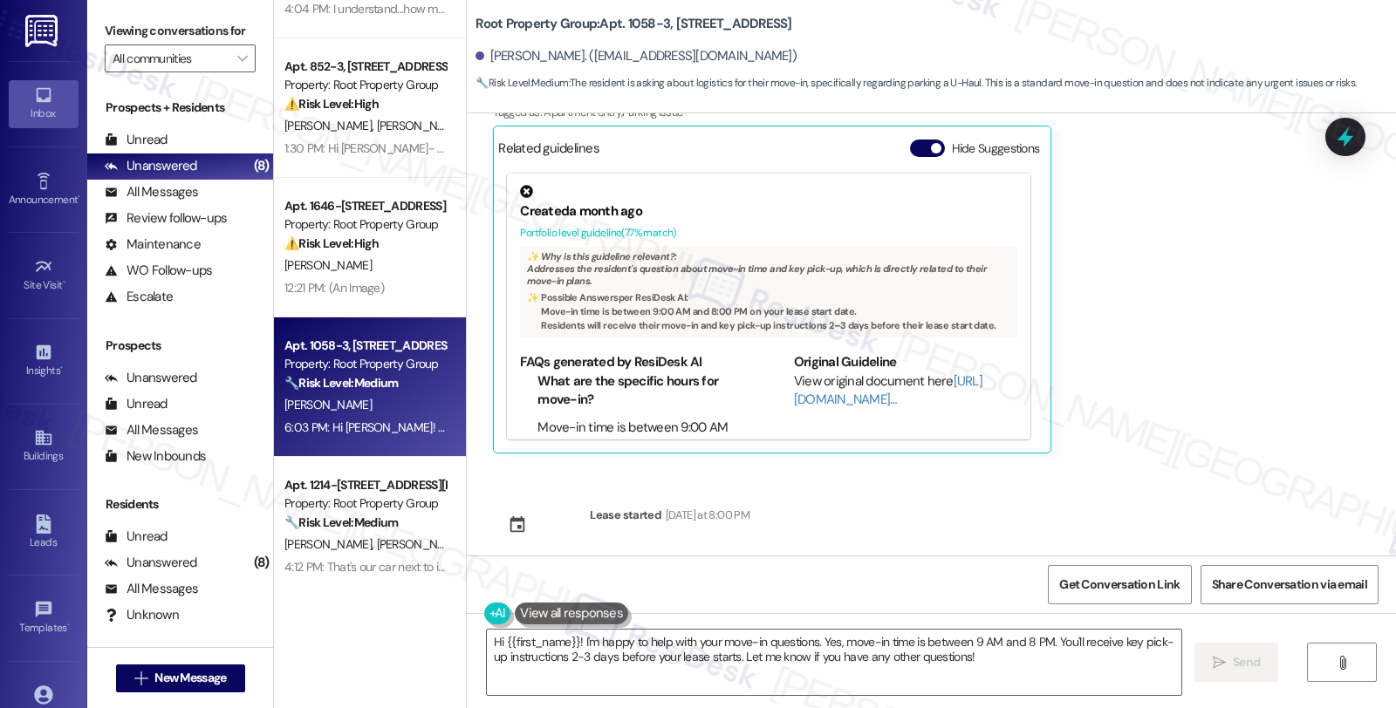
scroll to position [560, 0]
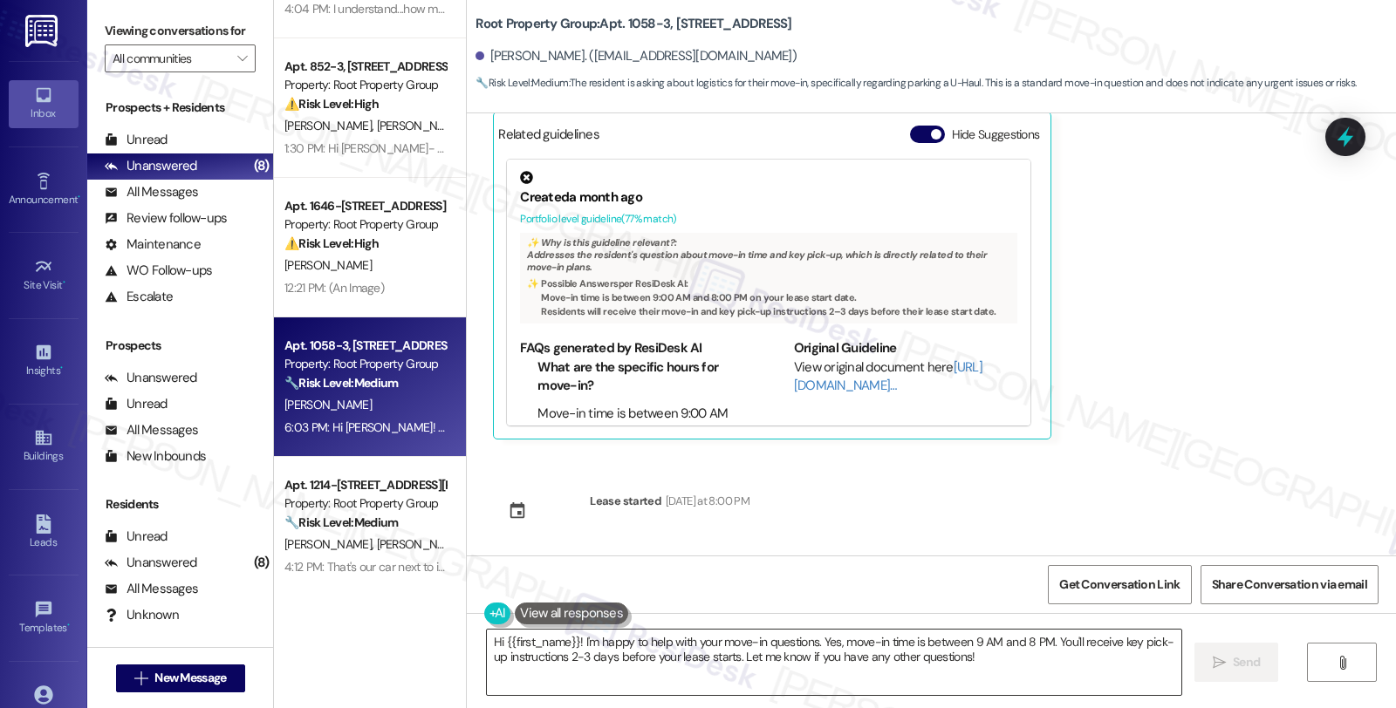
click at [989, 585] on textarea "Hi {{first_name}}! I'm happy to help with your move-in questions. Yes, move-in …" at bounding box center [834, 662] width 694 height 65
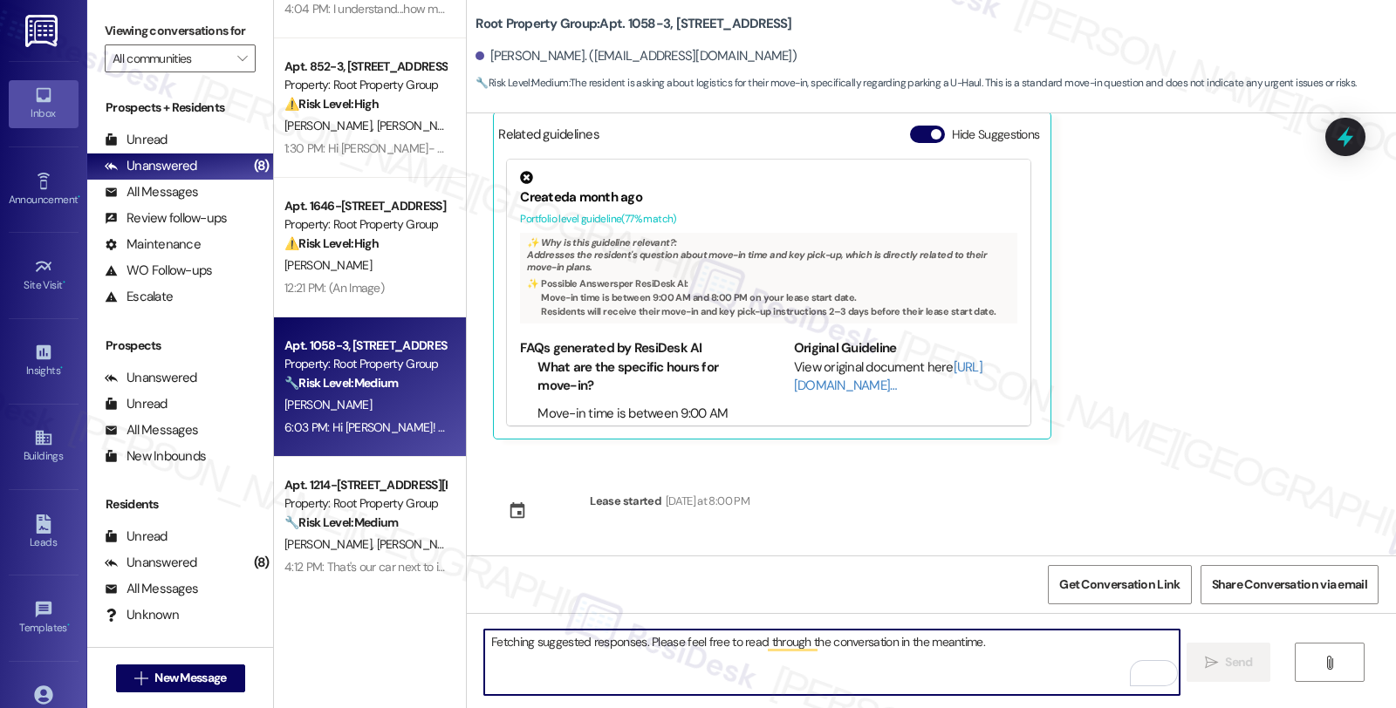
scroll to position [457, 0]
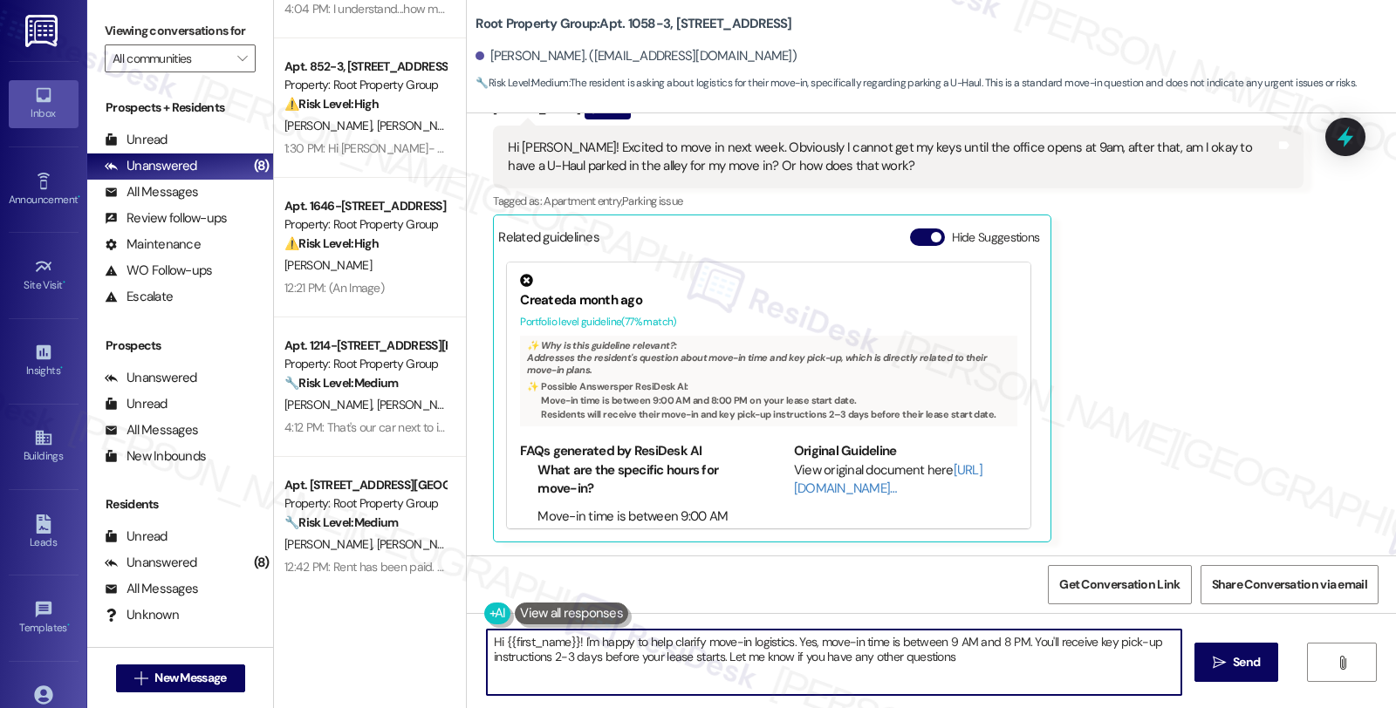
type textarea "Hi {{first_name}}! I'm happy to help clarify move-in logistics. Yes, move-in ti…"
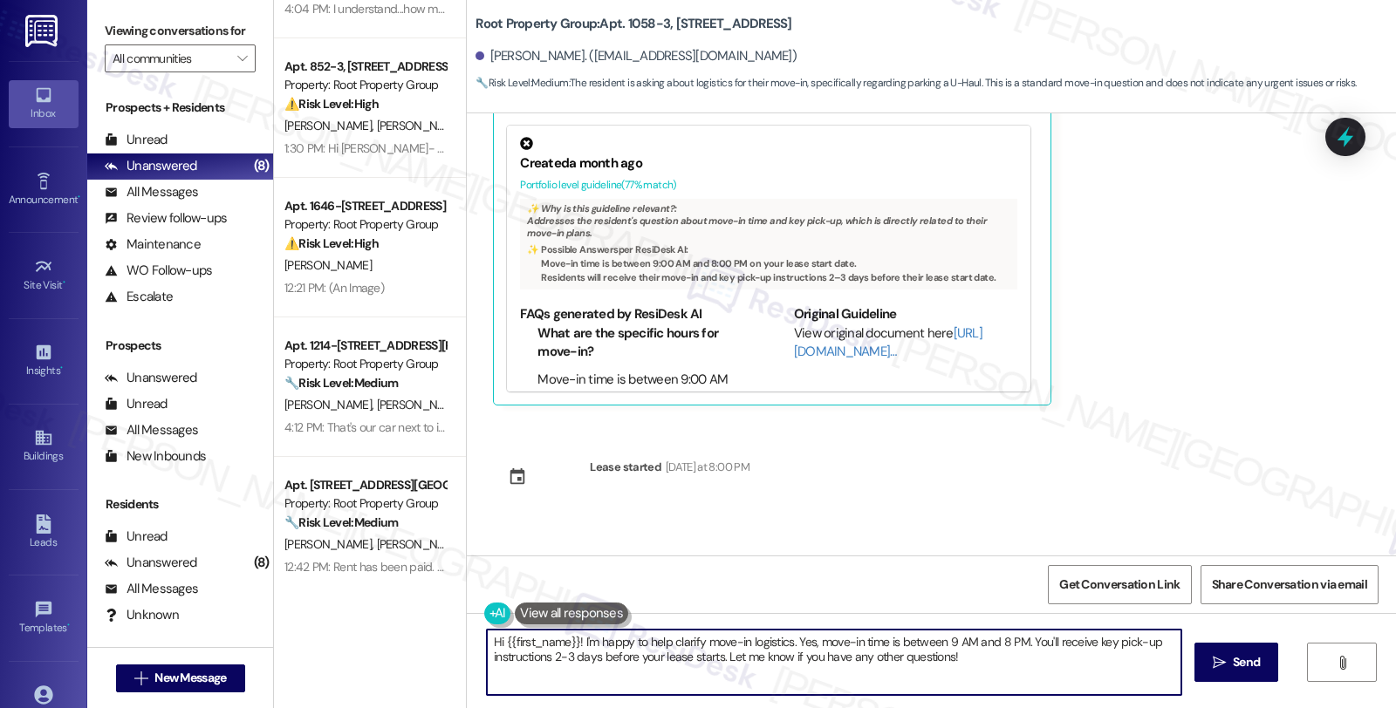
scroll to position [701, 0]
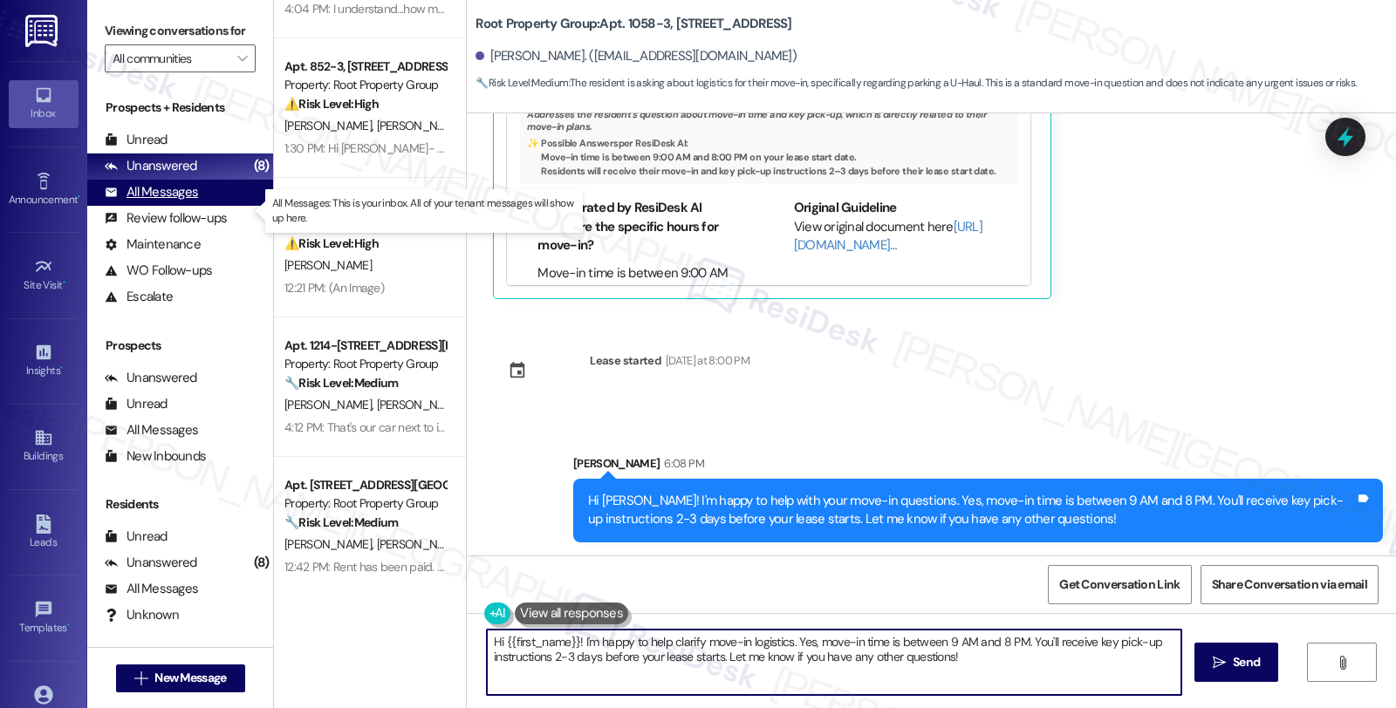
click at [166, 202] on div "All Messages" at bounding box center [151, 192] width 93 height 18
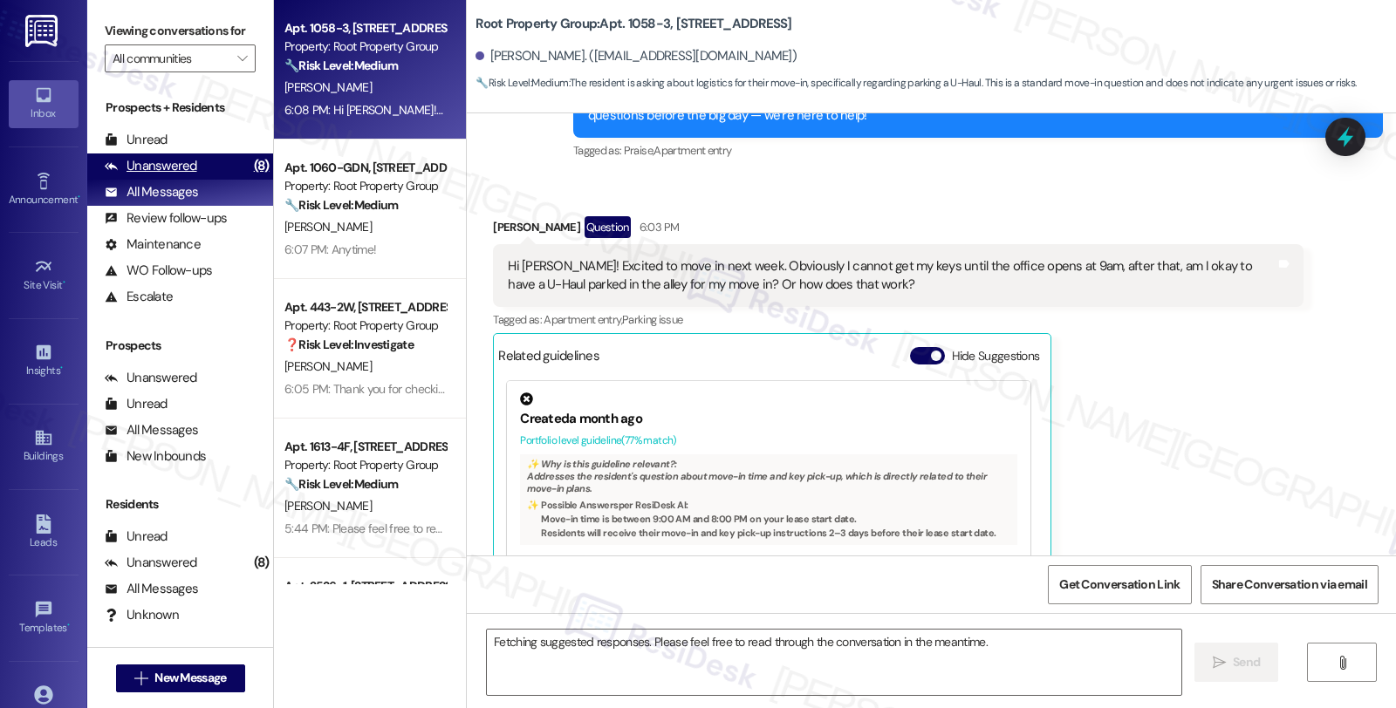
scroll to position [457, 0]
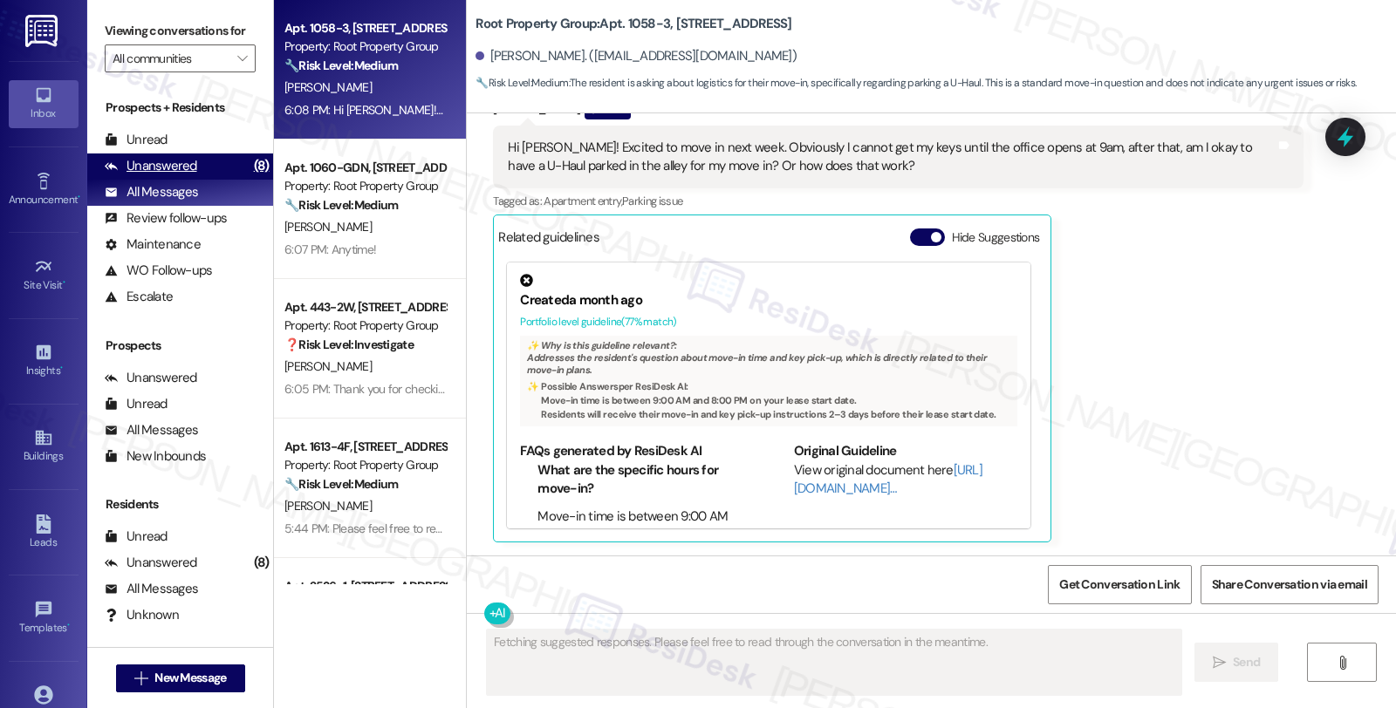
click at [171, 175] on div "Unanswered" at bounding box center [151, 166] width 92 height 18
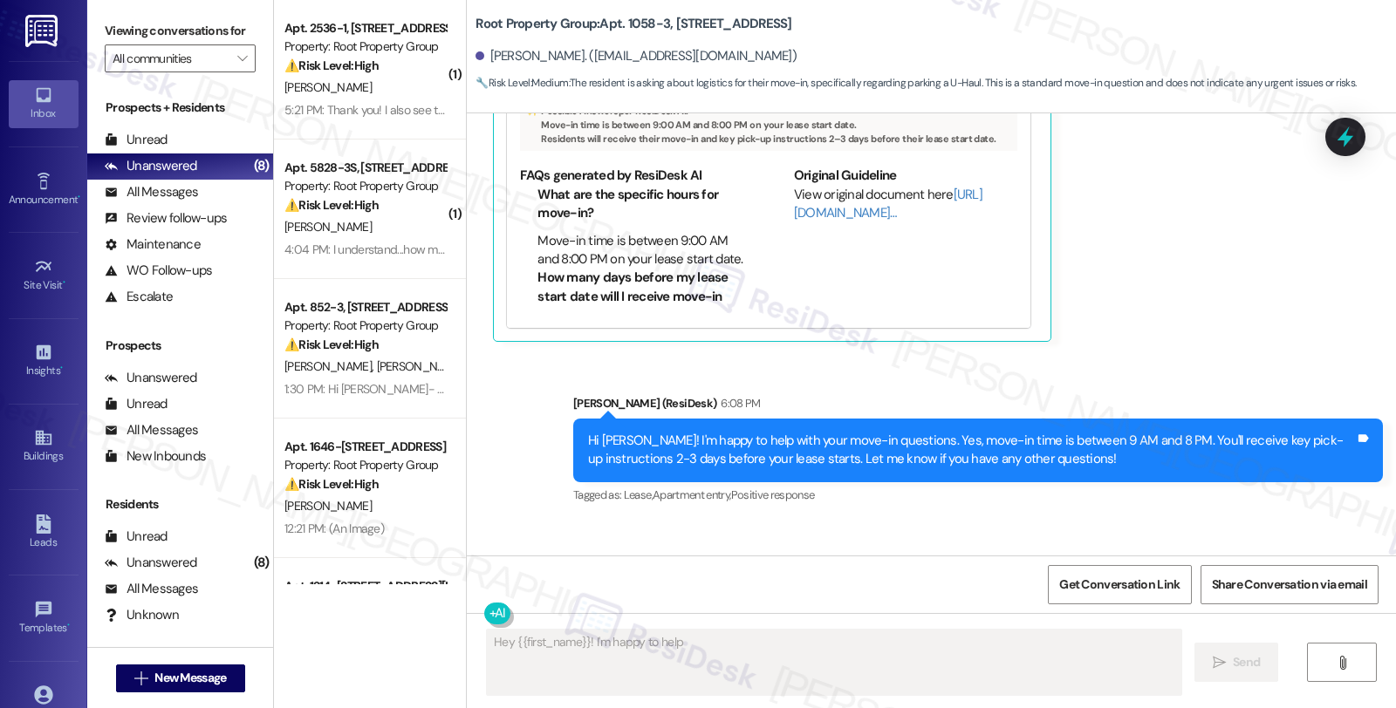
scroll to position [866, 0]
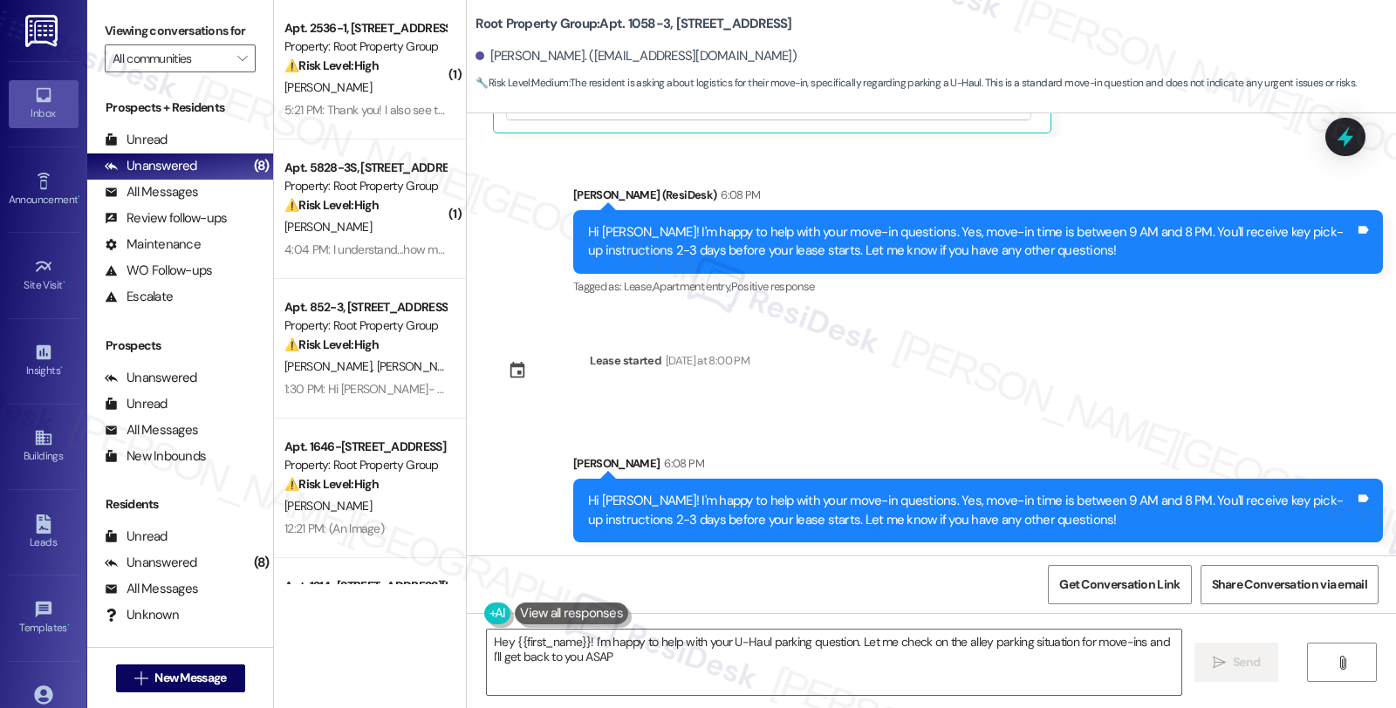
type textarea "Hey {{first_name}}! I'm happy to help with your U-Haul parking question. Let me…"
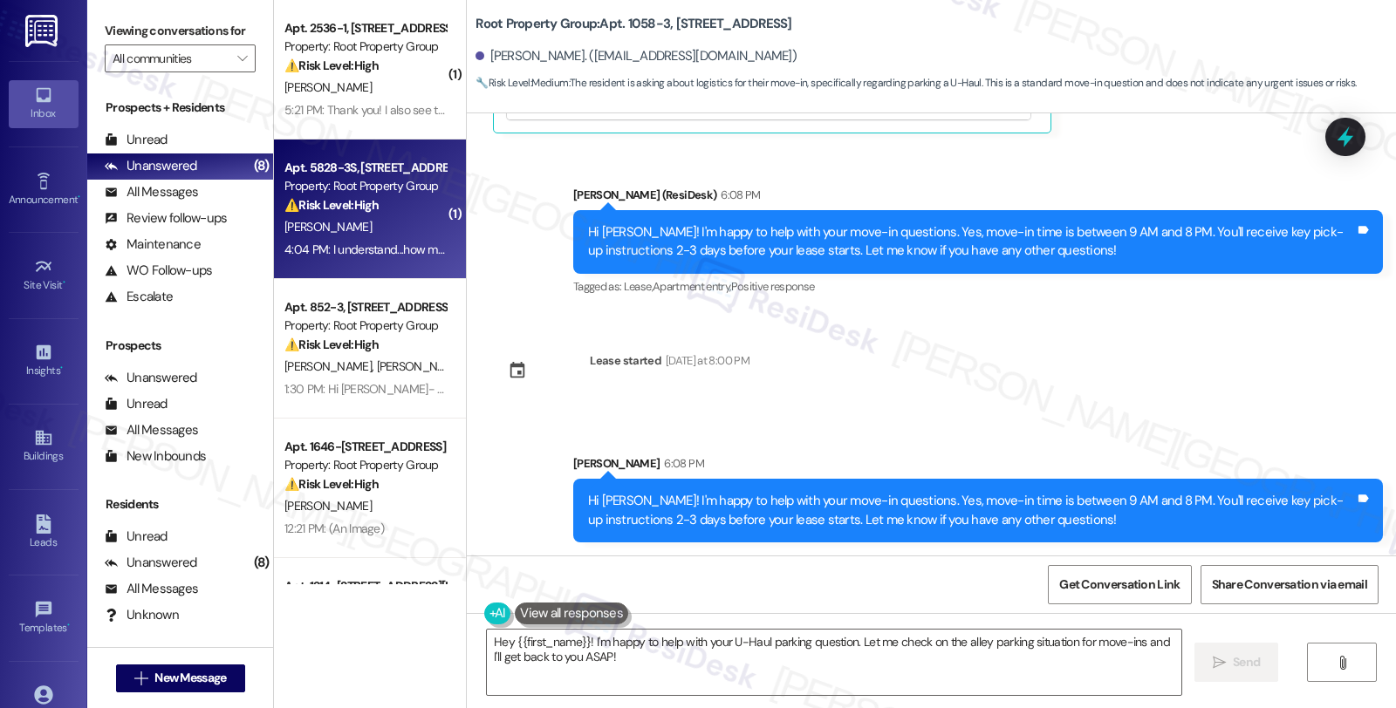
click at [369, 195] on div "Property: Root Property Group" at bounding box center [364, 186] width 161 height 18
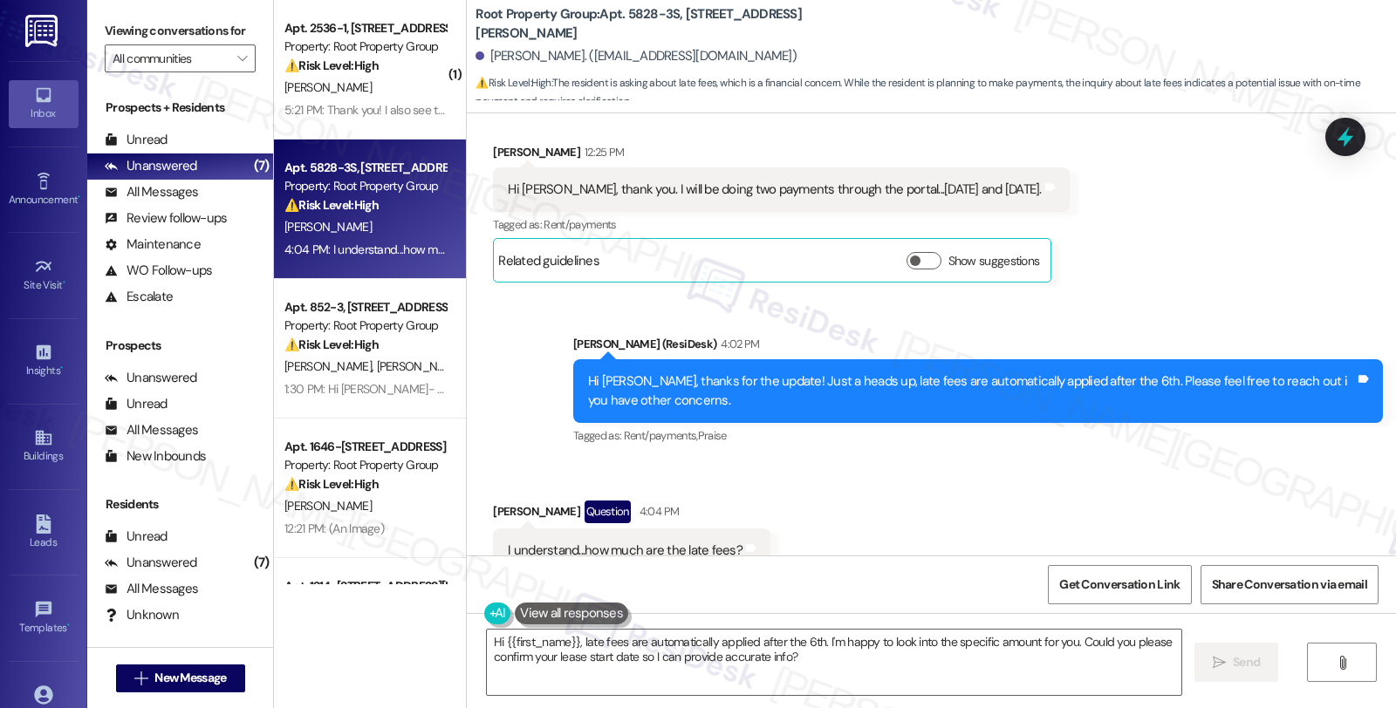
scroll to position [1488, 0]
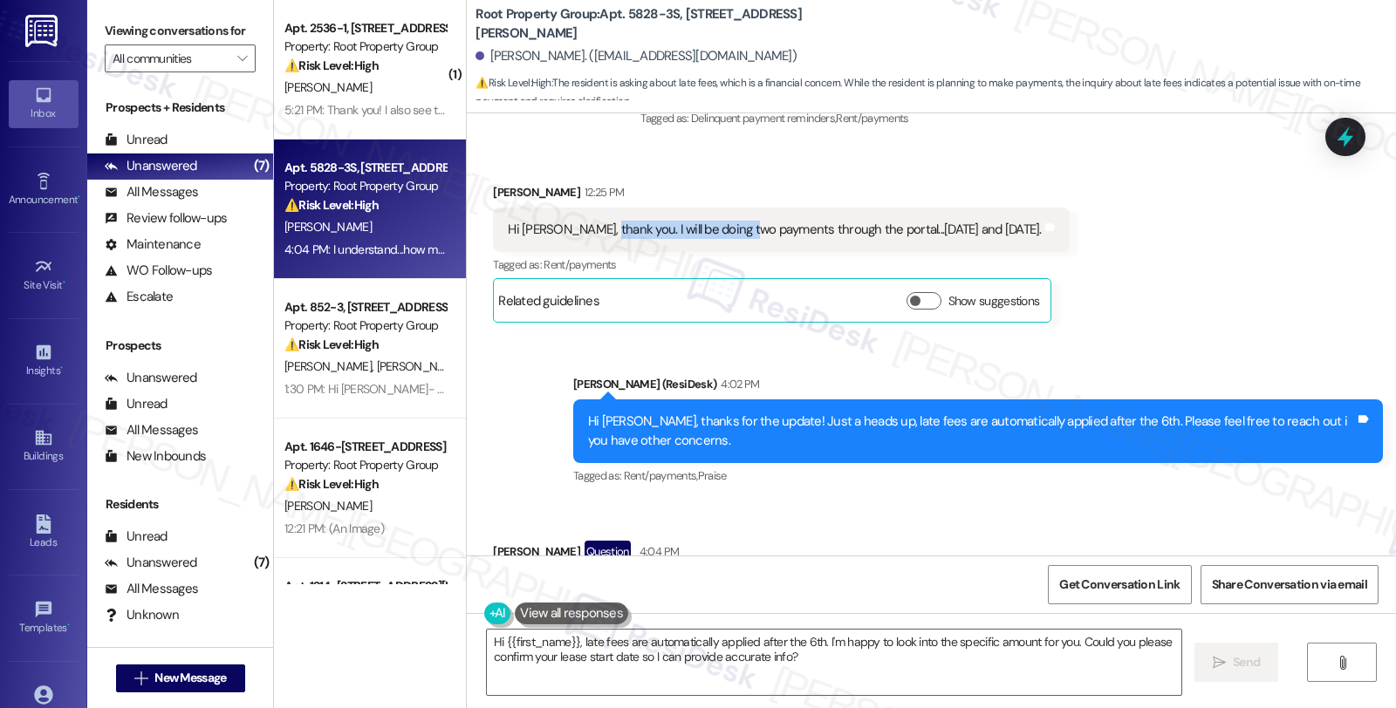
drag, startPoint x: 588, startPoint y: 224, endPoint x: 737, endPoint y: 224, distance: 149.2
click at [737, 224] on div "Hi Sarah, thank you. I will be doing two payments through the portal...this sat…" at bounding box center [774, 230] width 533 height 18
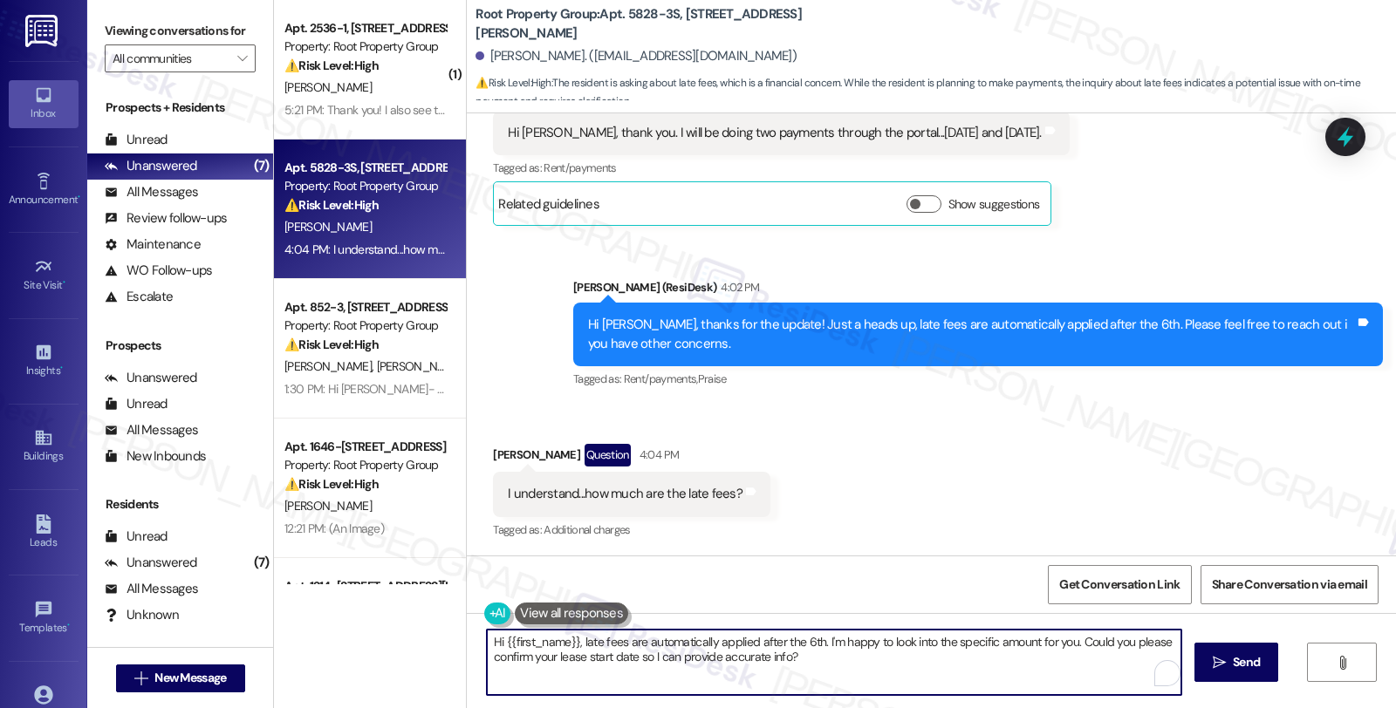
drag, startPoint x: 480, startPoint y: 644, endPoint x: 874, endPoint y: 672, distance: 395.3
click at [874, 585] on textarea "Hi {{first_name}}, late fees are automatically applied after the 6th. I'm happy…" at bounding box center [834, 662] width 694 height 65
click at [806, 585] on textarea "Hi {{first_name}}, late fees are automatically applied after the 6th. I'm happy…" at bounding box center [831, 662] width 694 height 65
drag, startPoint x: 813, startPoint y: 641, endPoint x: 572, endPoint y: 641, distance: 240.8
click at [572, 585] on textarea "Hi {{first_name}}, late fees are automatically applied after the 6th. I'm happy…" at bounding box center [831, 662] width 694 height 65
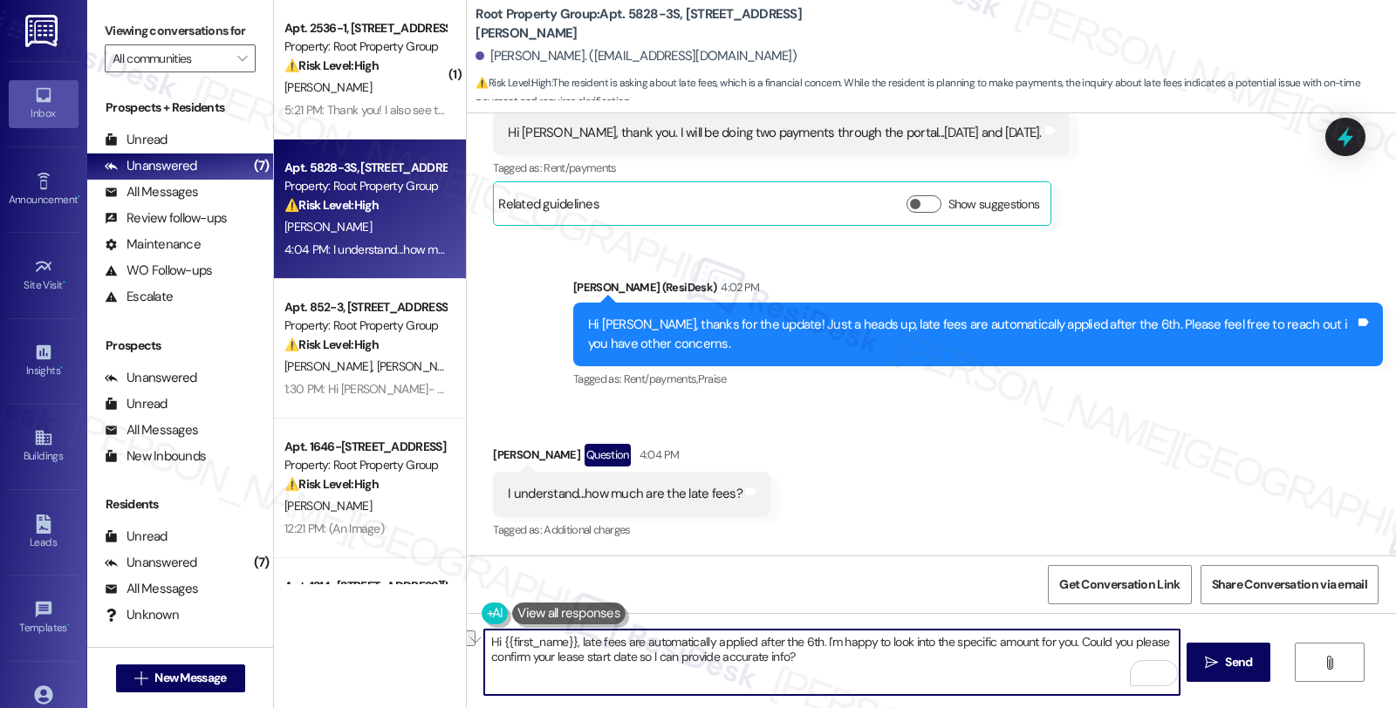
click at [485, 585] on textarea "Hi {{first_name}}, late fees are automatically applied after the 6th. I'm happy…" at bounding box center [831, 662] width 694 height 65
click at [961, 585] on textarea "I'm happy to check how late fees are assessed. May I know how much you are plan…" at bounding box center [831, 662] width 694 height 65
click at [992, 585] on textarea "I'm happy to check how late fees are assessed. May I know how much you are plan…" at bounding box center [831, 662] width 694 height 65
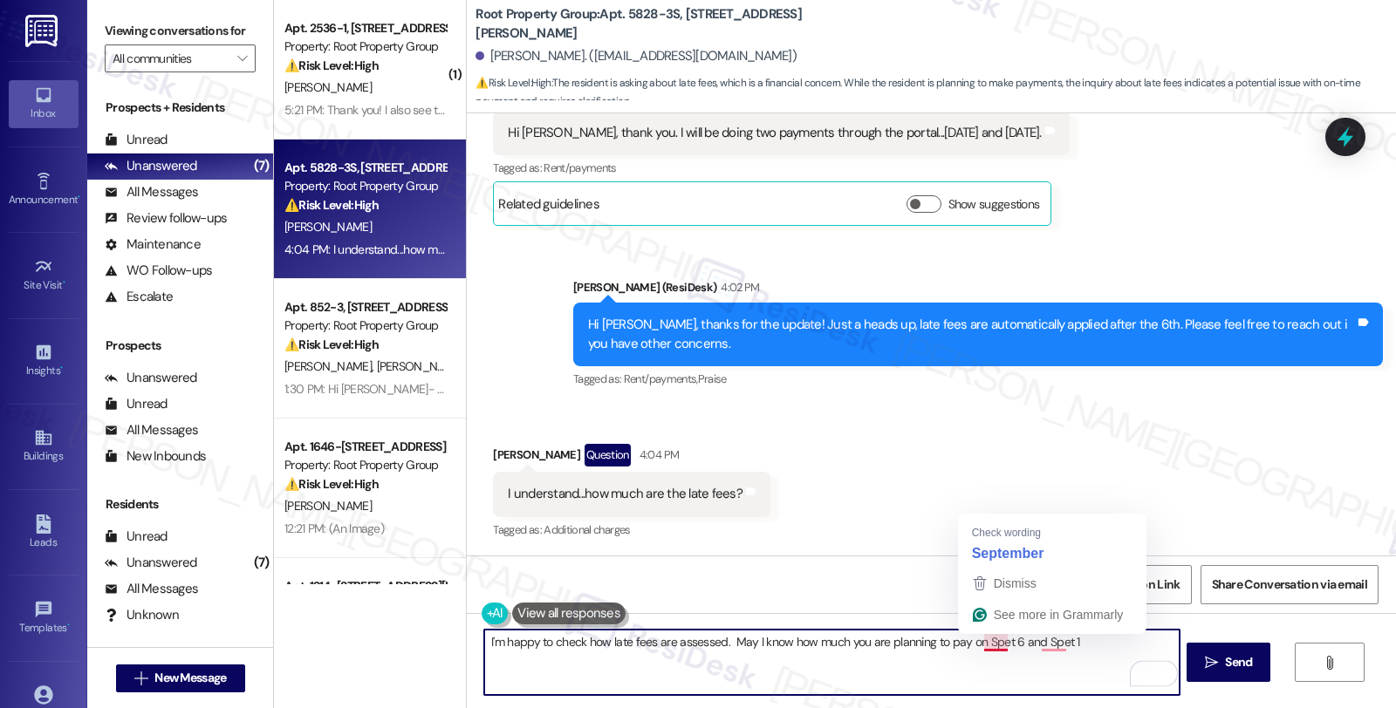
click at [972, 585] on textarea "I'm happy to check how late fees are assessed. May I know how much you are plan…" at bounding box center [831, 662] width 694 height 65
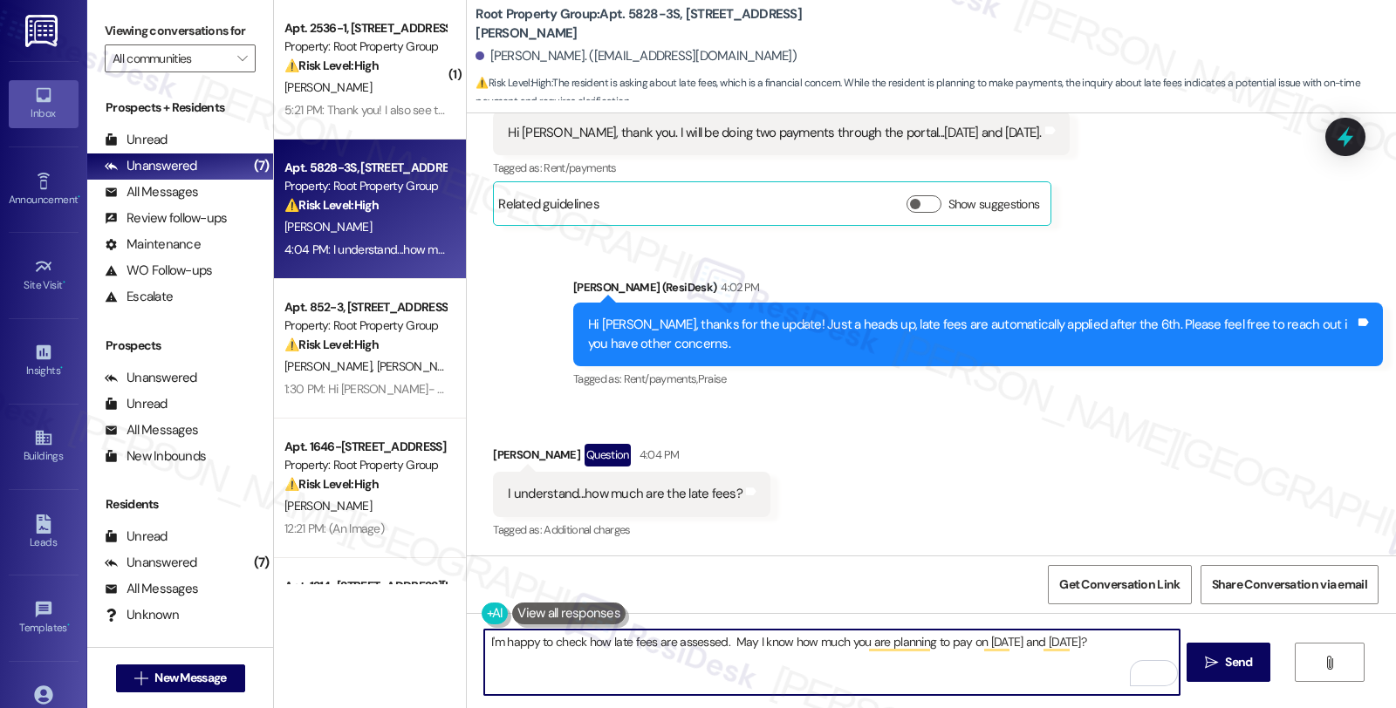
type textarea "I'm happy to check how late fees are assessed. May I know how much you are plan…"
click at [1026, 585] on span "Send" at bounding box center [1238, 662] width 34 height 18
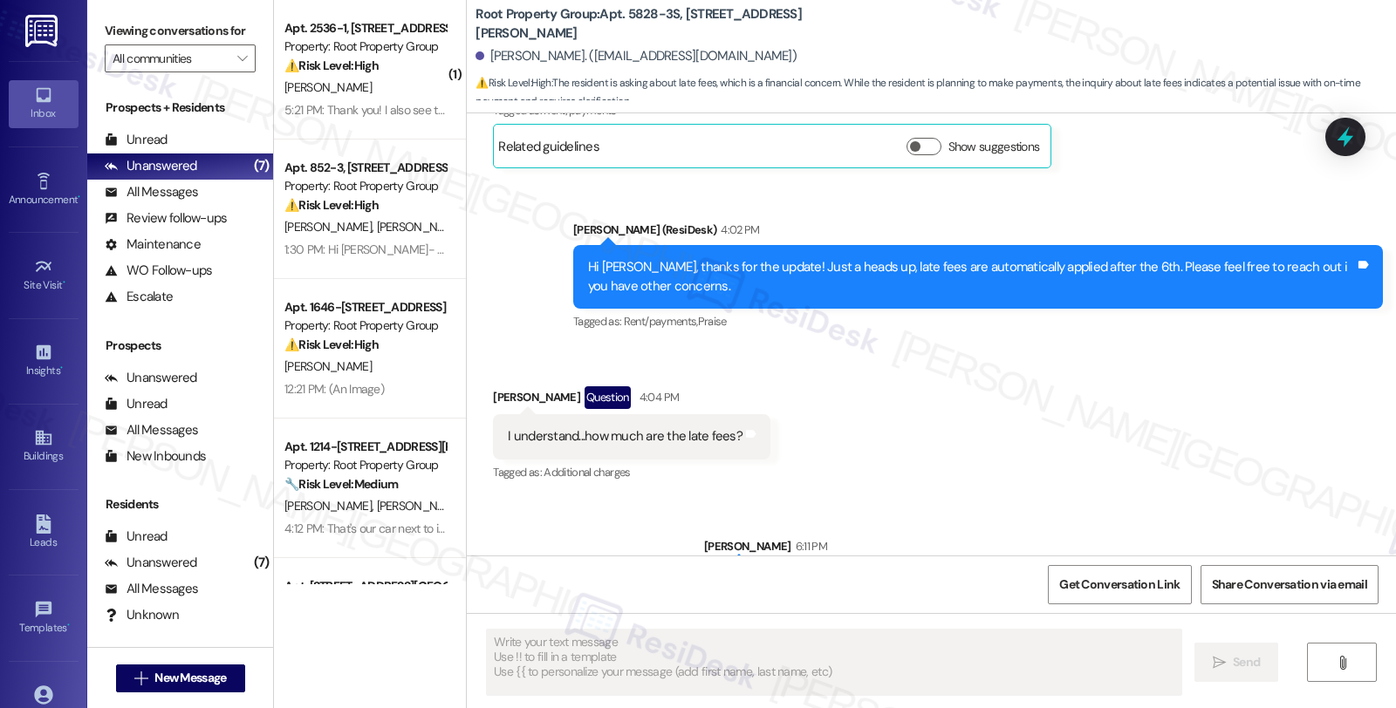
scroll to position [1706, 0]
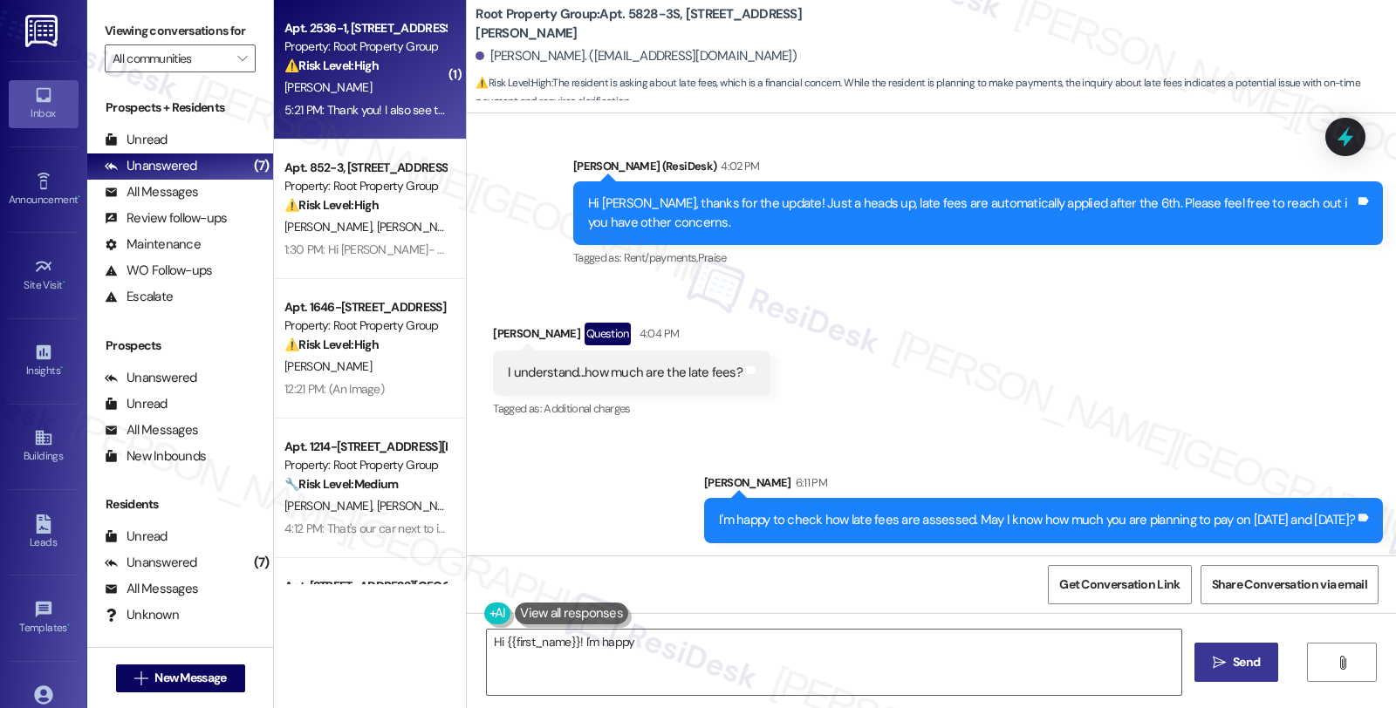
type textarea "Hi {{first_name}}! I'm happy to"
click at [401, 67] on div "⚠️ Risk Level: High The resident is inquiring about a late fee charge, which is…" at bounding box center [364, 66] width 161 height 18
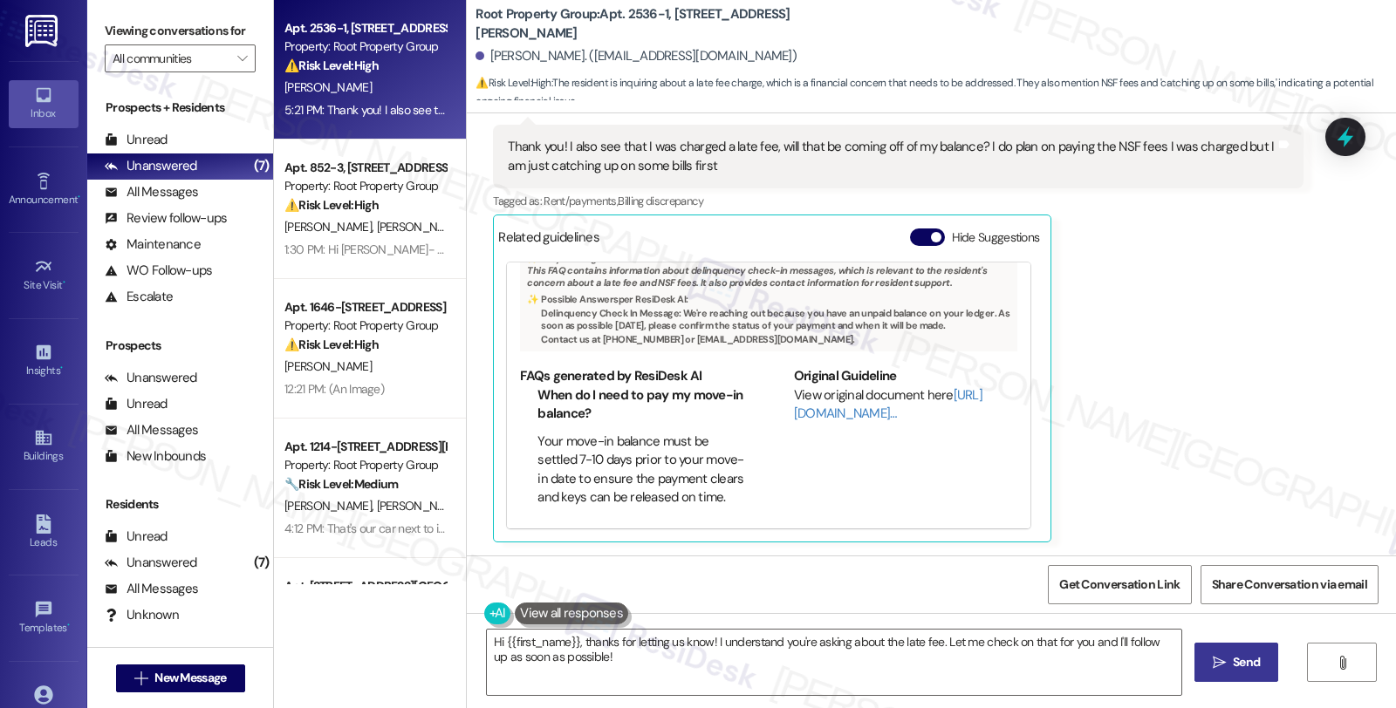
scroll to position [0, 0]
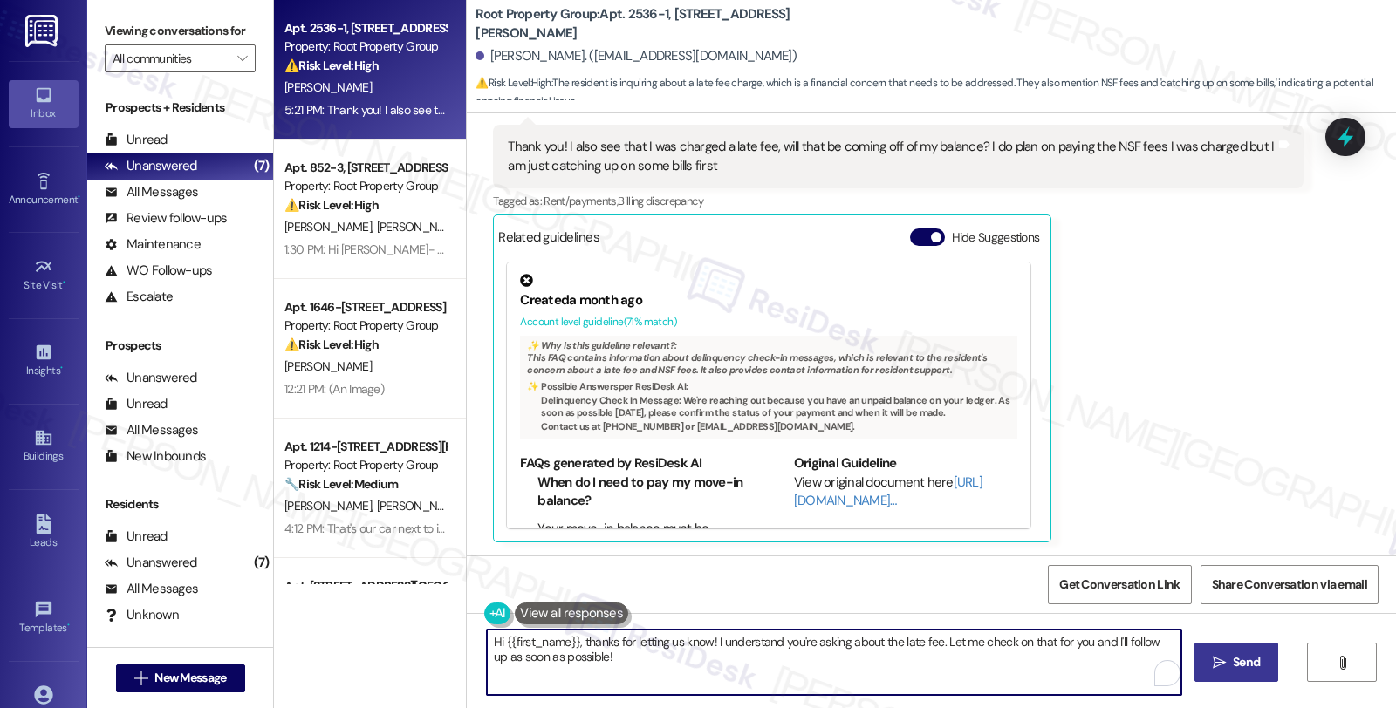
drag, startPoint x: 705, startPoint y: 640, endPoint x: 410, endPoint y: 640, distance: 294.9
click at [410, 585] on div "Apt. 2536-1, 2534-44 N Kilbourn Avenue Property: Root Property Group ⚠️ Risk Le…" at bounding box center [835, 354] width 1122 height 708
drag, startPoint x: 705, startPoint y: 640, endPoint x: 1089, endPoint y: 640, distance: 383.9
click at [1026, 585] on textarea "I understand you're asking about the late fee. Let me check on that for you and…" at bounding box center [831, 662] width 694 height 65
type textarea "I understand you're asking about the late fee. May I know when you were charged…"
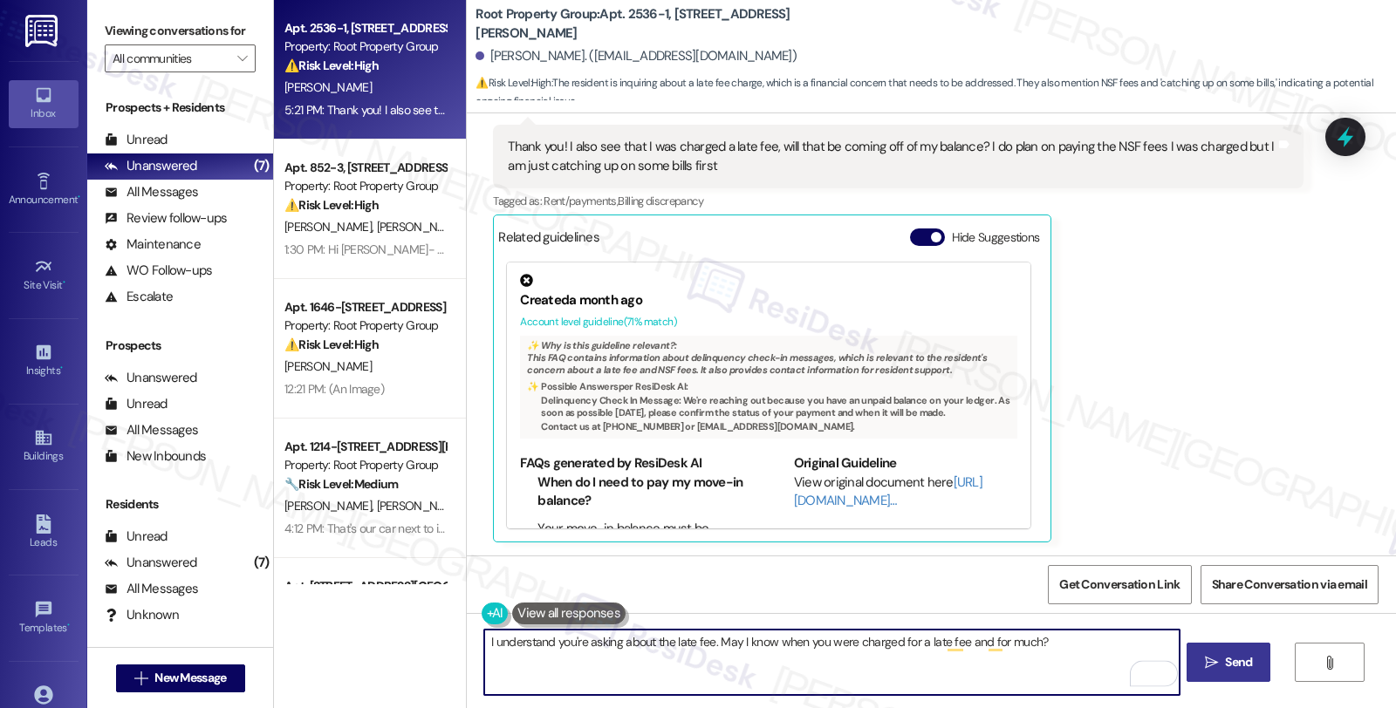
click at [1026, 585] on span " Send" at bounding box center [1228, 662] width 55 height 18
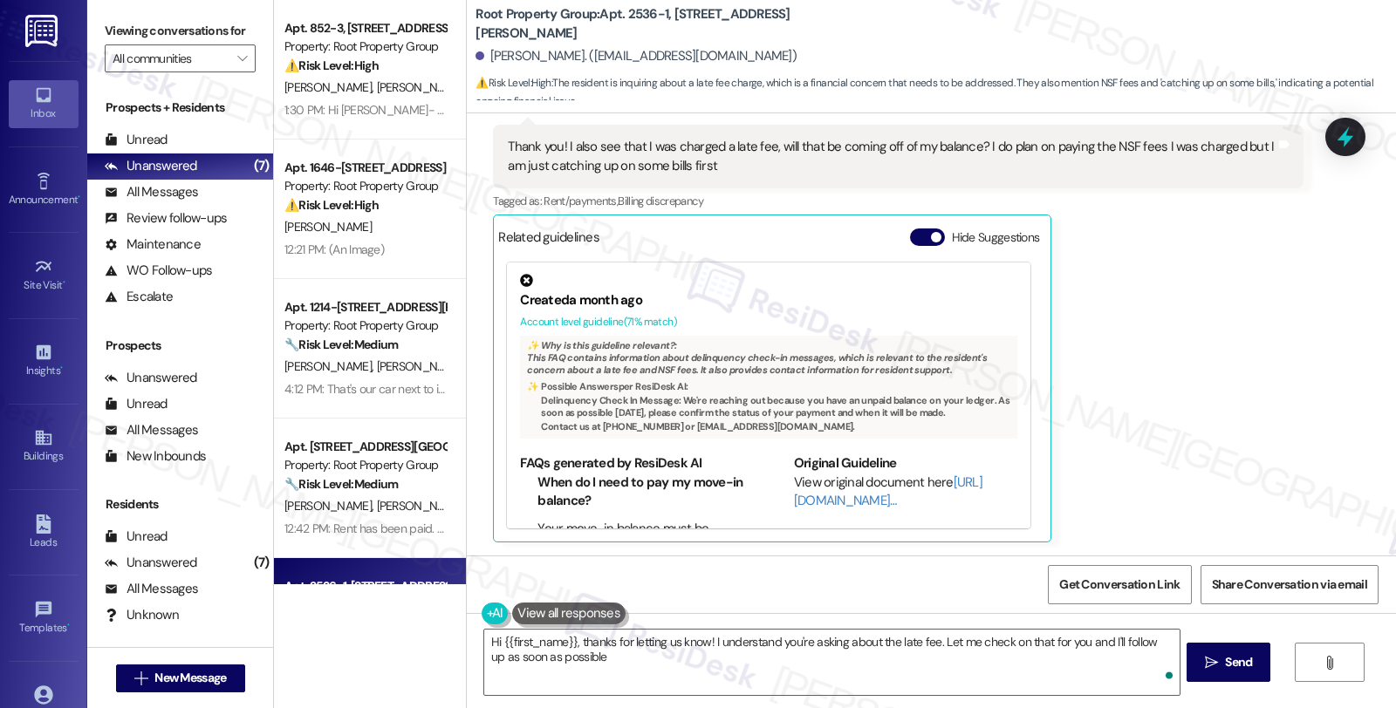
type textarea "Hi {{first_name}}, thanks for letting us know! I understand you're asking about…"
click at [188, 202] on div "All Messages" at bounding box center [151, 192] width 93 height 18
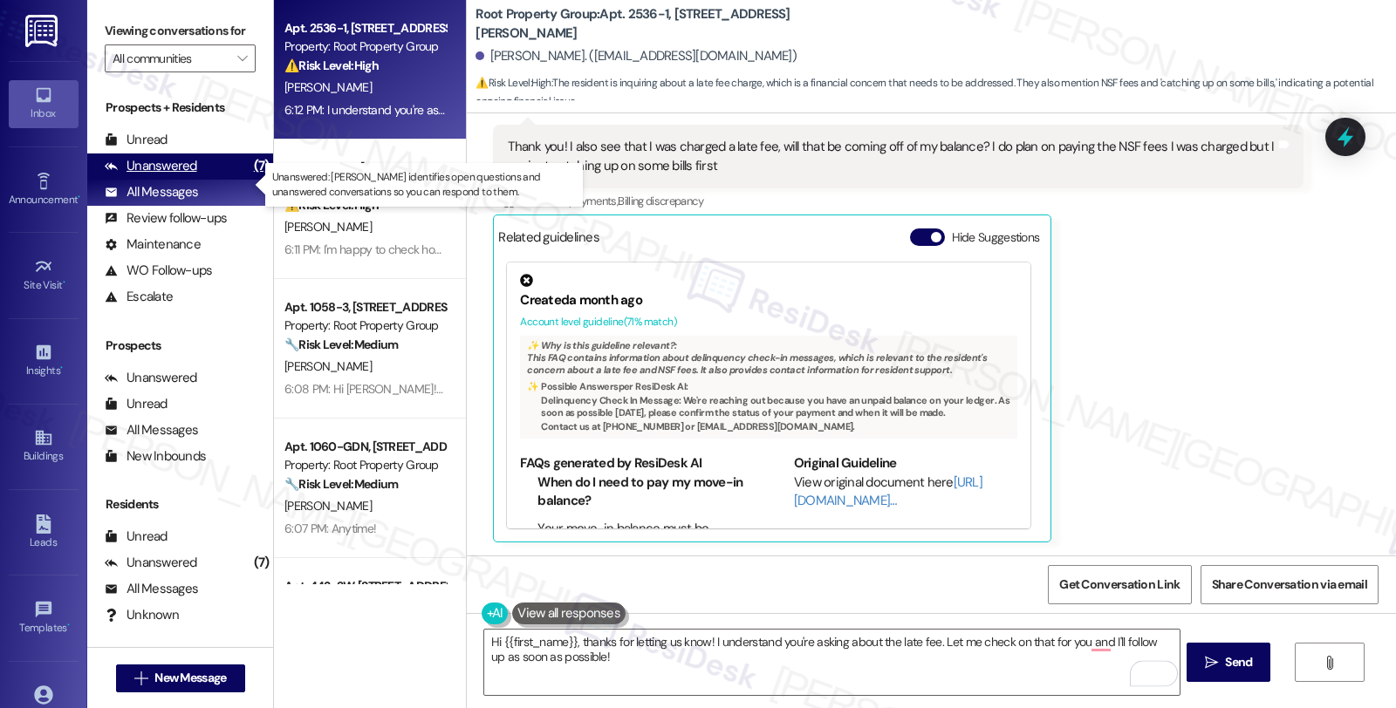
click at [186, 175] on div "Unanswered" at bounding box center [151, 166] width 92 height 18
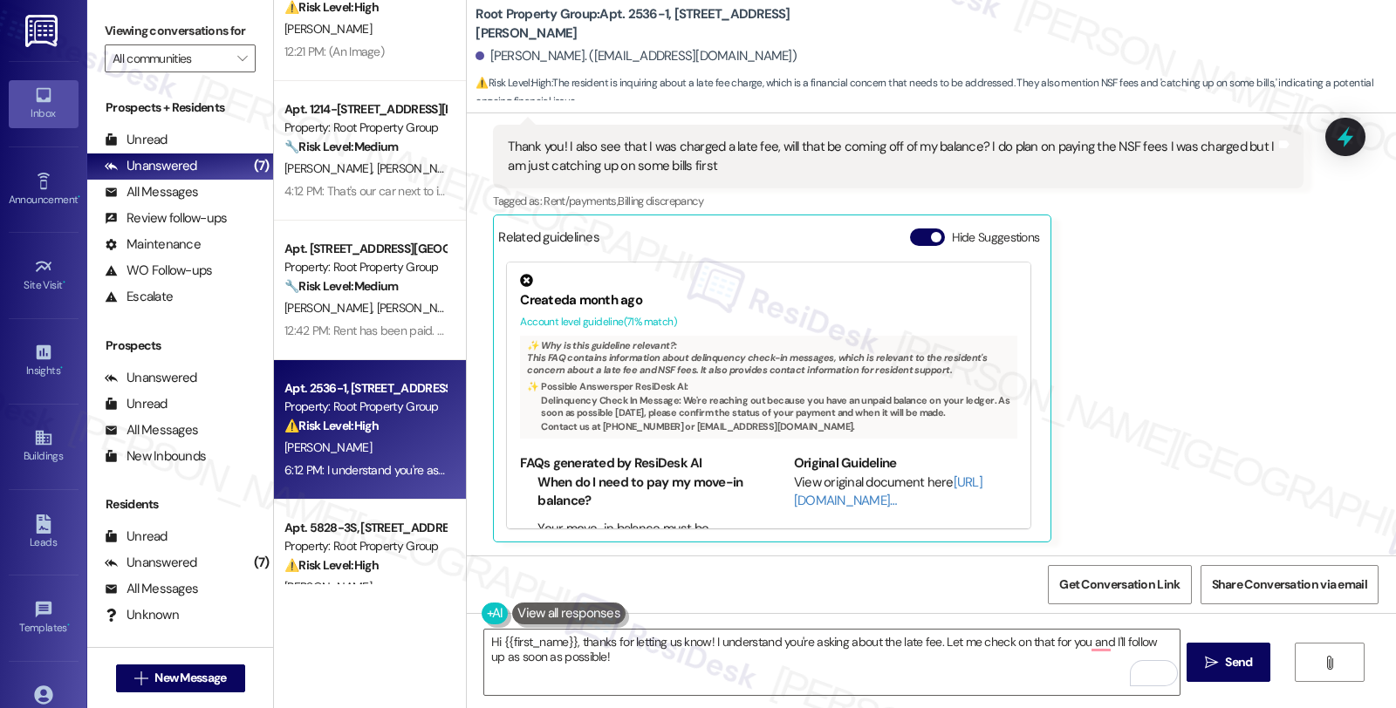
scroll to position [393, 0]
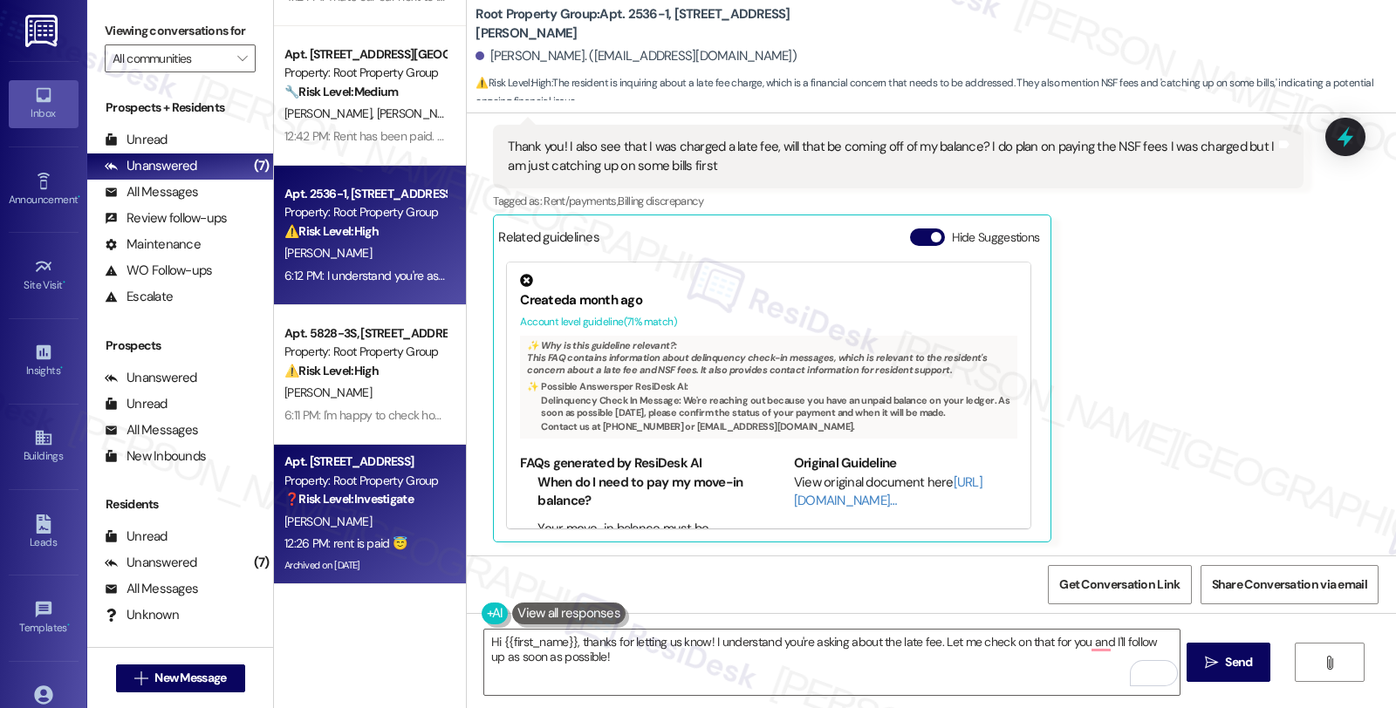
click at [403, 492] on strong "❓ Risk Level: Investigate" at bounding box center [348, 499] width 129 height 16
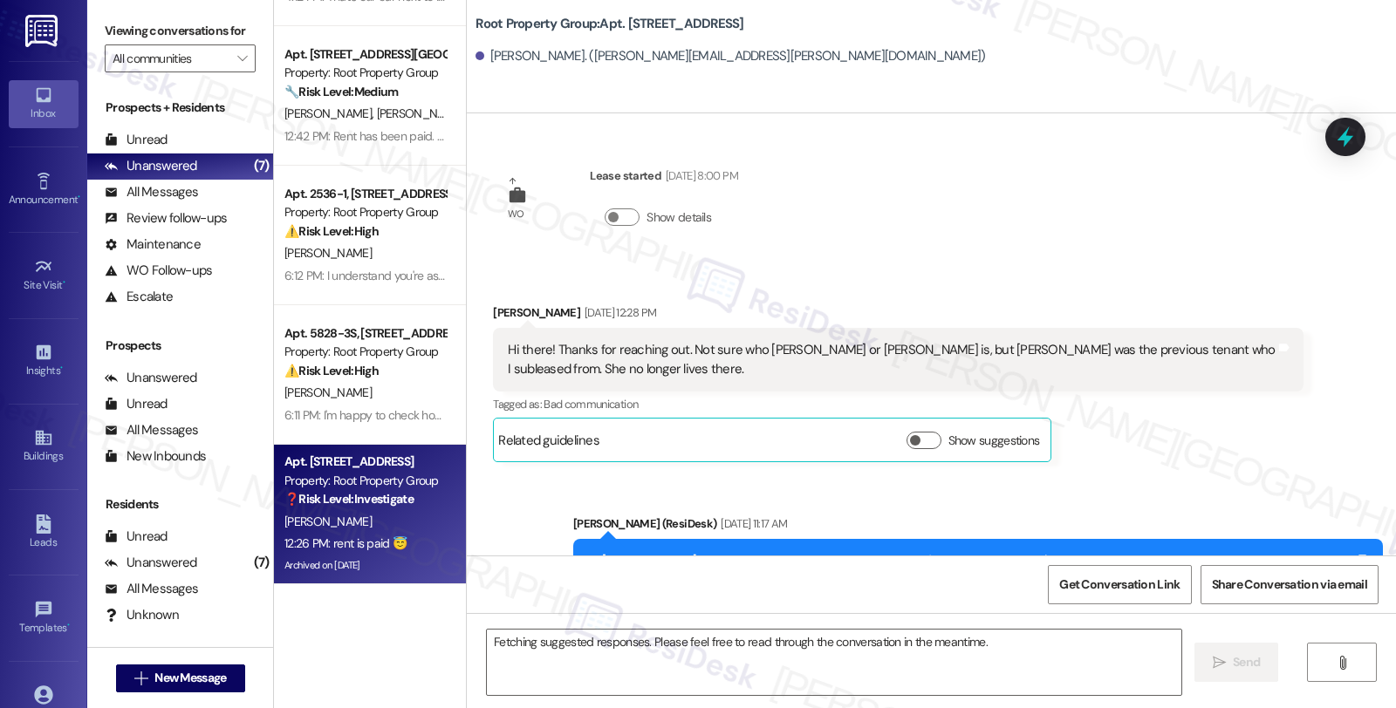
scroll to position [9032, 0]
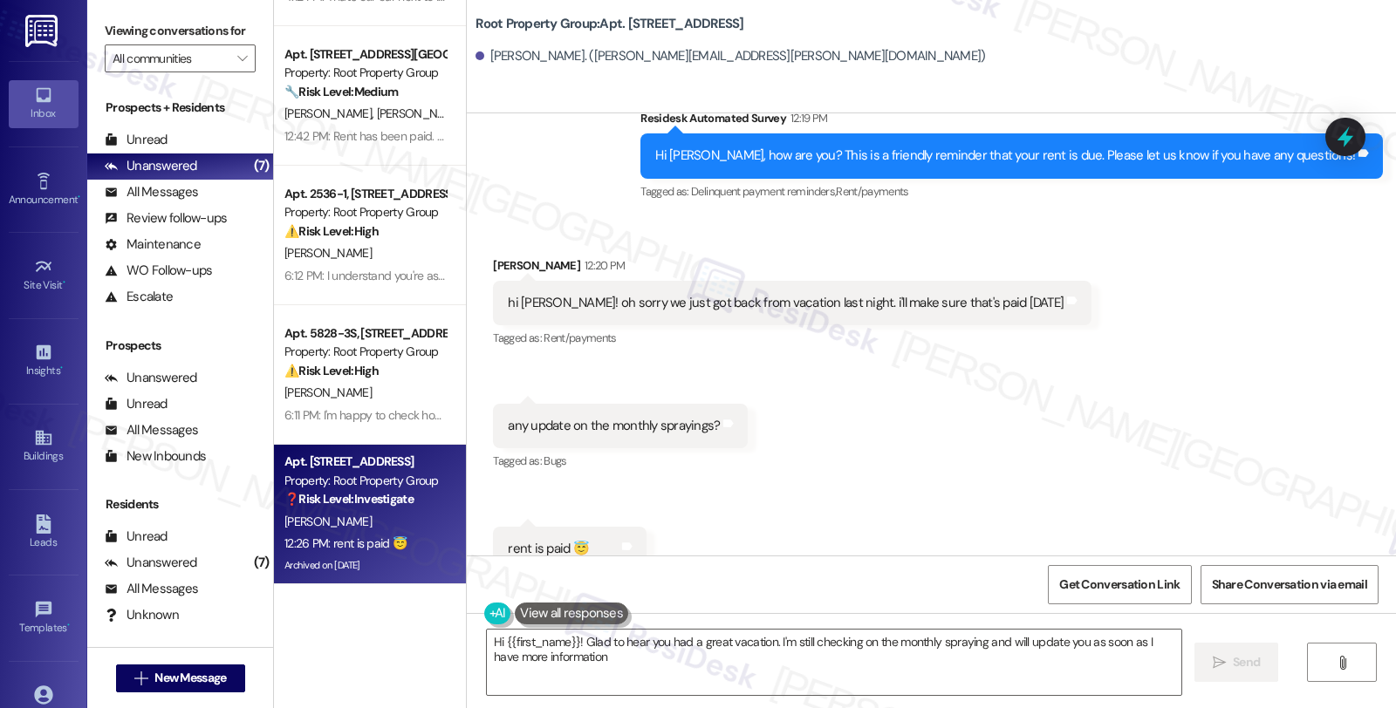
type textarea "Hi {{first_name}}! Glad to hear you had a great vacation. I'm still checking on…"
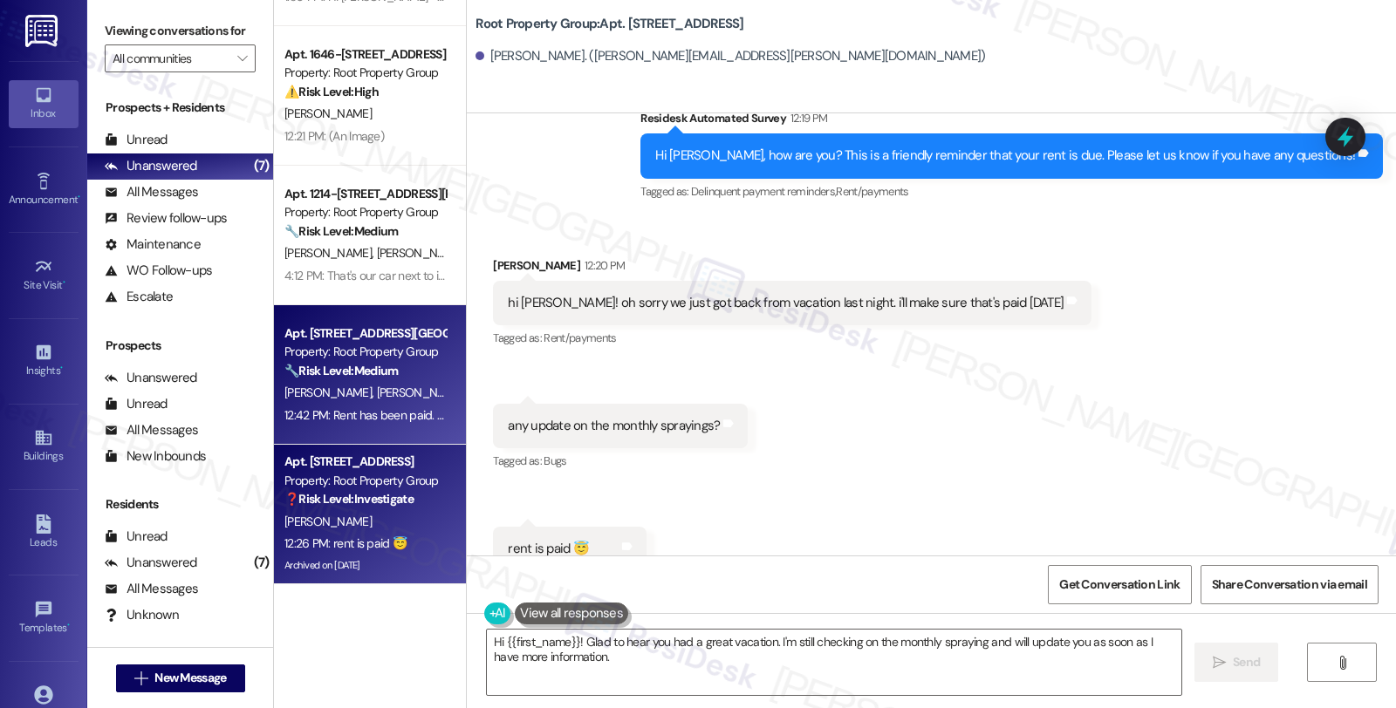
click at [311, 405] on div "12:42 PM: Rent has been paid. Thanks Sarah 12:42 PM: Rent has been paid. Thanks…" at bounding box center [365, 416] width 165 height 22
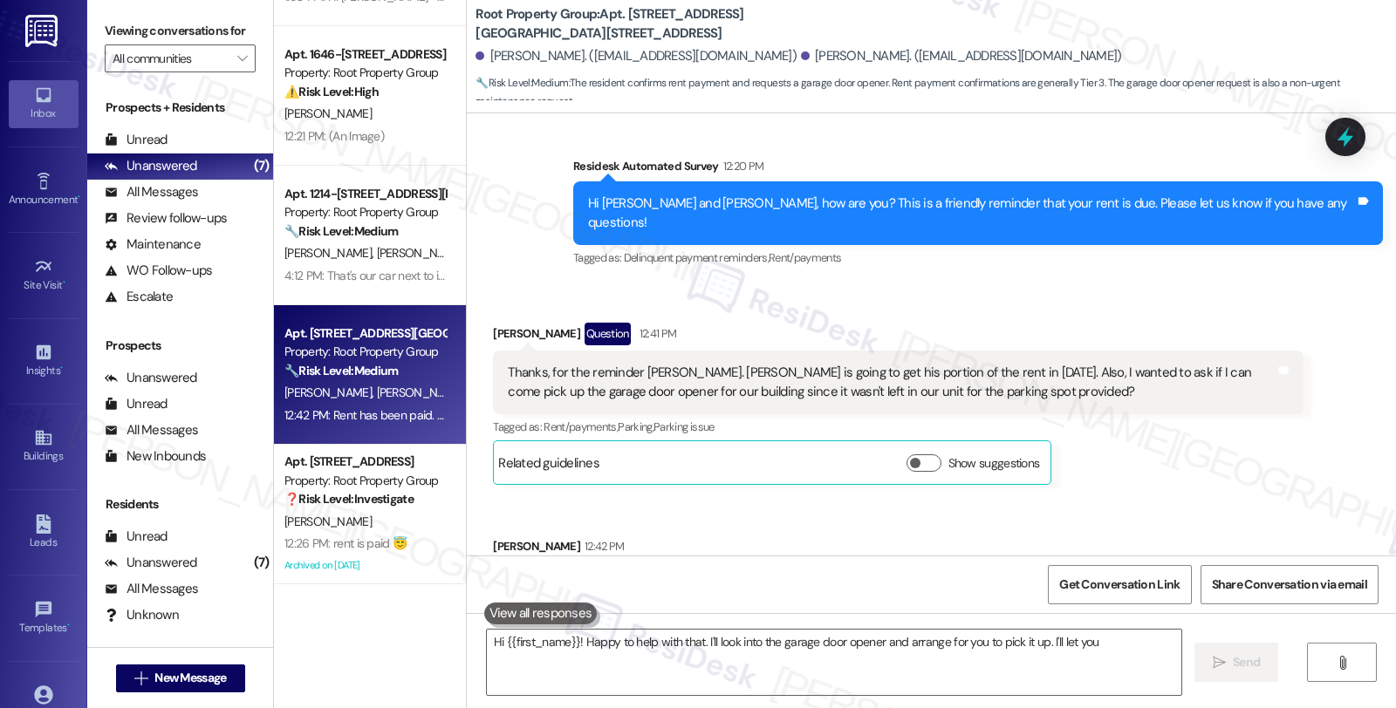
scroll to position [510, 0]
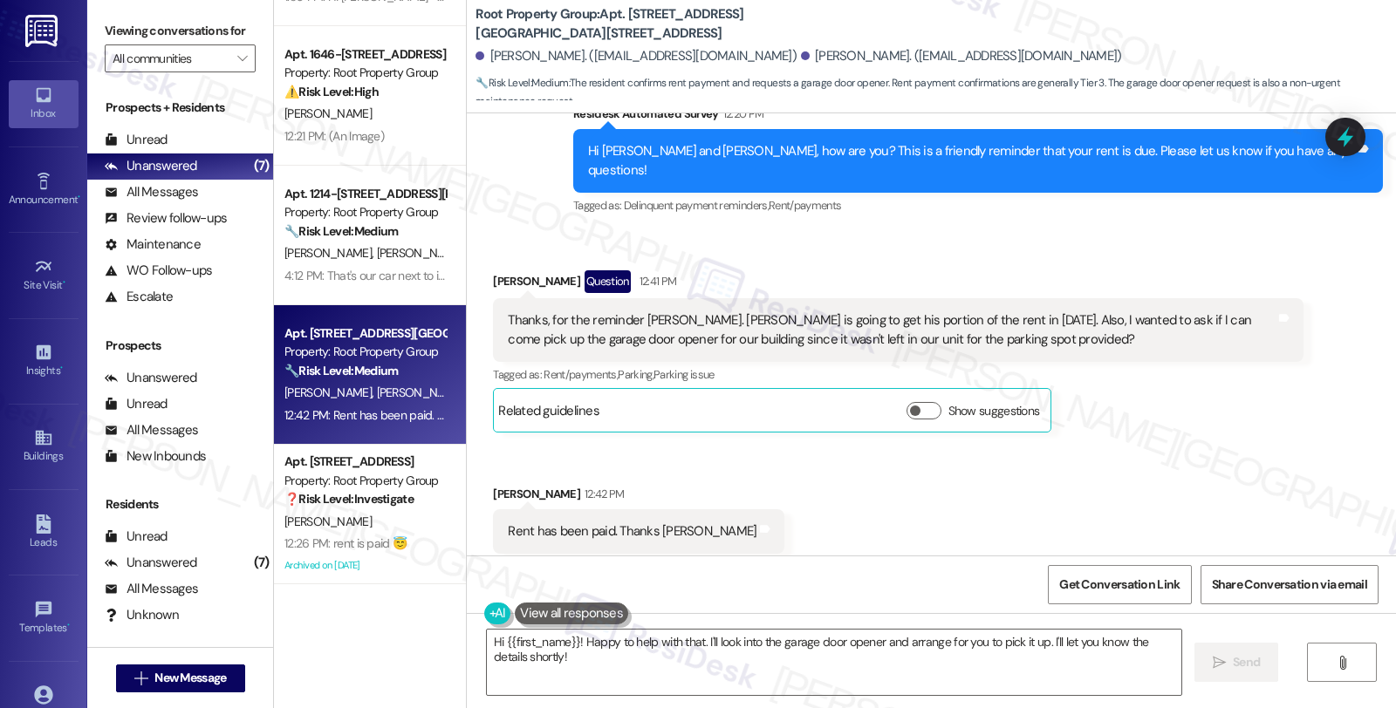
click at [1026, 426] on div "Received via SMS John Bradshaw Question 12:41 PM Thanks, for the reminder Sarah…" at bounding box center [931, 411] width 929 height 361
click at [731, 448] on div "Received via SMS John Bradshaw Question 12:41 PM Thanks, for the reminder Sarah…" at bounding box center [931, 411] width 929 height 361
click at [568, 585] on textarea "Hi {{first_name}}! Happy to help with that. I'll look into the garage door open…" at bounding box center [834, 662] width 694 height 65
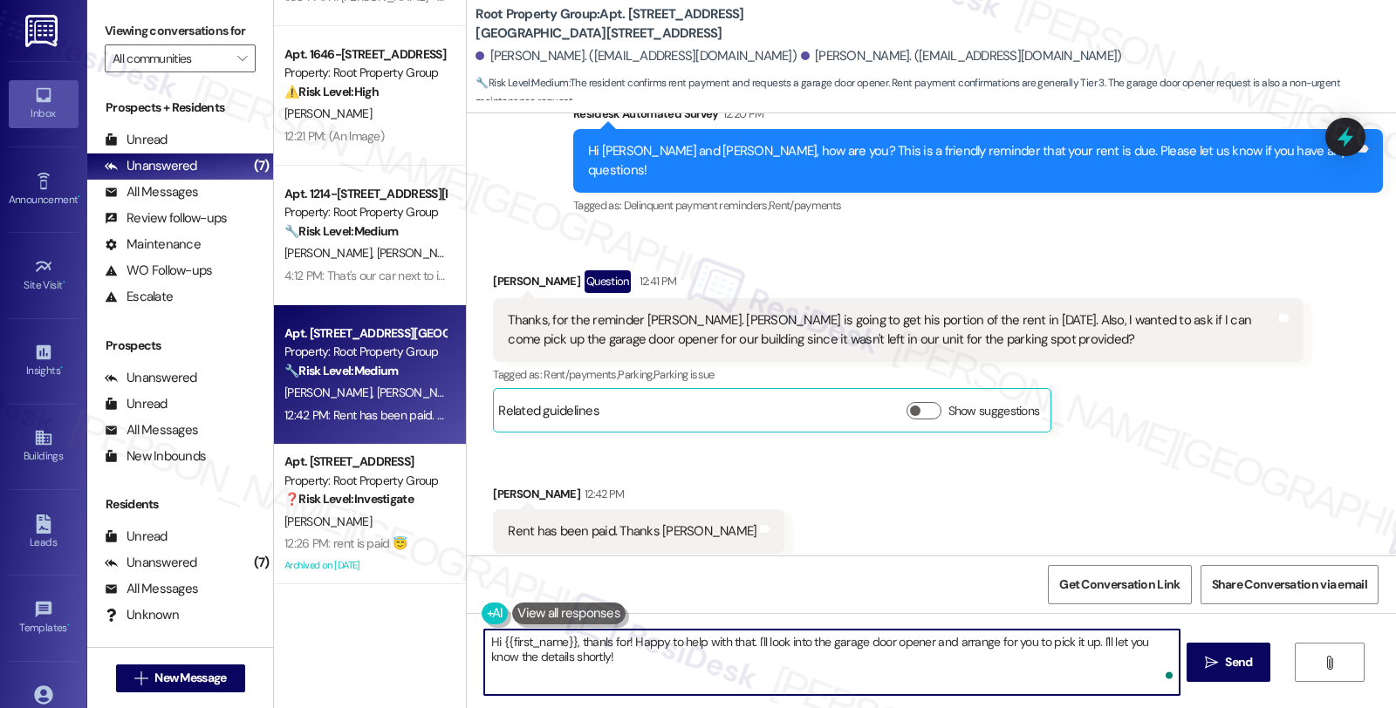
type textarea "Hi {{first_name}}, thanls for ! Happy to help with that. I'll look into the gar…"
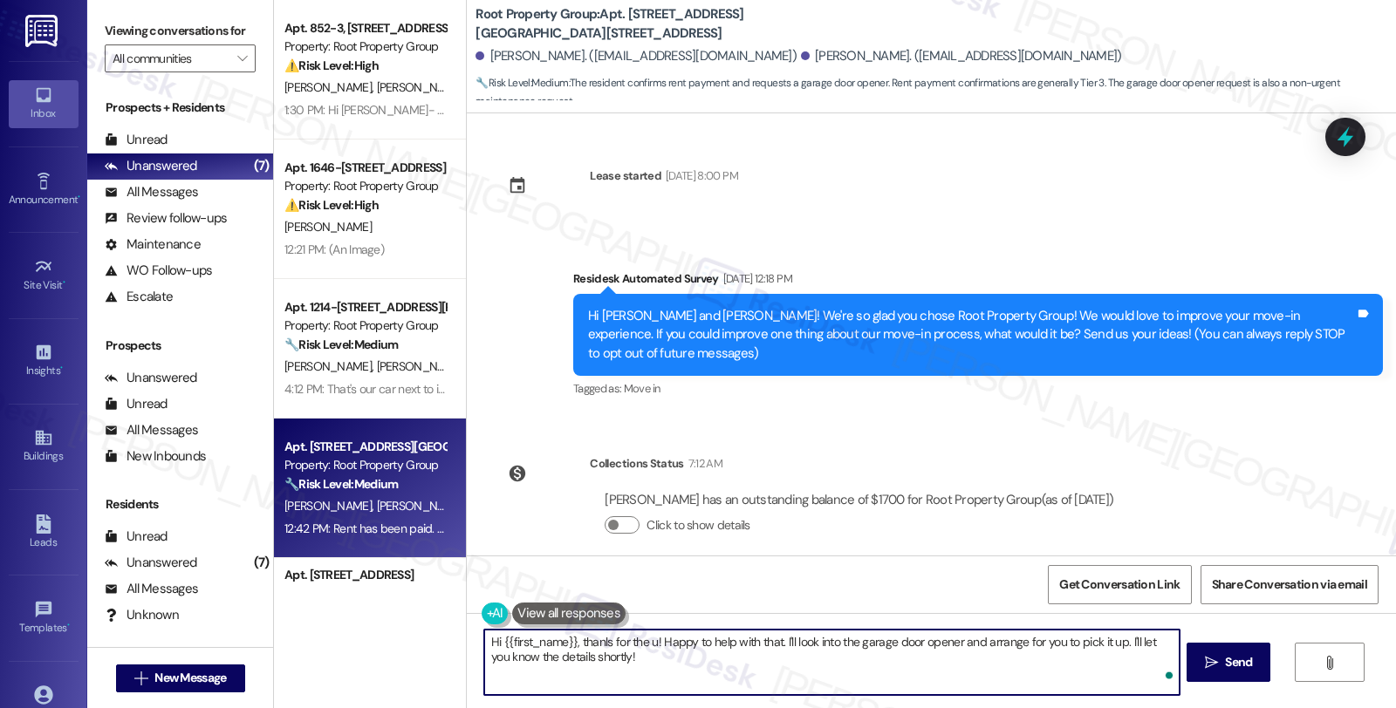
scroll to position [510, 0]
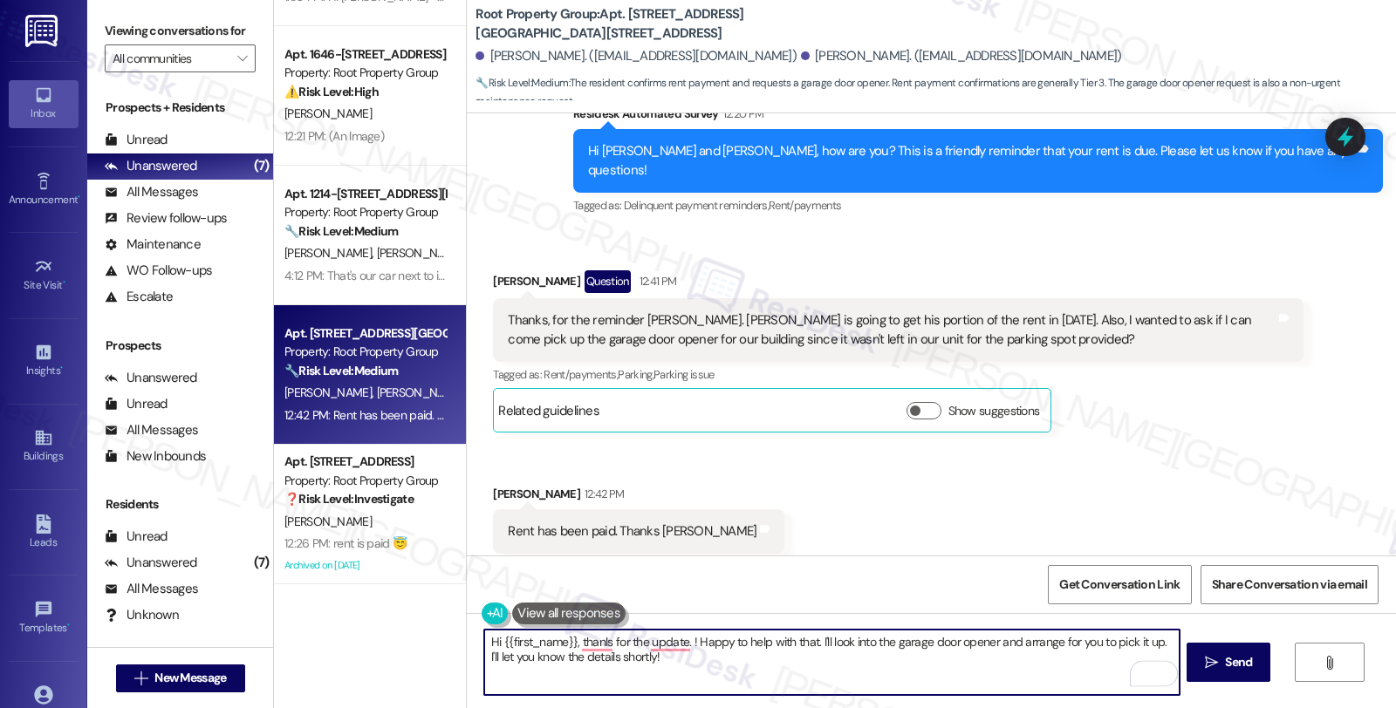
click at [811, 642] on textarea "Hi {{first_name}}, thanls for the update. ! Happy to help with that. I'll look …" at bounding box center [831, 662] width 694 height 65
click at [799, 644] on textarea "Hi {{first_name}}, thanls for the update. ! Happy to help with that. I'll look …" at bounding box center [831, 662] width 694 height 65
click at [710, 656] on textarea "Hi {{first_name}}, thanks for the update. I'll look into the garage door opener…" at bounding box center [831, 662] width 694 height 65
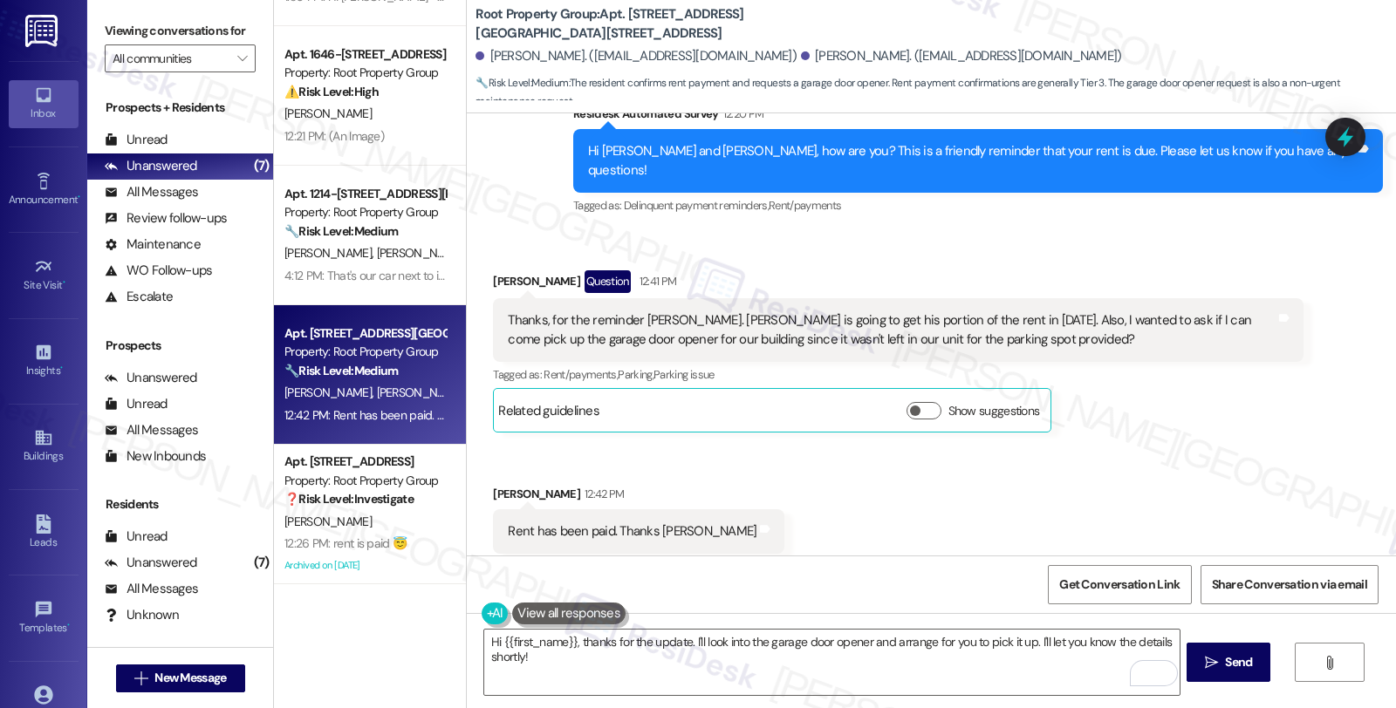
click at [1038, 432] on div "Received via SMS John Bradshaw Question 12:41 PM Thanks, for the reminder Sarah…" at bounding box center [931, 411] width 929 height 361
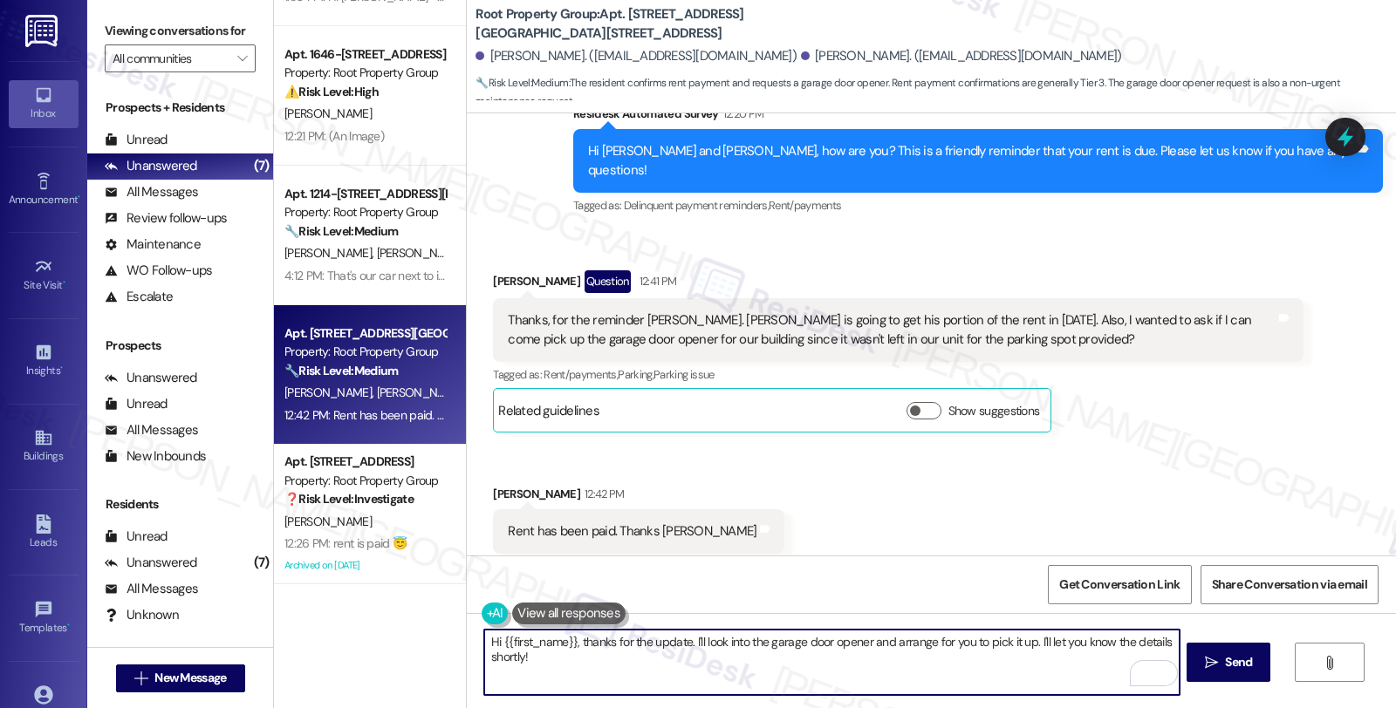
click at [884, 641] on textarea "Hi {{first_name}}, thanks for the update. I'll look into the garage door opener…" at bounding box center [831, 662] width 694 height 65
click at [585, 657] on textarea "Hi {{first_name}}, thanks for the update. I'll look into the garage door opener…" at bounding box center [831, 662] width 694 height 65
drag, startPoint x: 509, startPoint y: 653, endPoint x: 788, endPoint y: 659, distance: 279.3
click at [788, 659] on textarea "Hi {{first_name}}, thanks for the update. I'll look into the garage door opener…" at bounding box center [831, 662] width 694 height 65
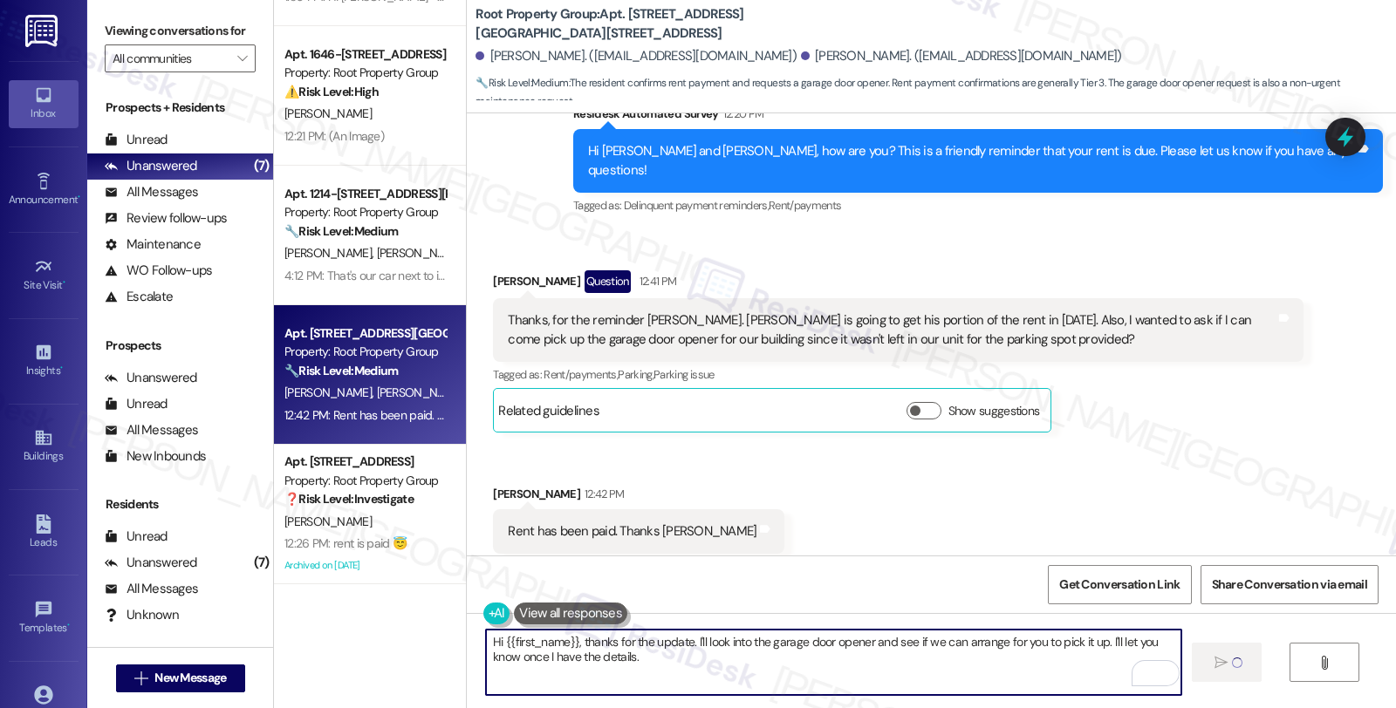
type textarea "Hi {{first_name}}, thanks for the update. I'll look into the garage door opener…"
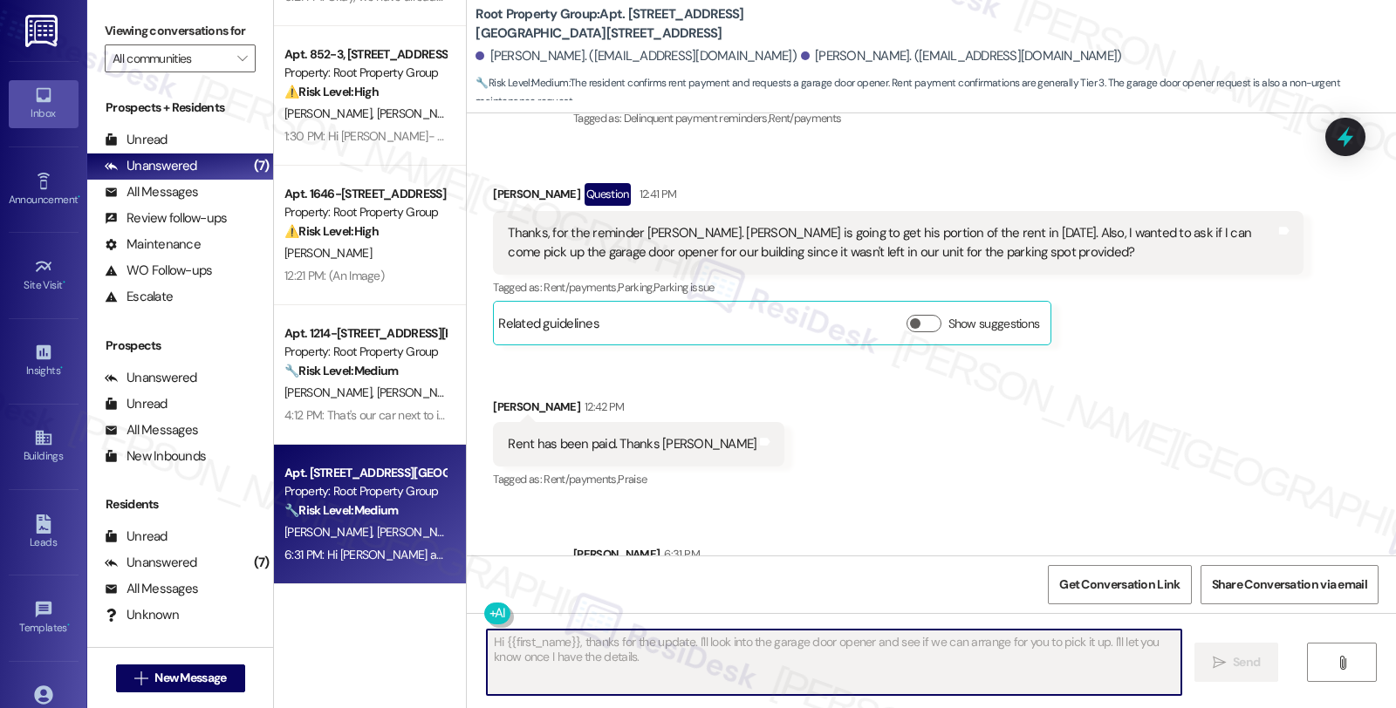
scroll to position [650, 0]
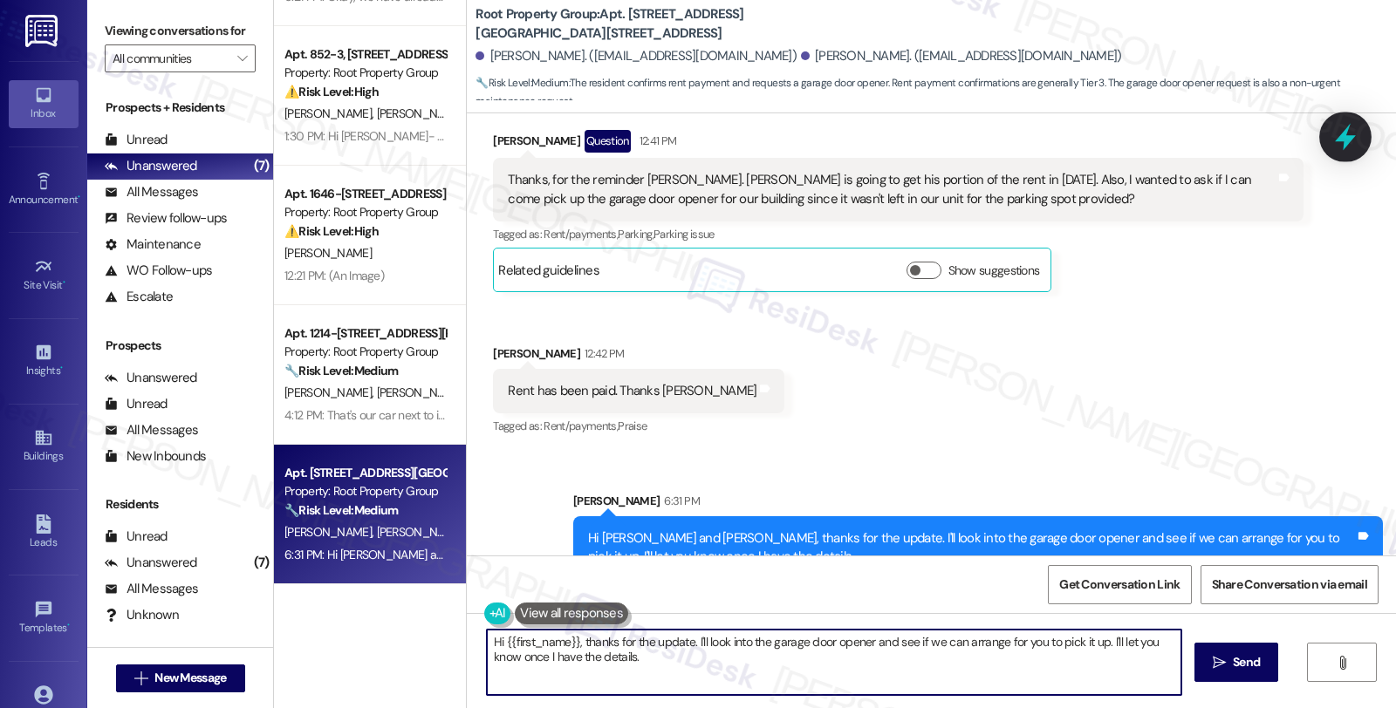
click at [1344, 127] on icon at bounding box center [1346, 137] width 30 height 30
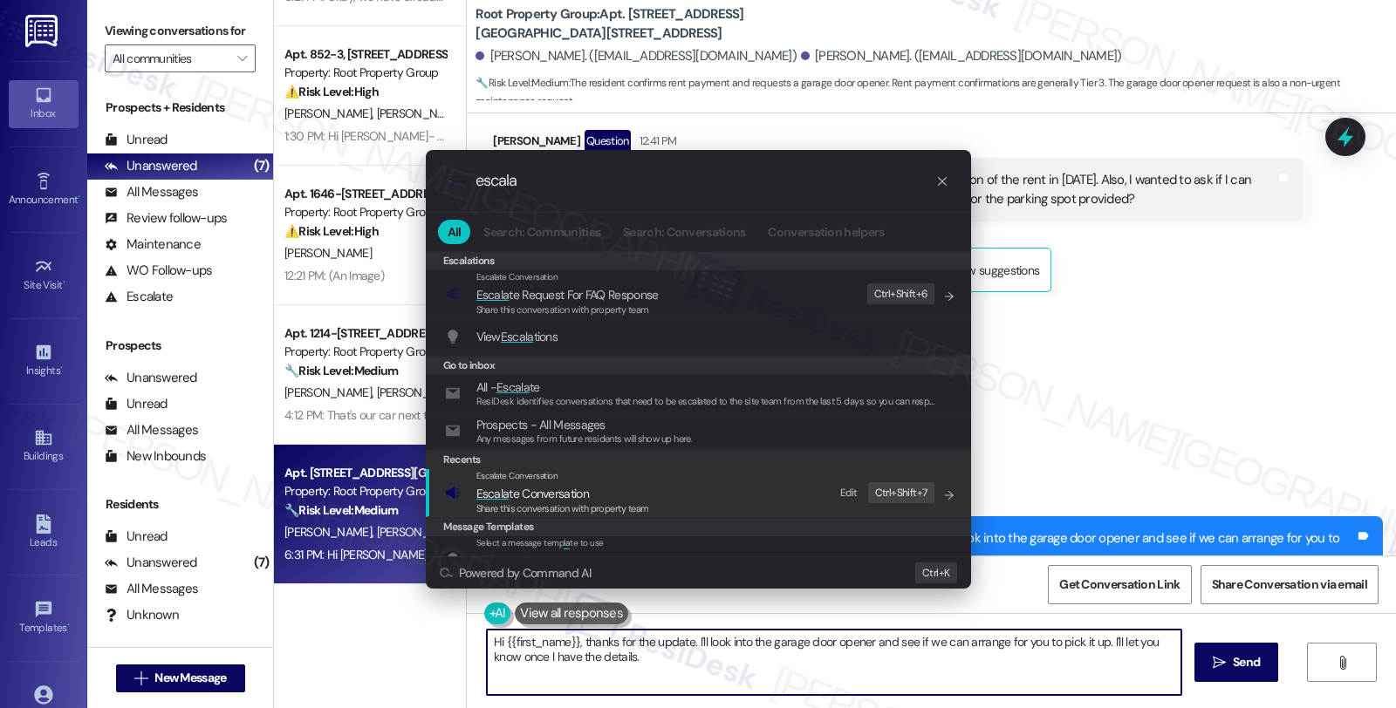
type input "escala"
click at [546, 489] on span "Escala te Conversation" at bounding box center [532, 494] width 113 height 16
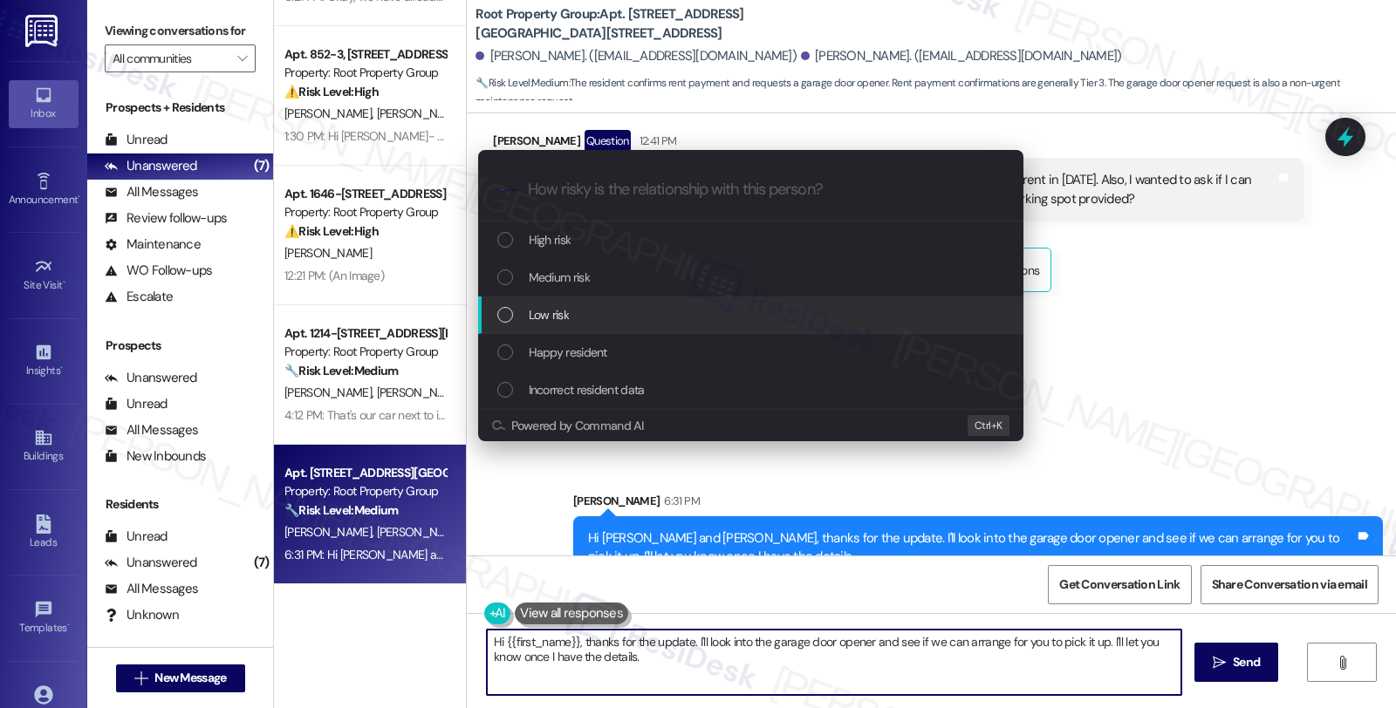
click at [560, 305] on span "Low risk" at bounding box center [549, 314] width 40 height 19
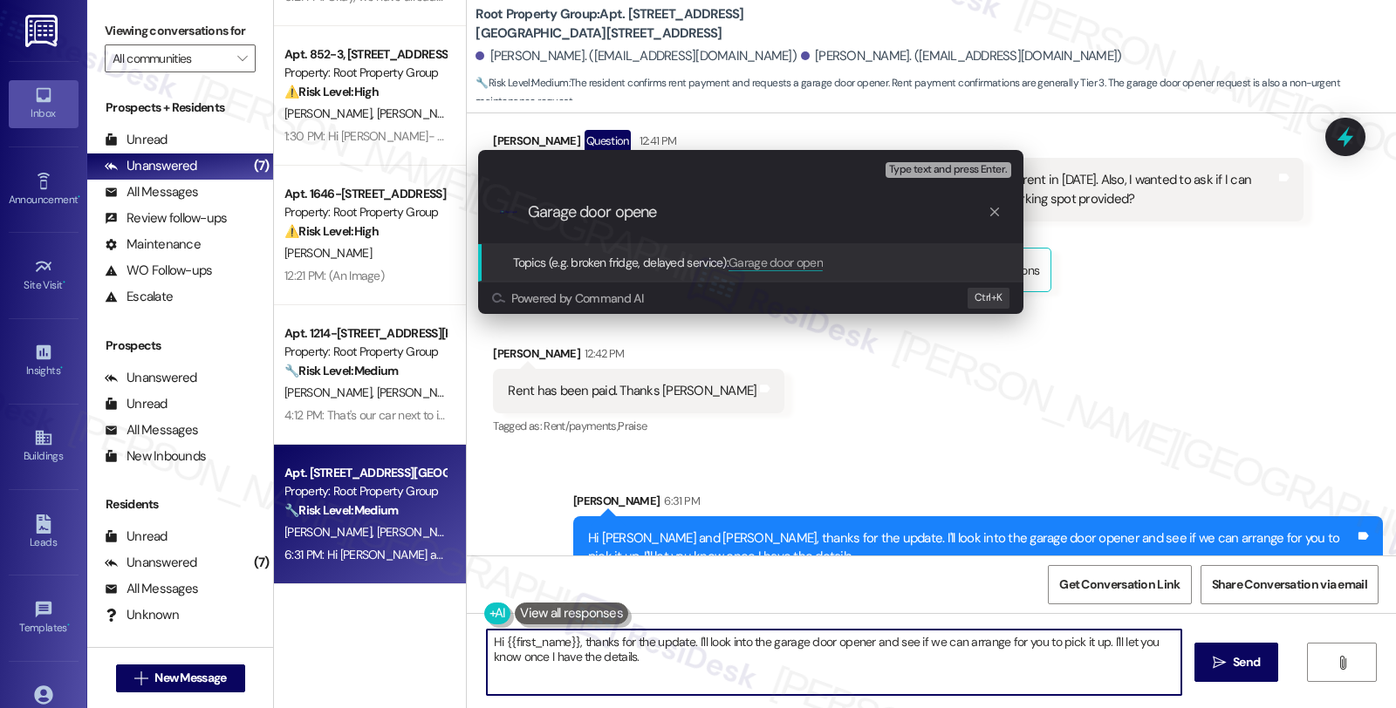
type input "Garage door opener"
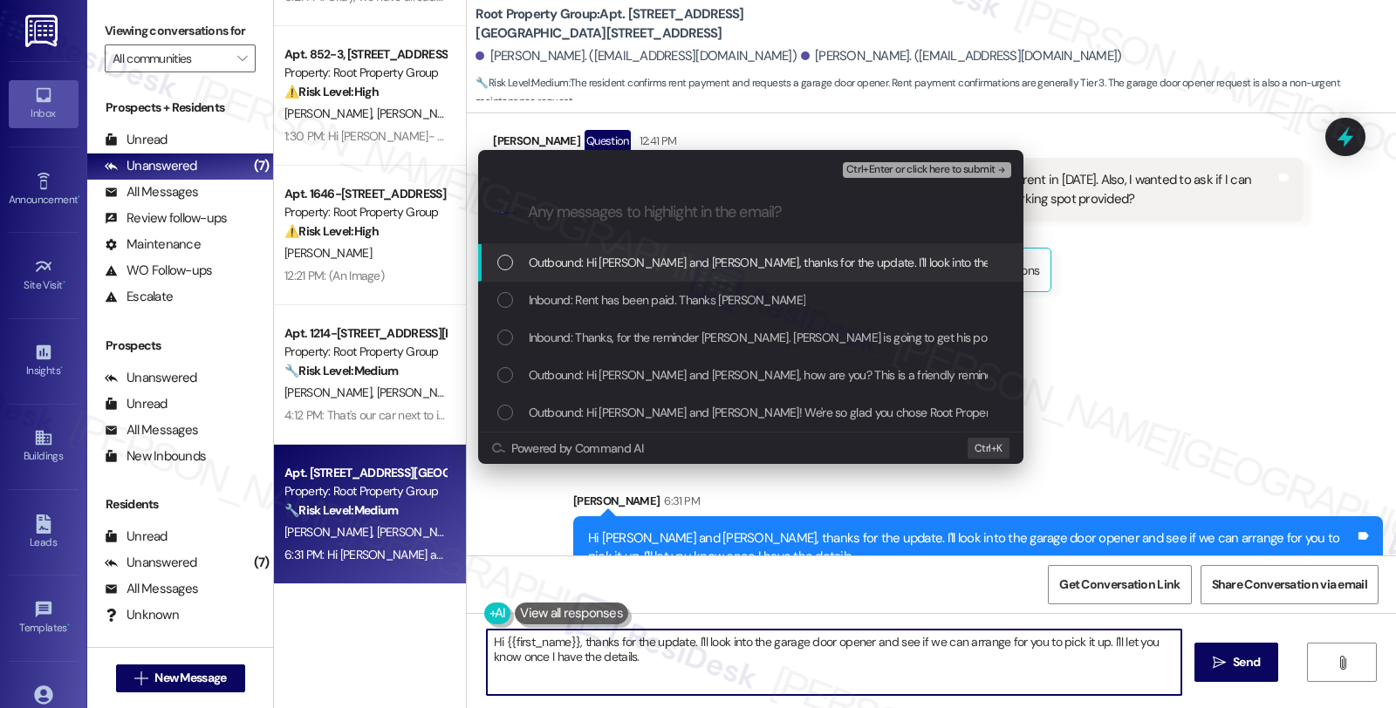
click at [560, 305] on span "Inbound: Rent has been paid. Thanks Sarah" at bounding box center [667, 300] width 277 height 19
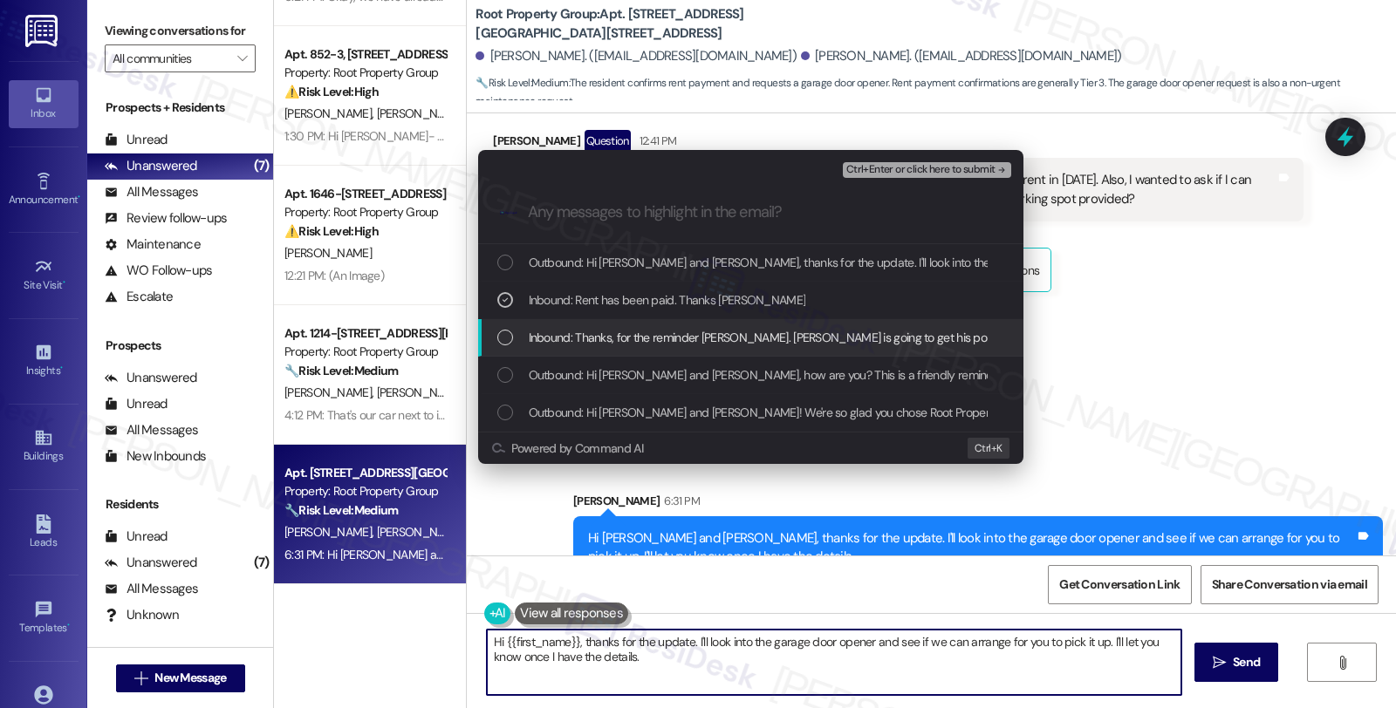
click at [562, 324] on div "Inbound: Thanks, for the reminder Sarah. Ryan is going to get his portion of th…" at bounding box center [750, 338] width 545 height 38
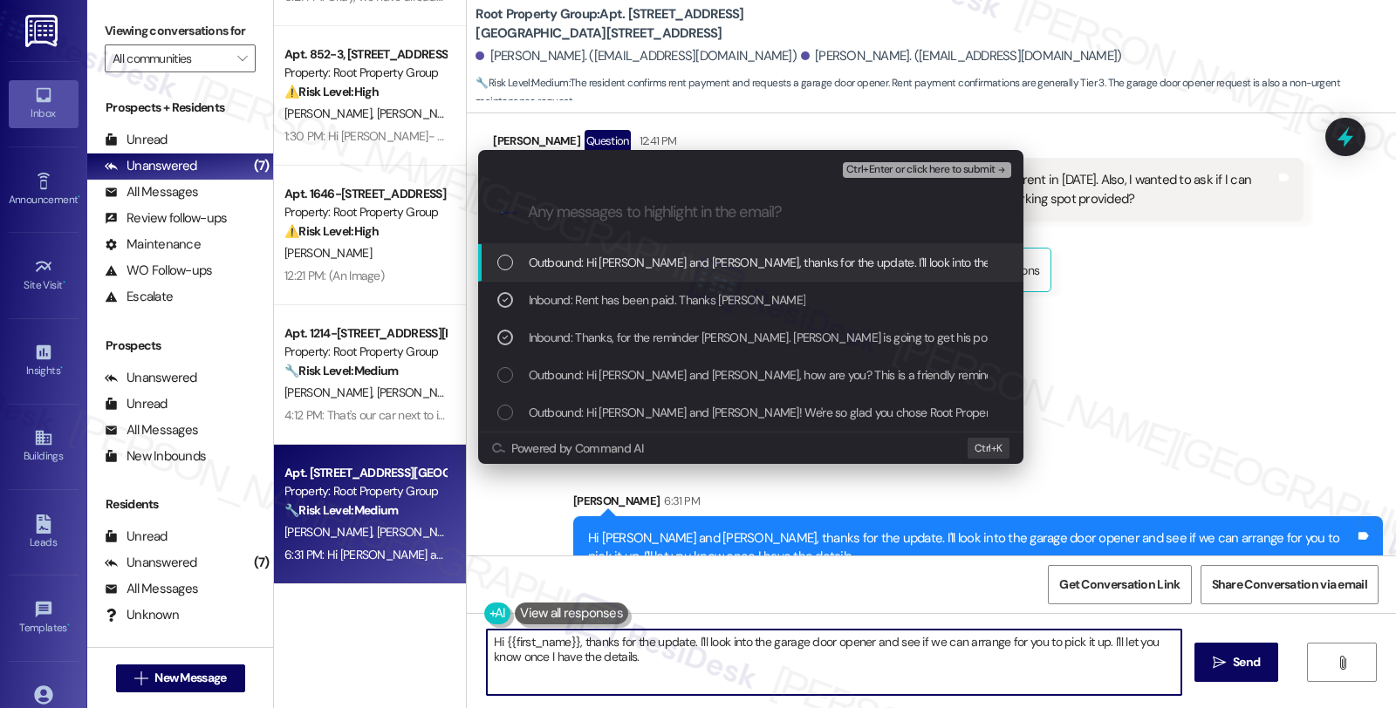
click at [910, 164] on span "Ctrl+Enter or click here to submit" at bounding box center [920, 170] width 149 height 12
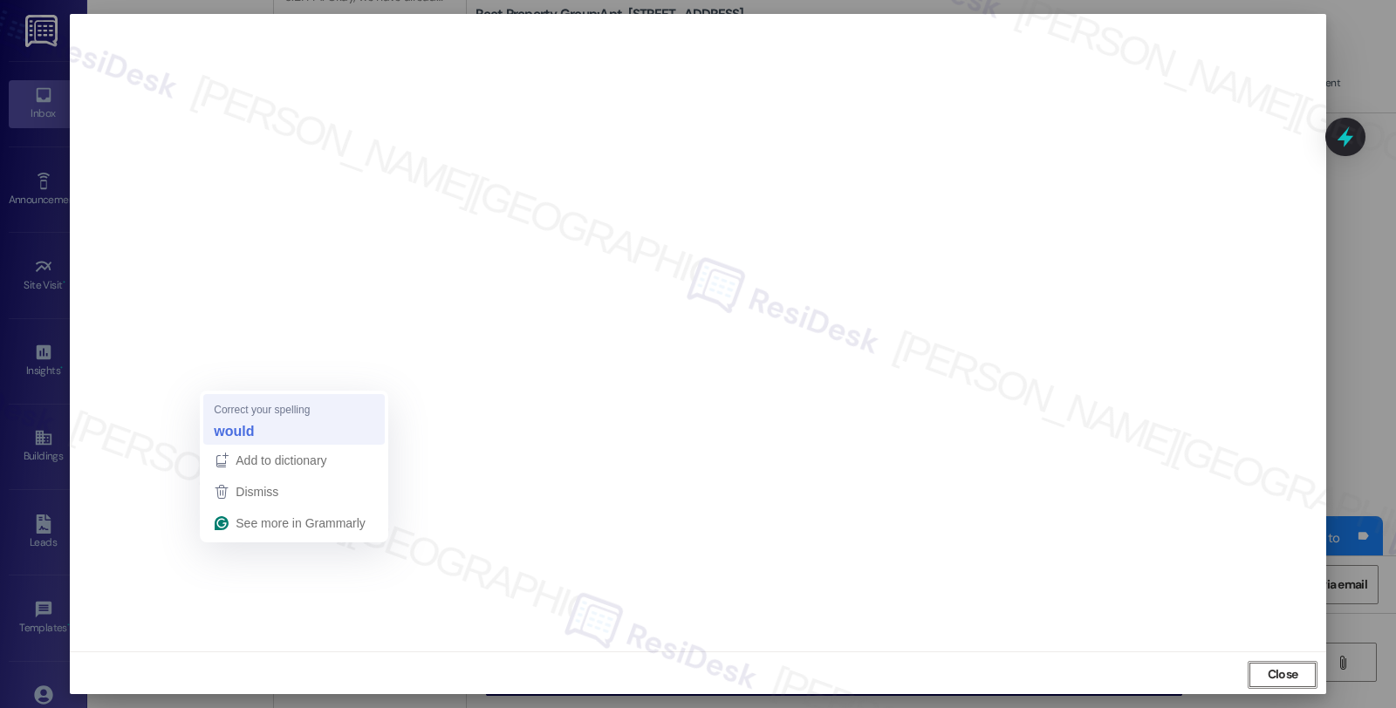
click at [249, 419] on div "would" at bounding box center [294, 431] width 168 height 28
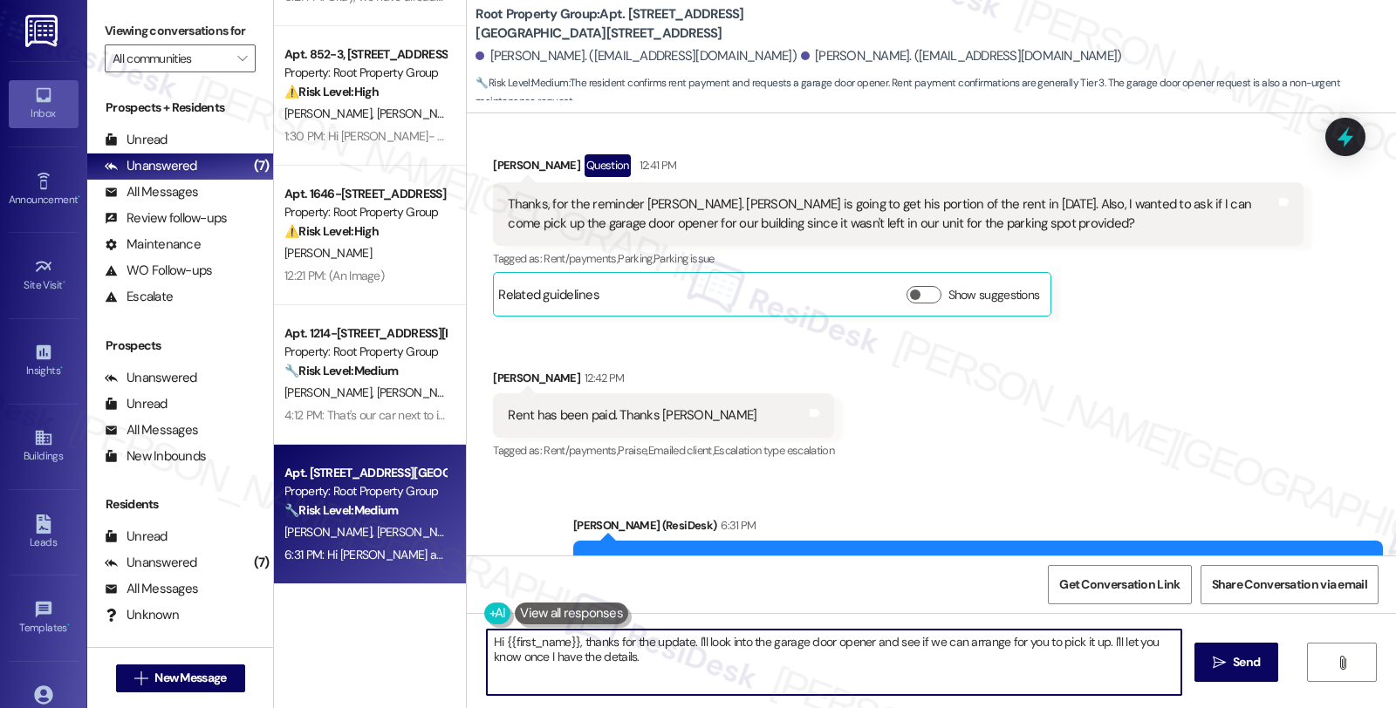
scroll to position [675, 0]
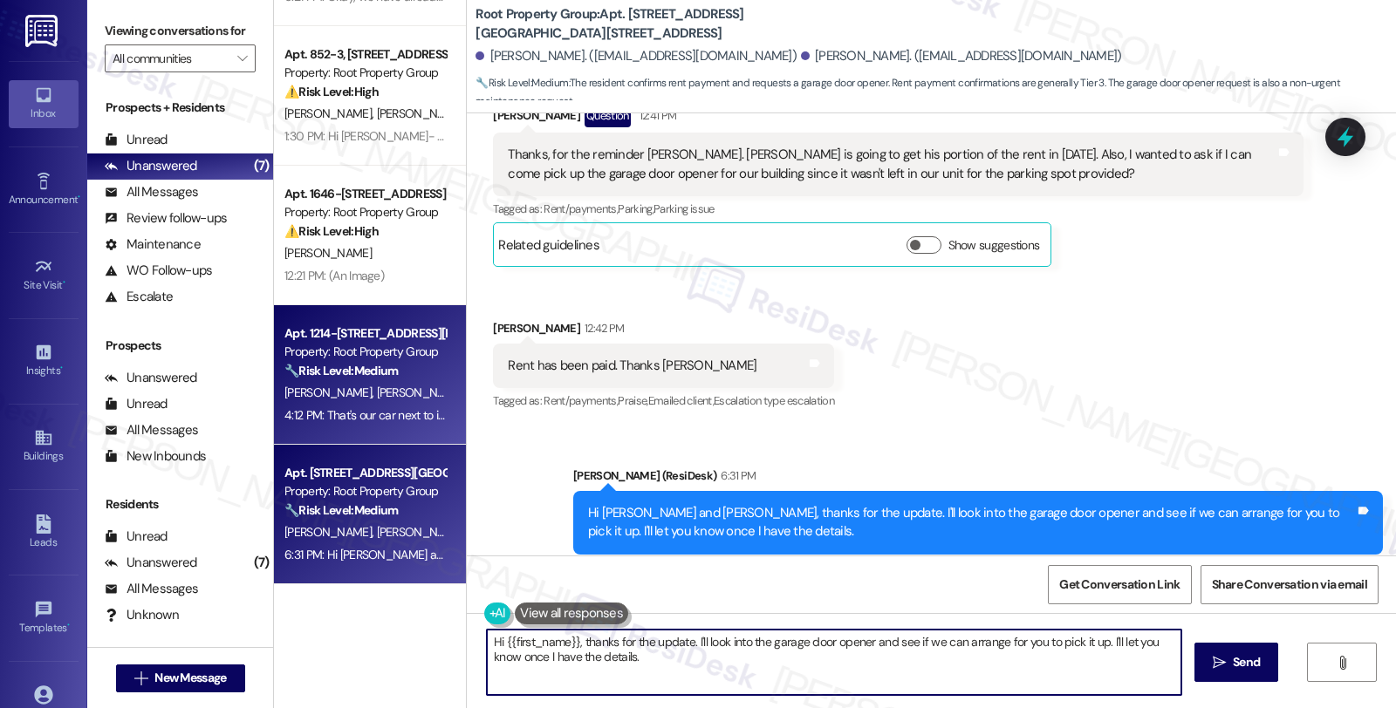
click at [469, 396] on span "[PERSON_NAME]" at bounding box center [512, 393] width 87 height 16
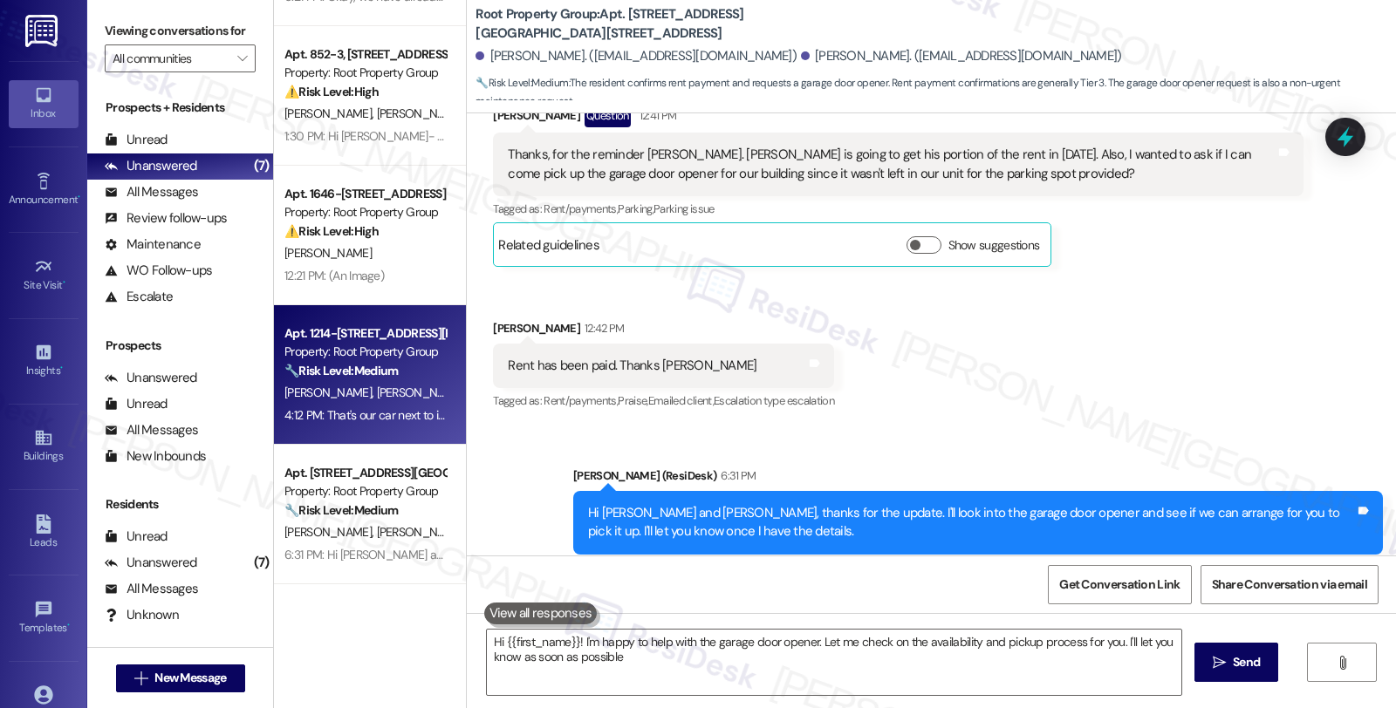
type textarea "Hi {{first_name}}! I'm happy to help with the garage door opener. Let me check …"
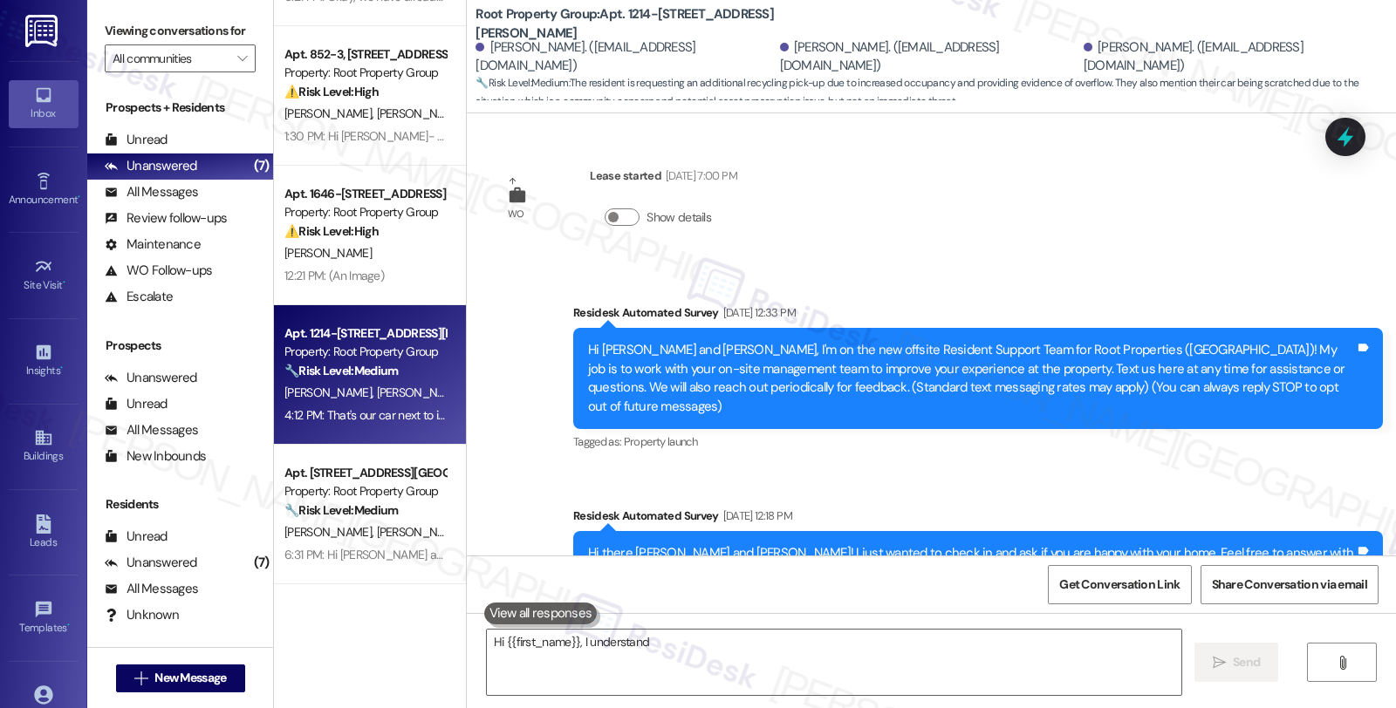
scroll to position [2135, 0]
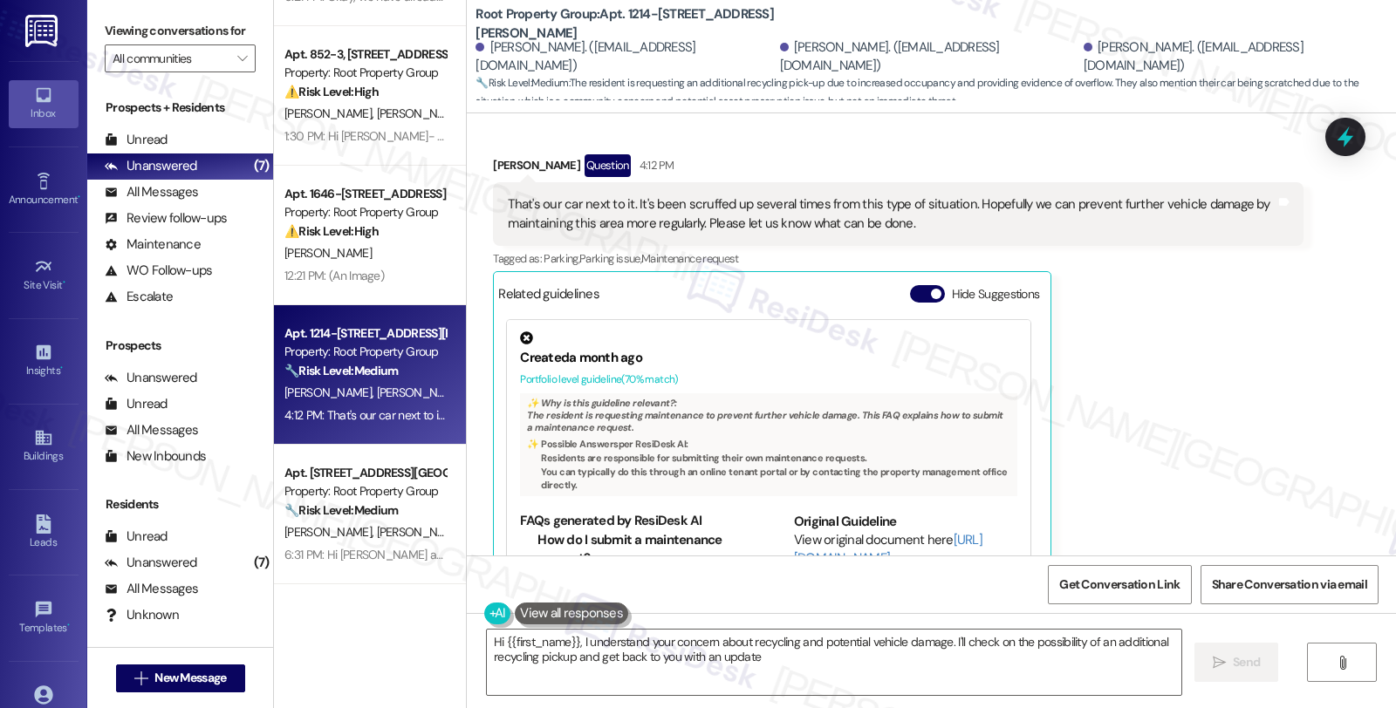
type textarea "Hi {{first_name}}, I understand your concern about recycling and potential vehi…"
